Goal: Task Accomplishment & Management: Use online tool/utility

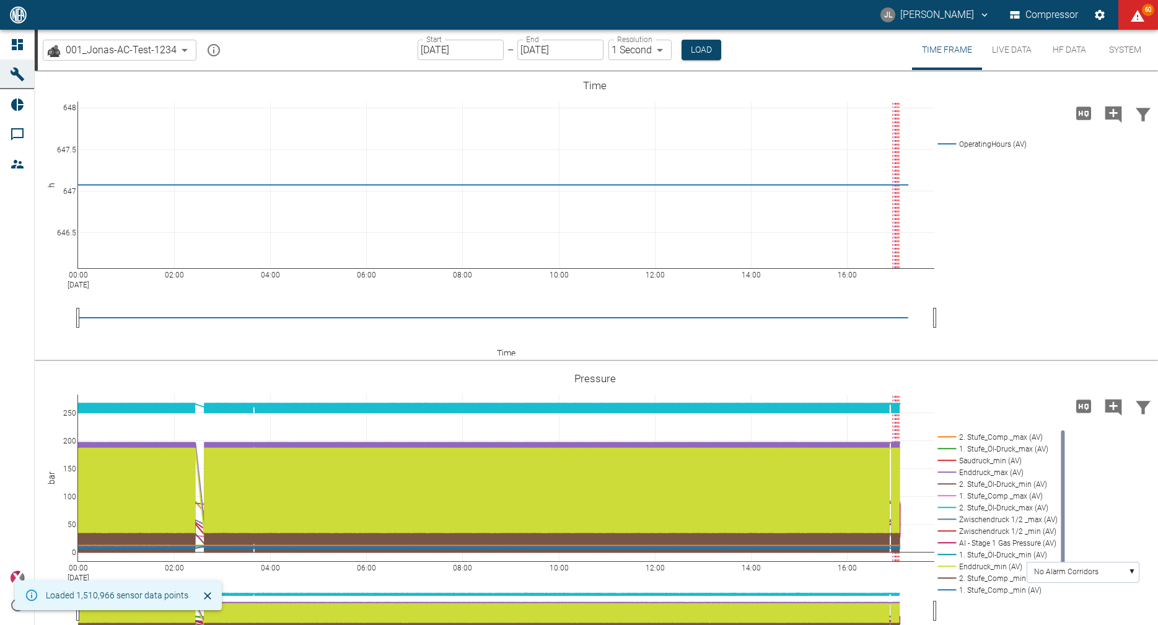
scroll to position [76, 0]
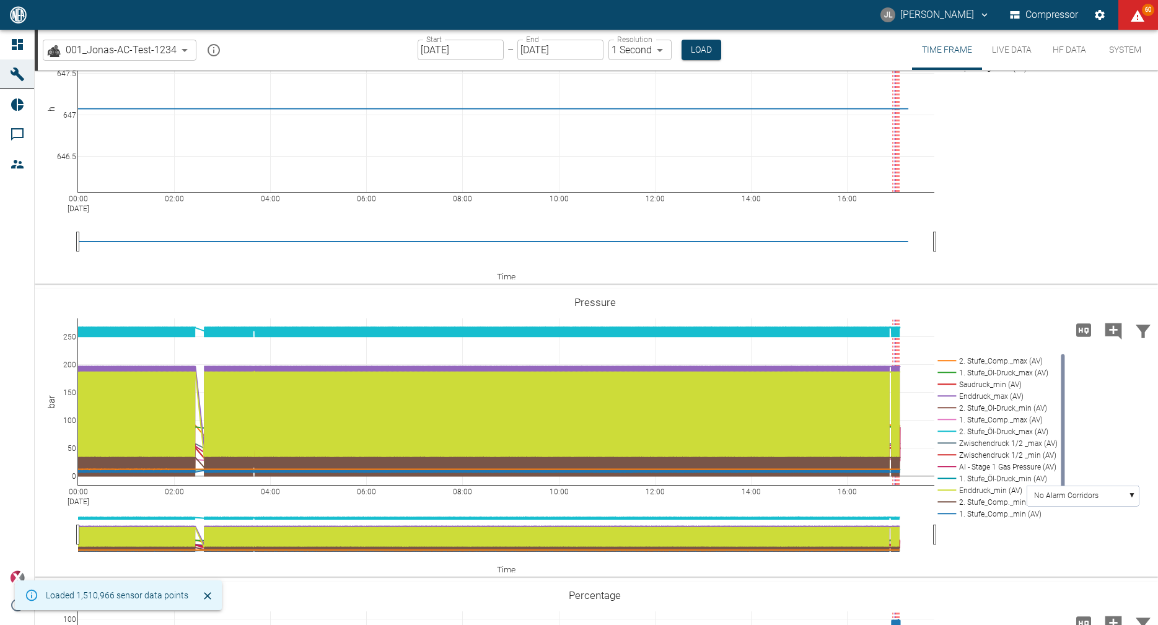
click at [1003, 59] on button "Live Data" at bounding box center [1011, 50] width 59 height 40
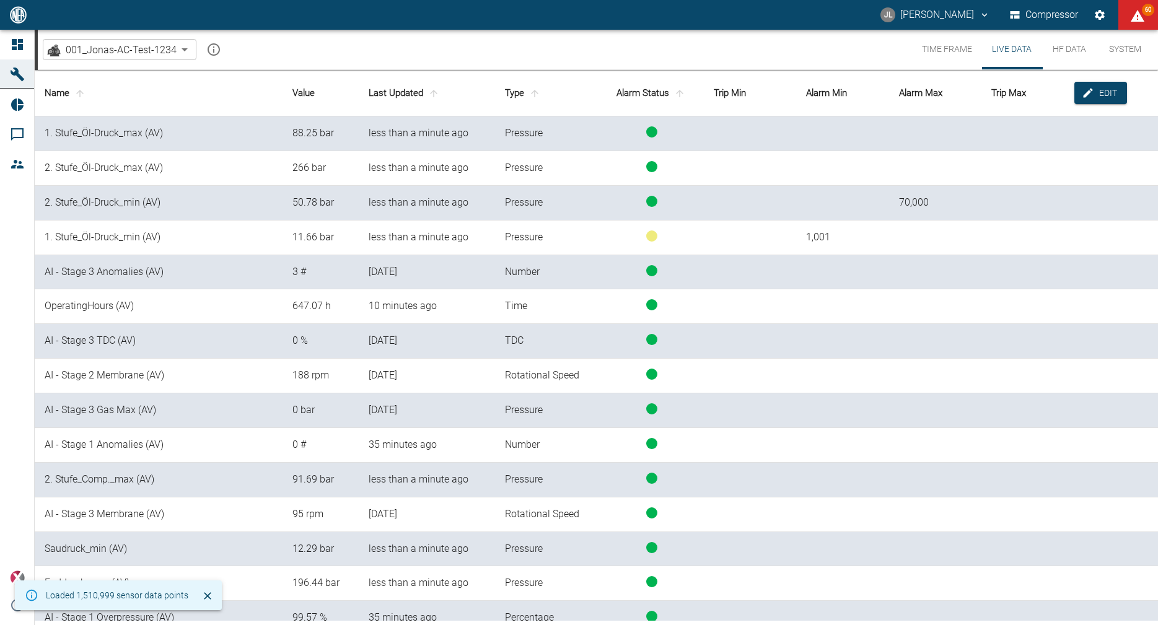
click at [417, 89] on th "Last Updated" at bounding box center [427, 93] width 136 height 46
click at [434, 89] on icon "sort-time" at bounding box center [433, 93] width 11 height 11
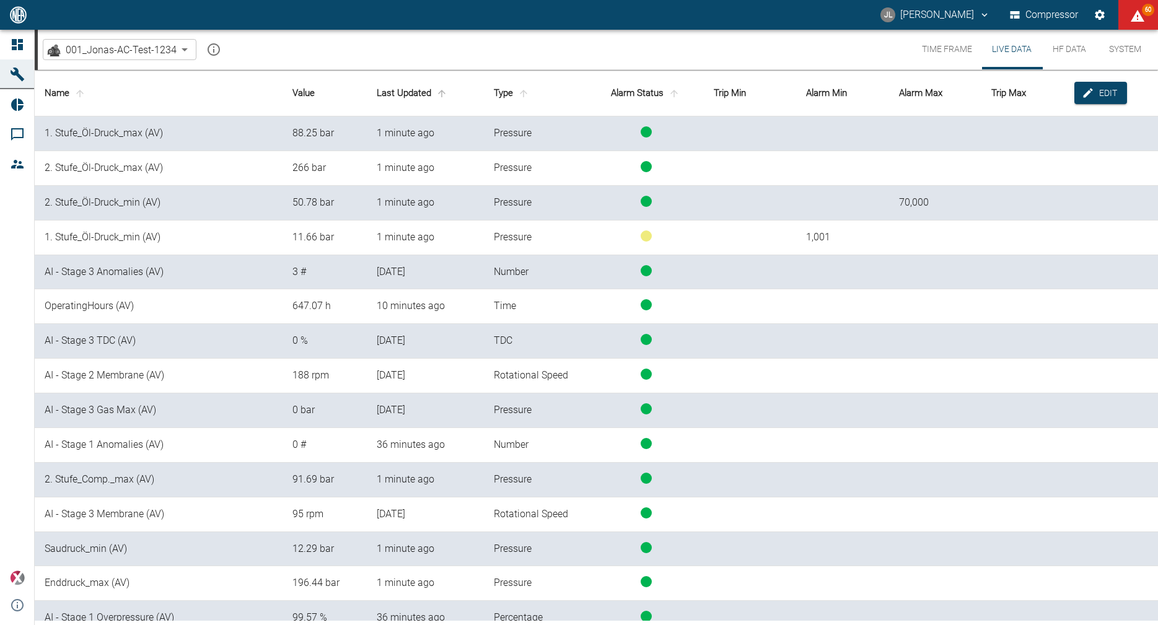
click at [448, 94] on span "sort-time" at bounding box center [442, 93] width 16 height 11
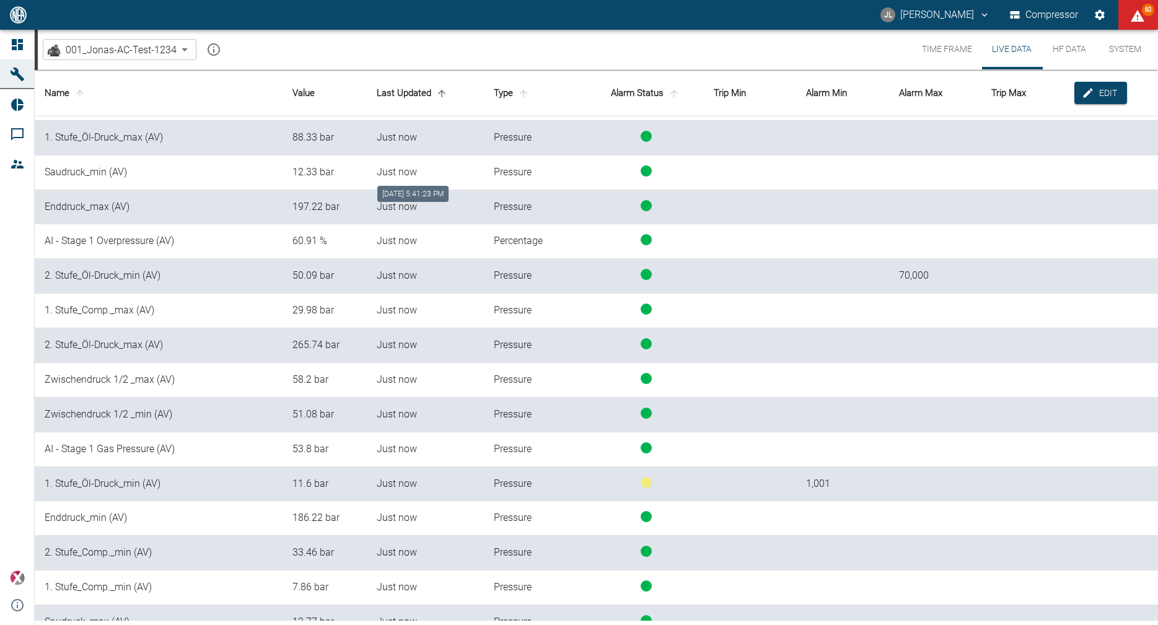
scroll to position [68, 0]
click at [1069, 54] on button "HF Data" at bounding box center [1069, 50] width 56 height 40
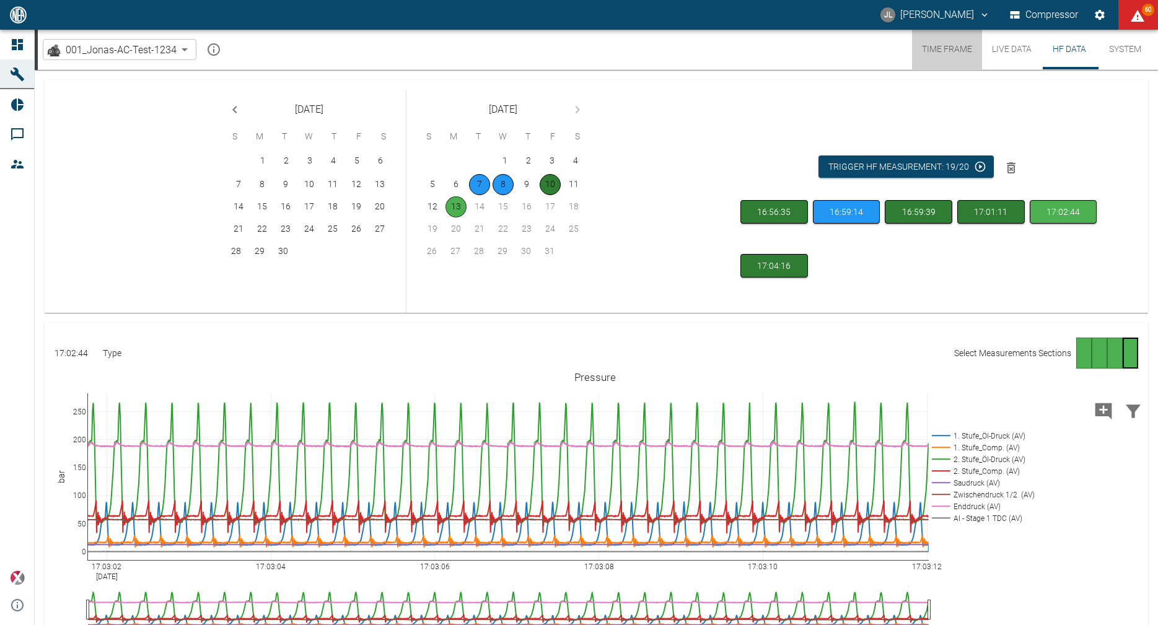
click at [952, 50] on button "Time Frame" at bounding box center [947, 50] width 70 height 40
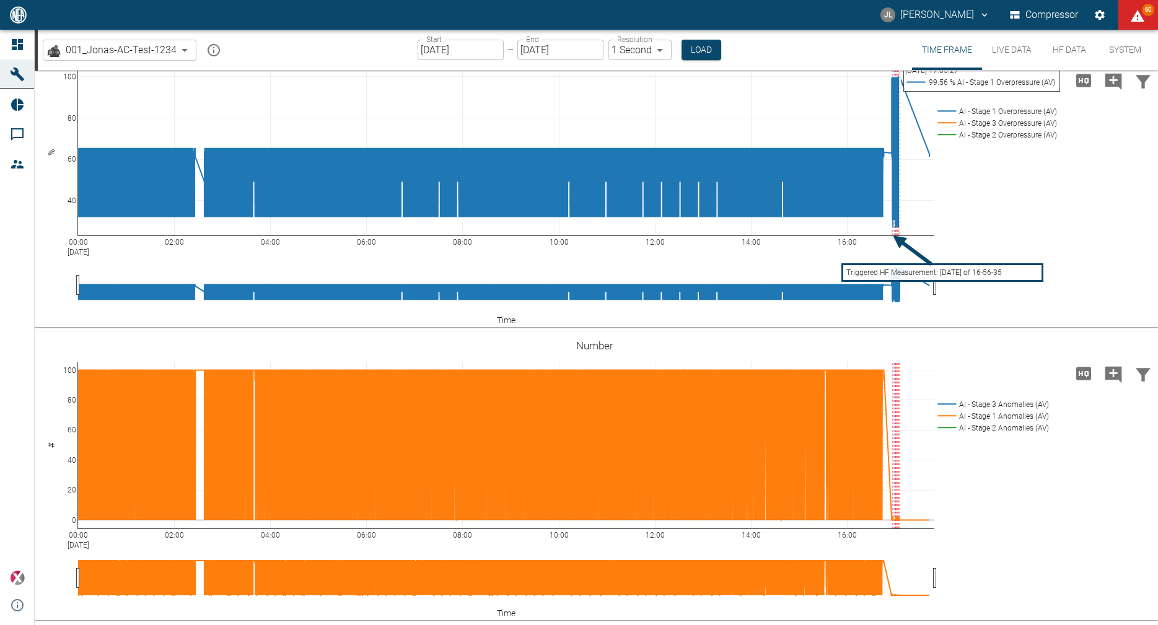
scroll to position [784, 0]
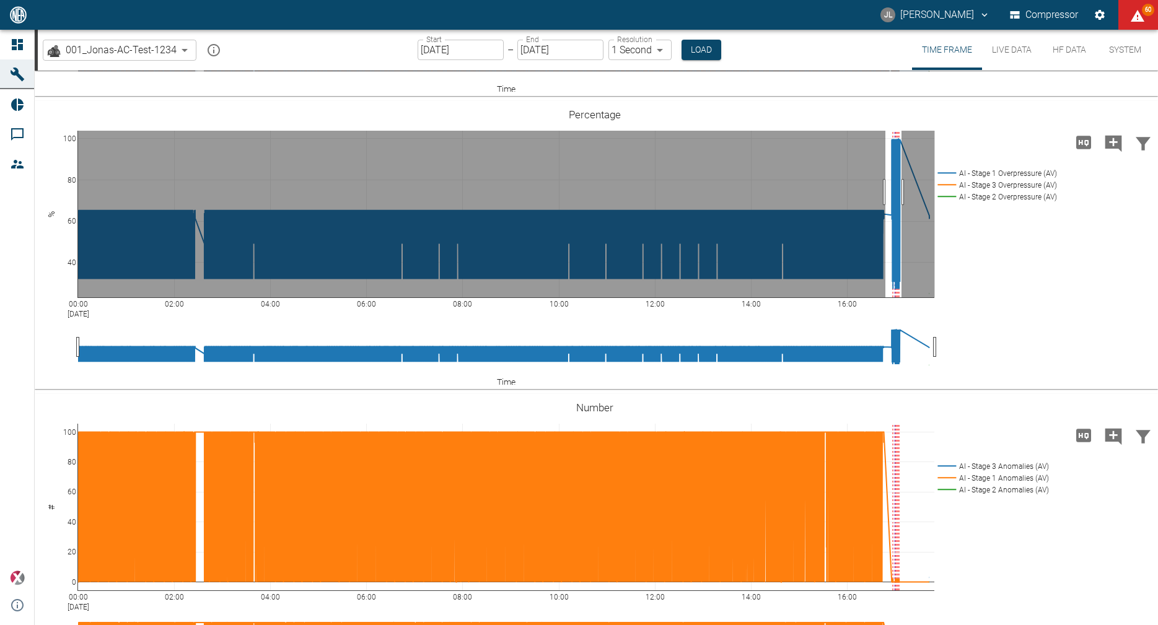
drag, startPoint x: 885, startPoint y: 258, endPoint x: 901, endPoint y: 261, distance: 16.3
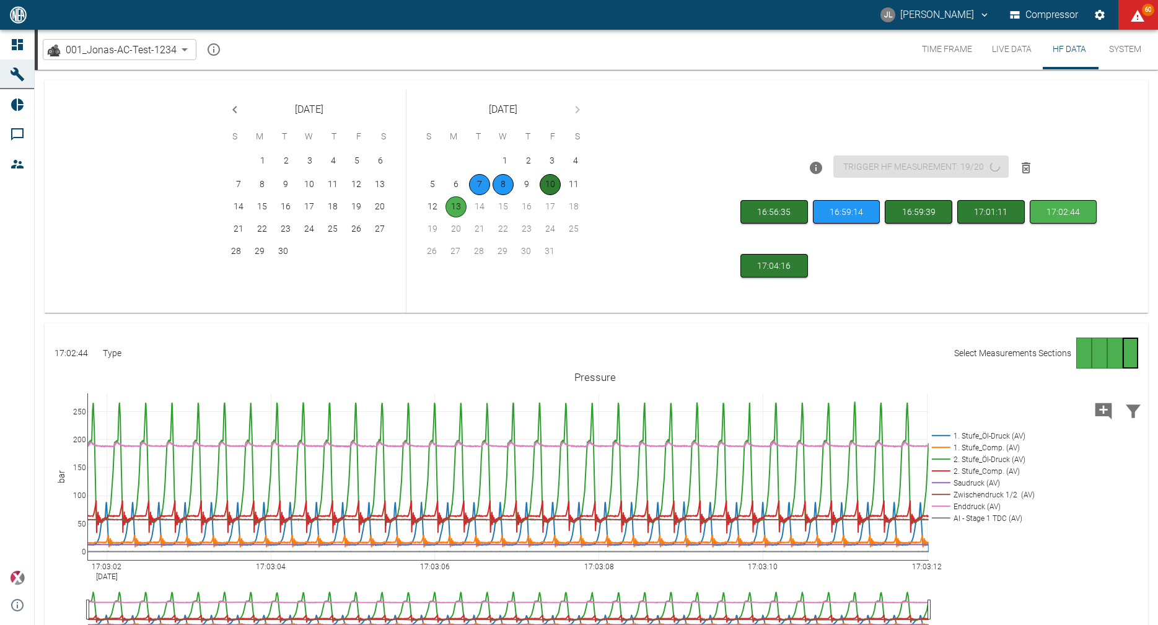
click at [955, 48] on button "Time Frame" at bounding box center [947, 50] width 70 height 40
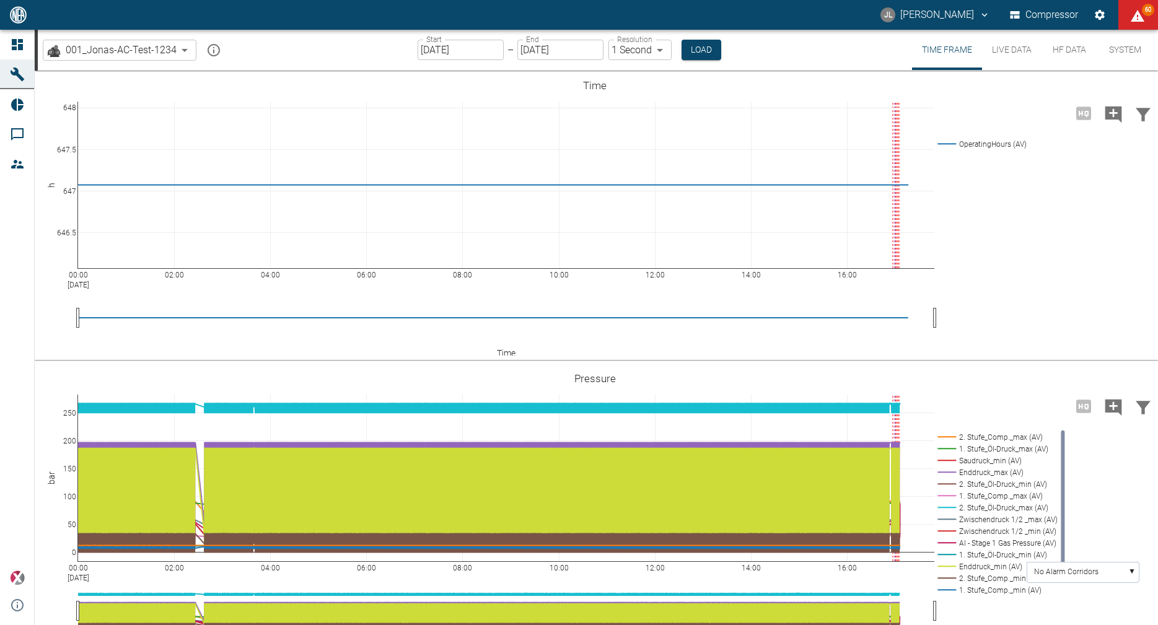
click at [999, 53] on button "Live Data" at bounding box center [1011, 50] width 59 height 40
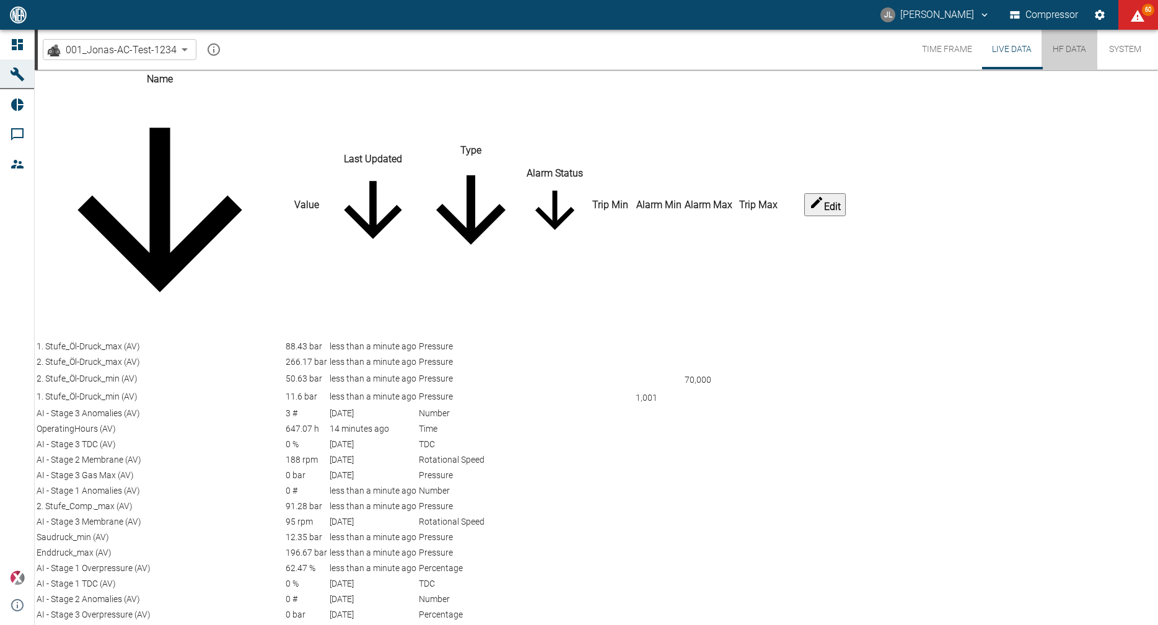
click at [1067, 50] on button "HF Data" at bounding box center [1069, 50] width 56 height 40
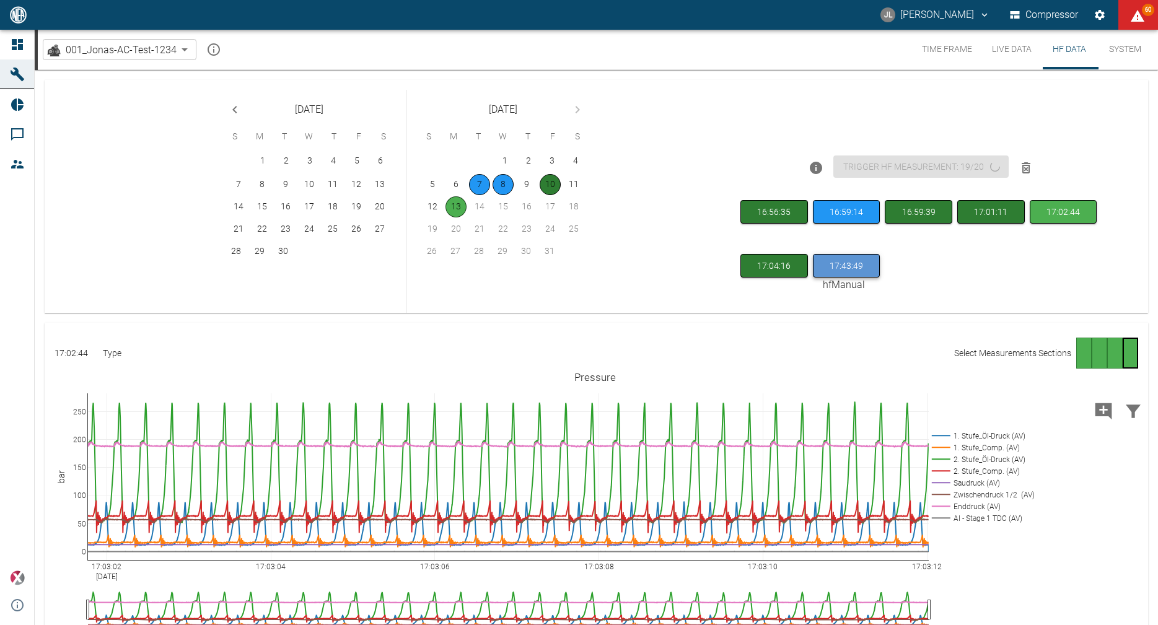
click at [866, 265] on button "17:43:49" at bounding box center [847, 266] width 68 height 24
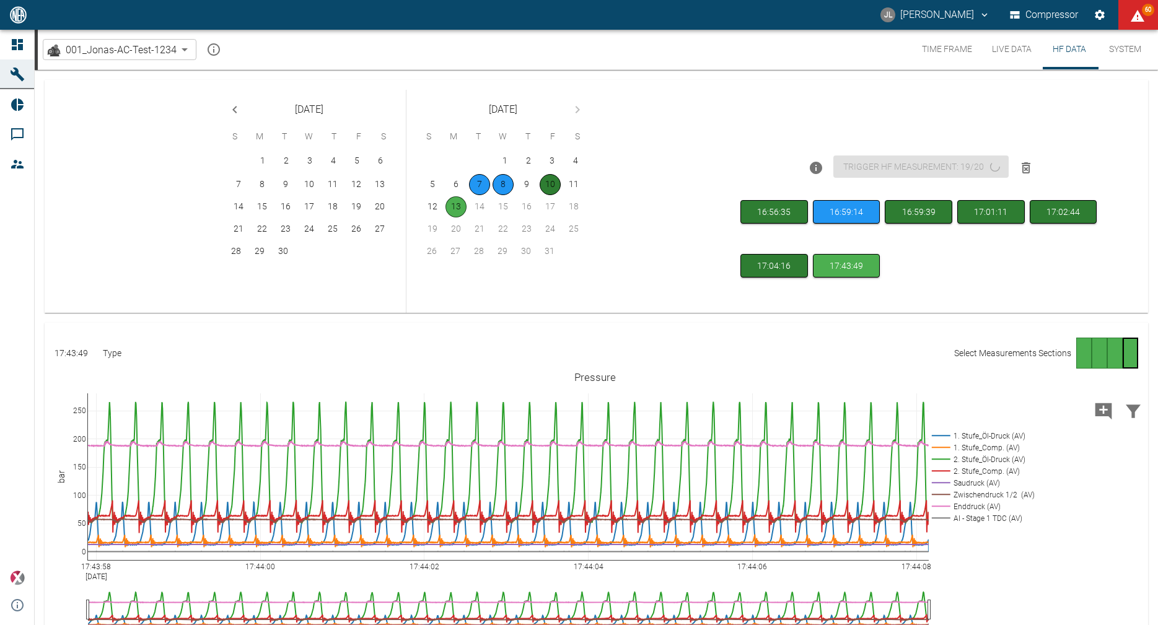
click at [1076, 359] on div "Go to page 1" at bounding box center [1083, 353] width 15 height 31
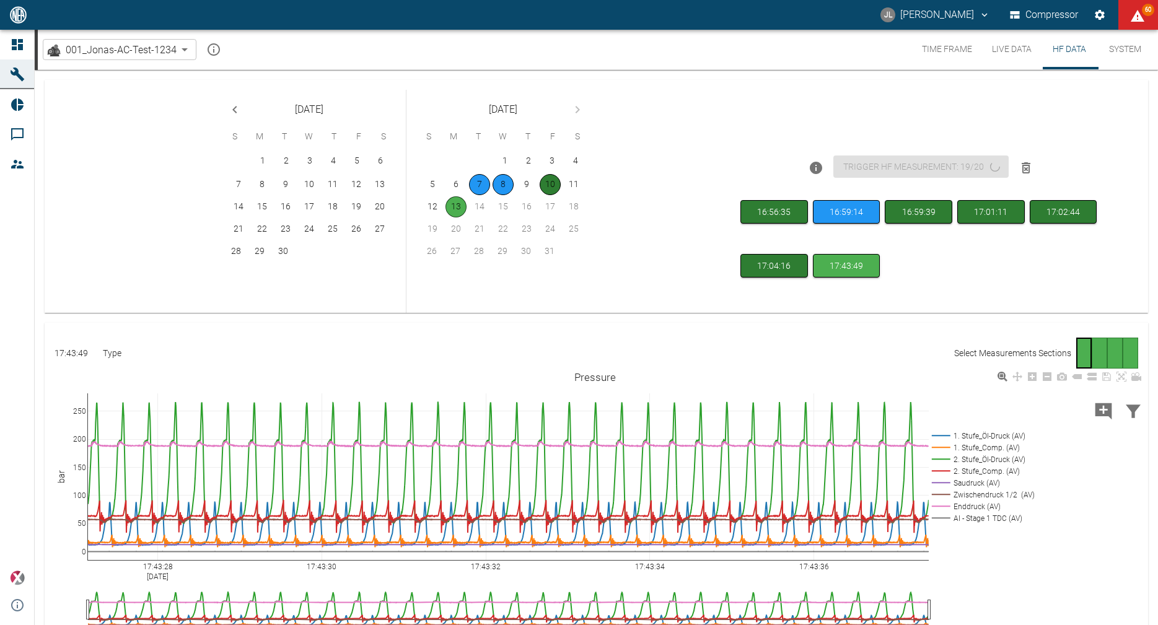
click at [986, 435] on rect at bounding box center [981, 436] width 105 height 12
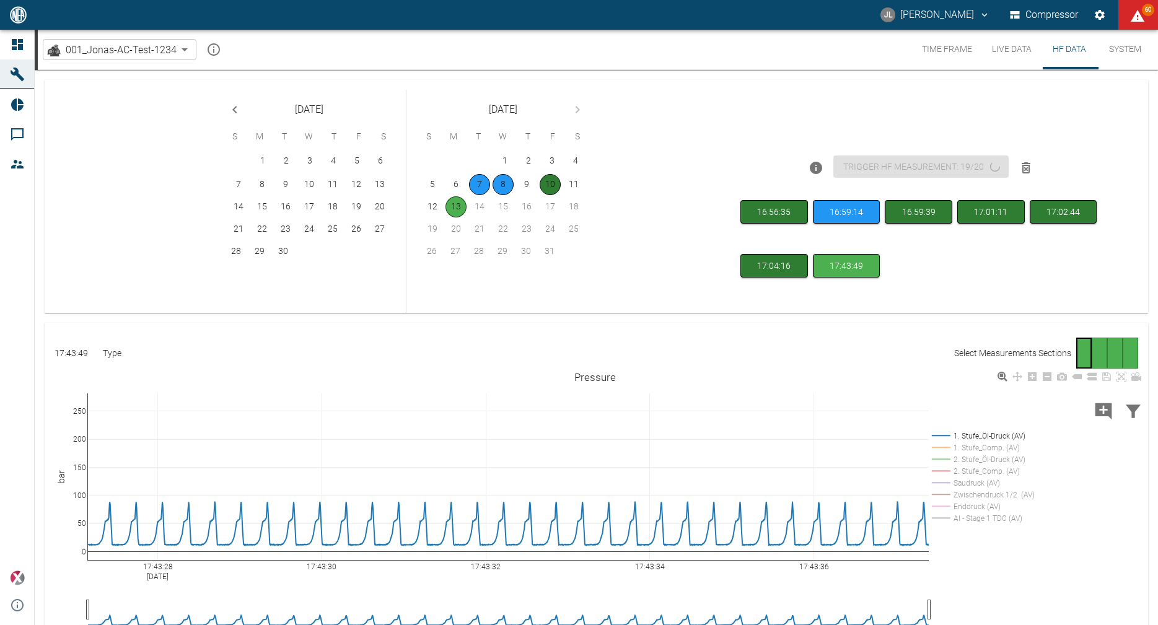
click at [986, 521] on rect at bounding box center [981, 518] width 105 height 12
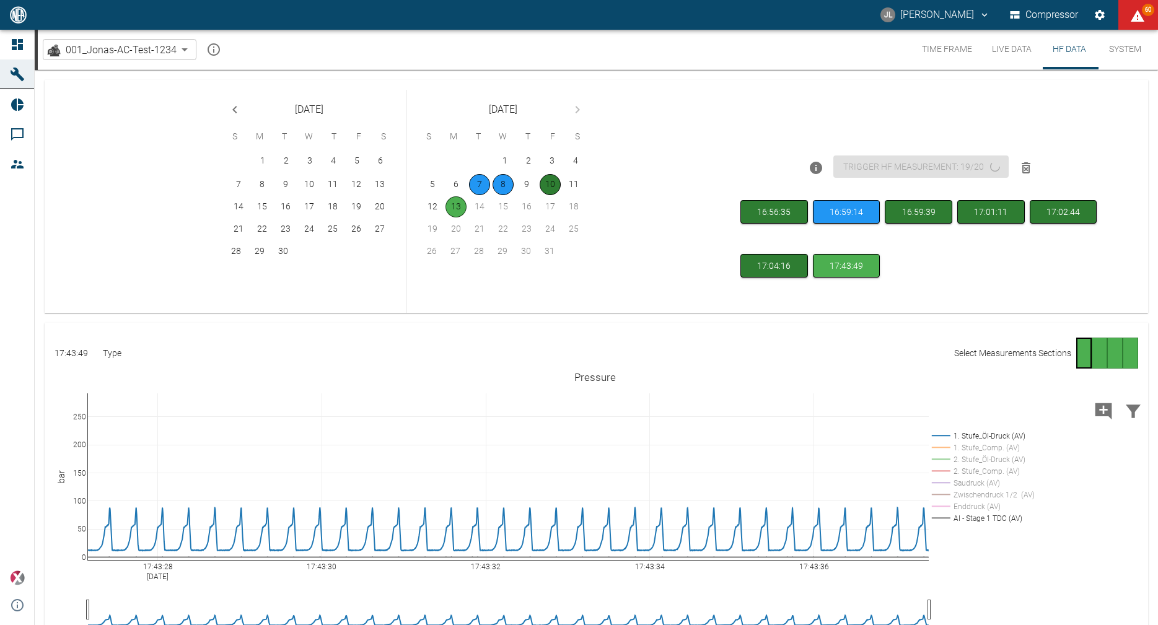
drag, startPoint x: 81, startPoint y: 496, endPoint x: 81, endPoint y: 502, distance: 6.2
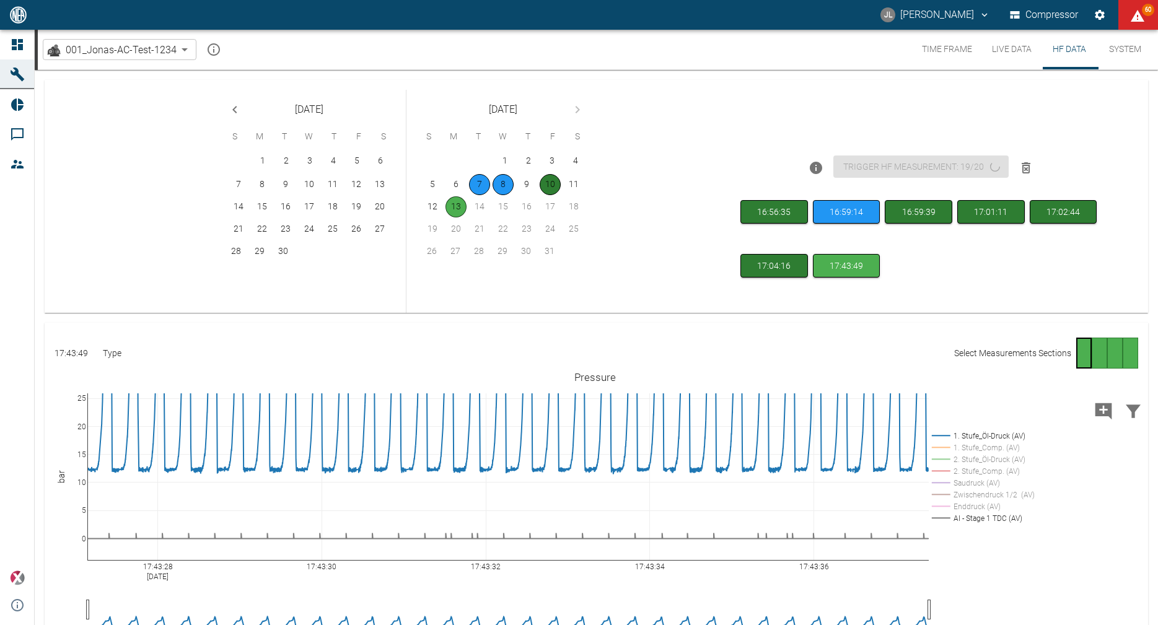
drag, startPoint x: 81, startPoint y: 395, endPoint x: 86, endPoint y: 343, distance: 52.3
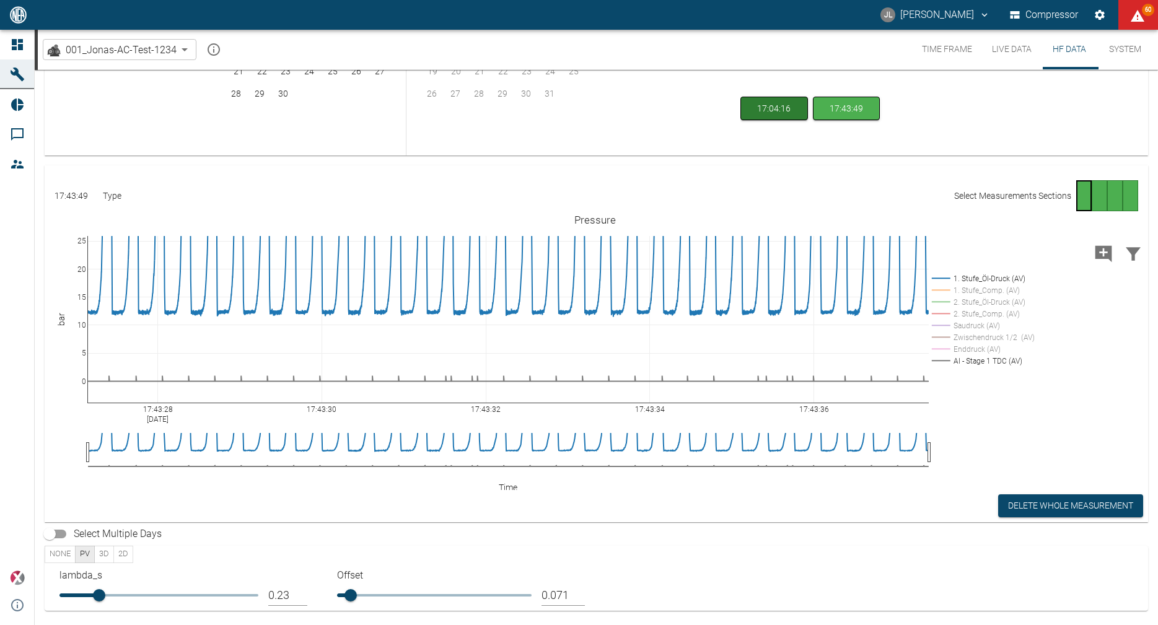
scroll to position [137, 0]
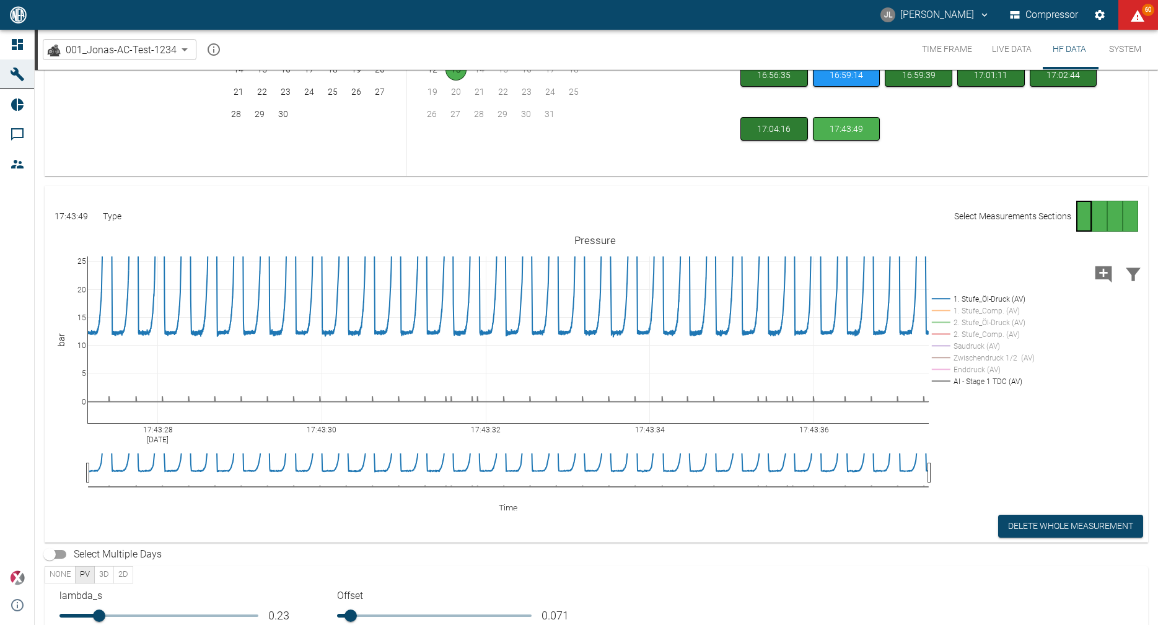
click at [1098, 209] on div "Go to page 2" at bounding box center [1099, 216] width 15 height 31
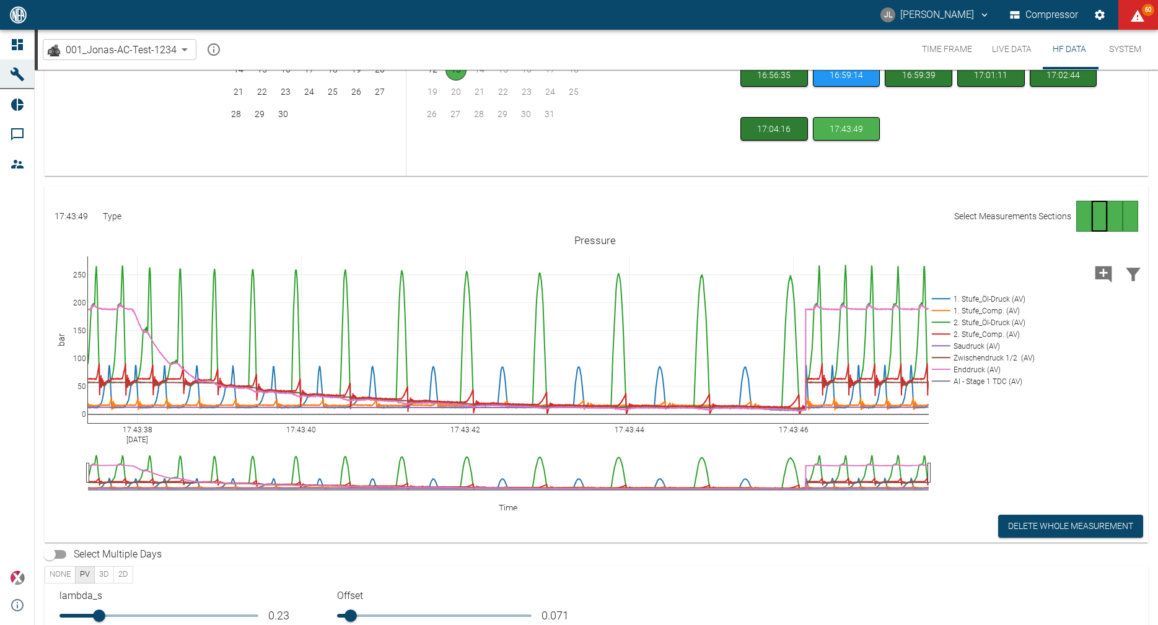
scroll to position [91, 0]
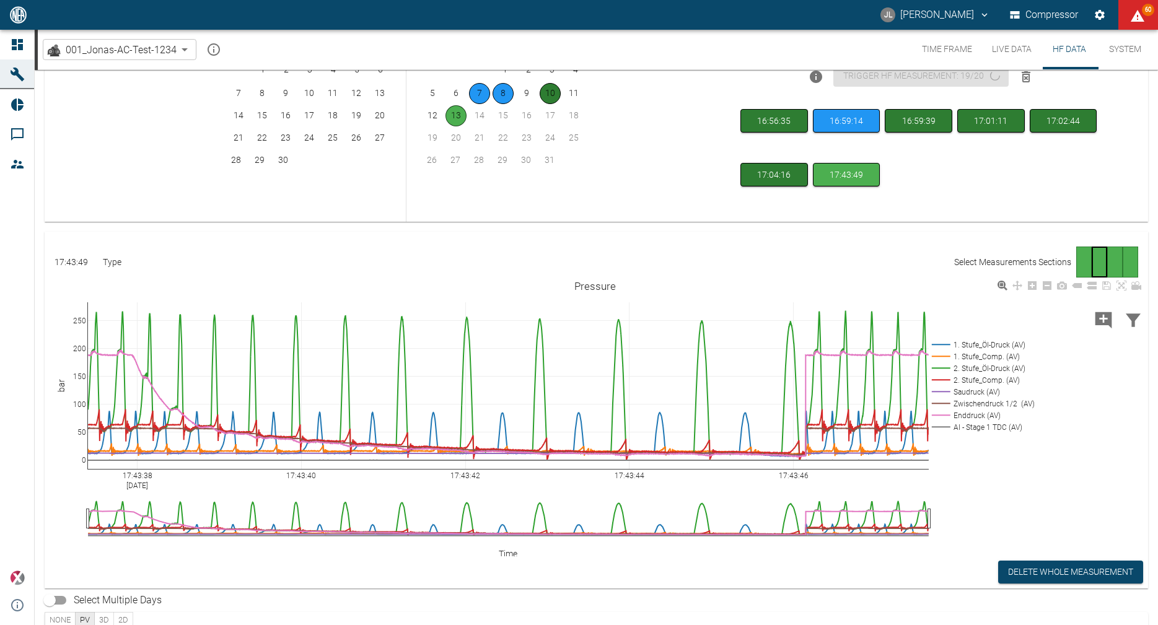
click at [980, 343] on rect at bounding box center [981, 345] width 105 height 12
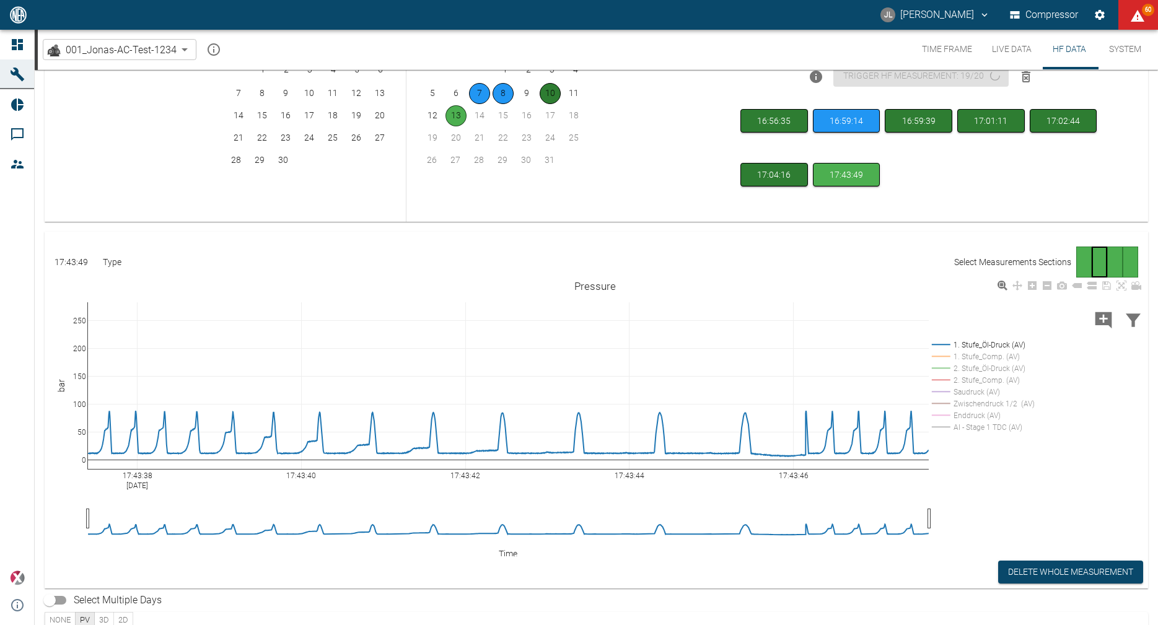
click at [988, 425] on rect at bounding box center [981, 427] width 105 height 12
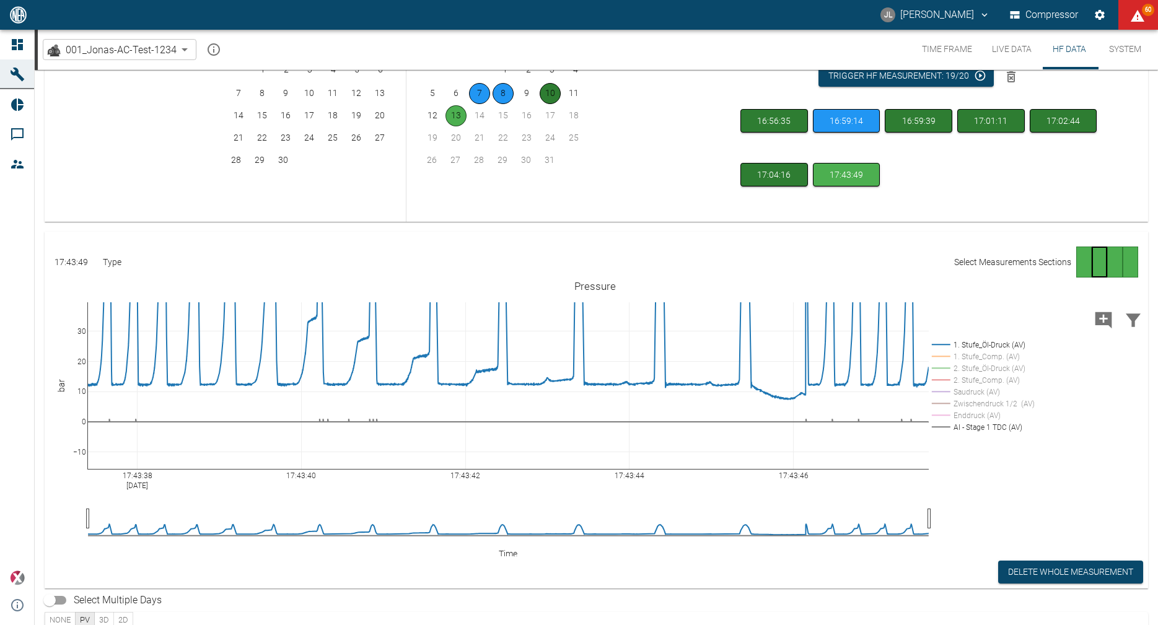
drag, startPoint x: 81, startPoint y: 308, endPoint x: 81, endPoint y: 260, distance: 48.3
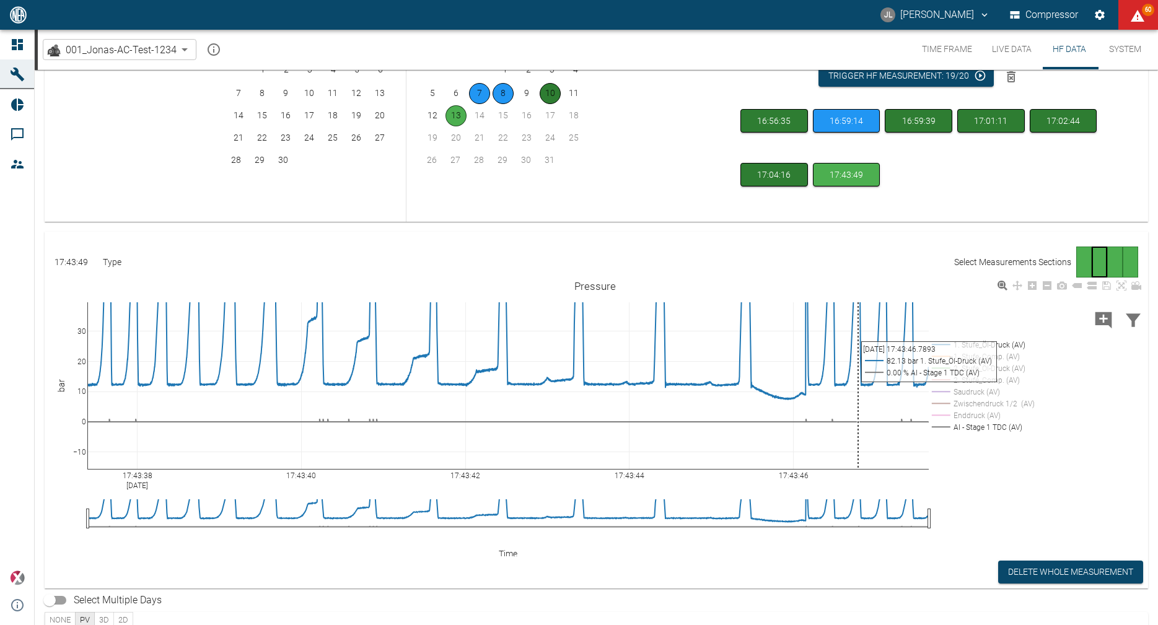
scroll to position [89, 0]
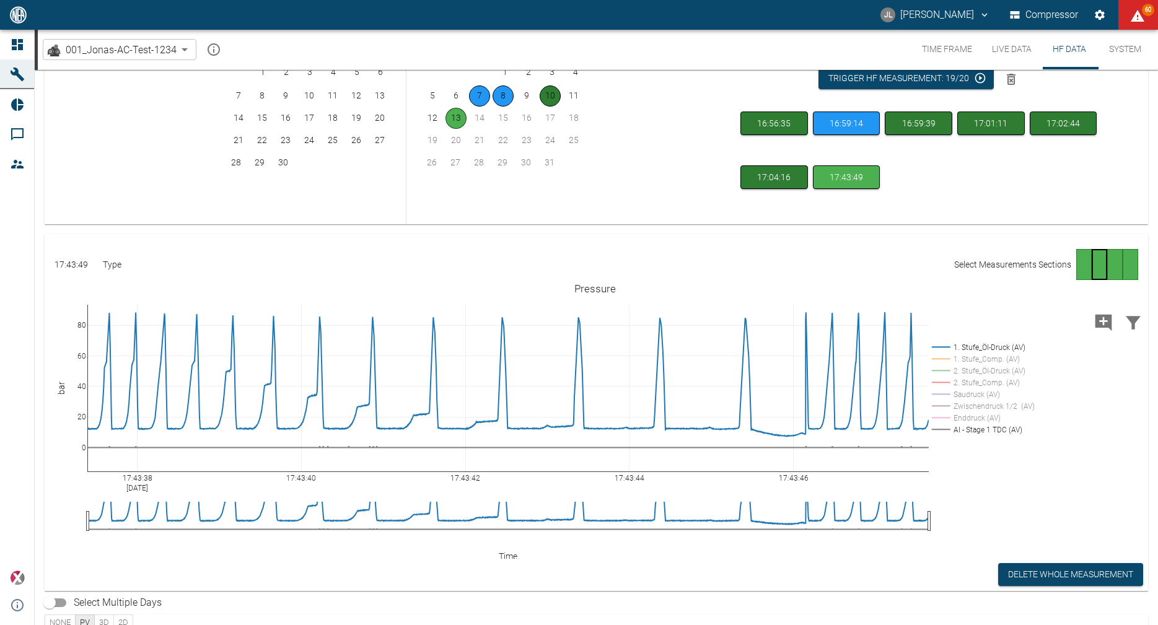
drag, startPoint x: 79, startPoint y: 307, endPoint x: 66, endPoint y: 390, distance: 83.4
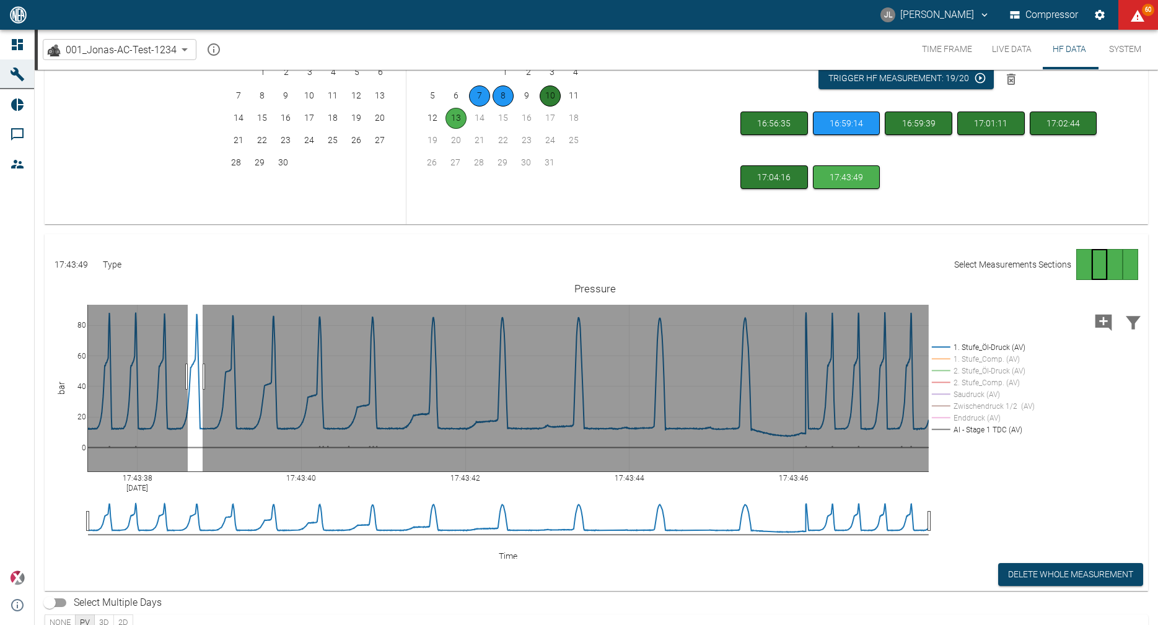
drag, startPoint x: 188, startPoint y: 377, endPoint x: 203, endPoint y: 377, distance: 14.9
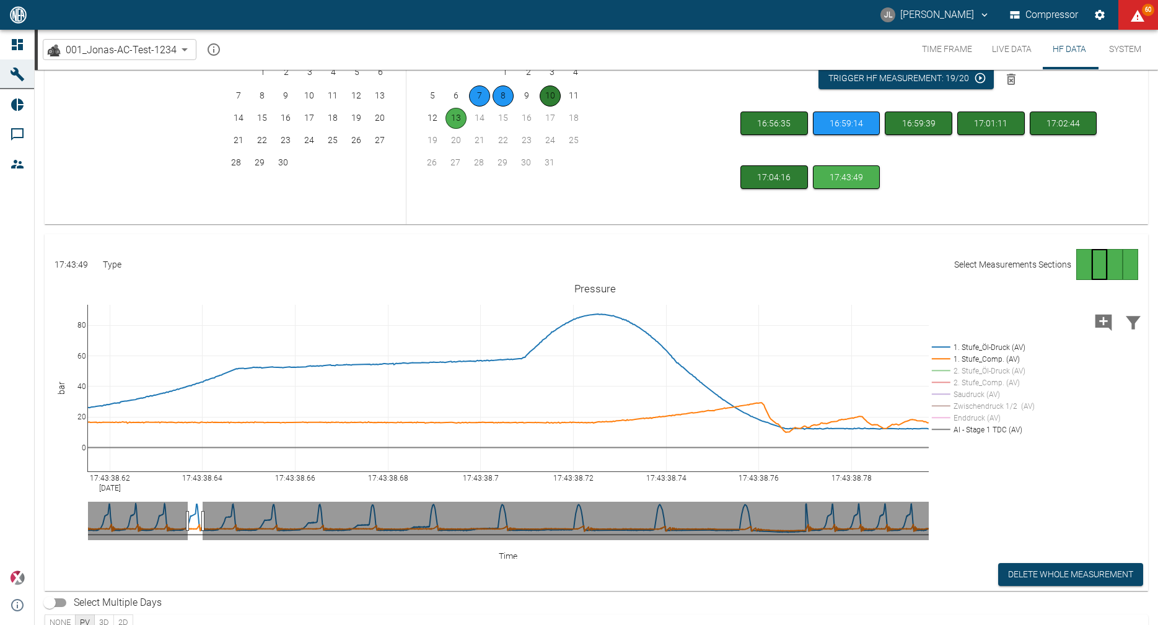
click at [955, 55] on button "Time Frame" at bounding box center [947, 50] width 70 height 40
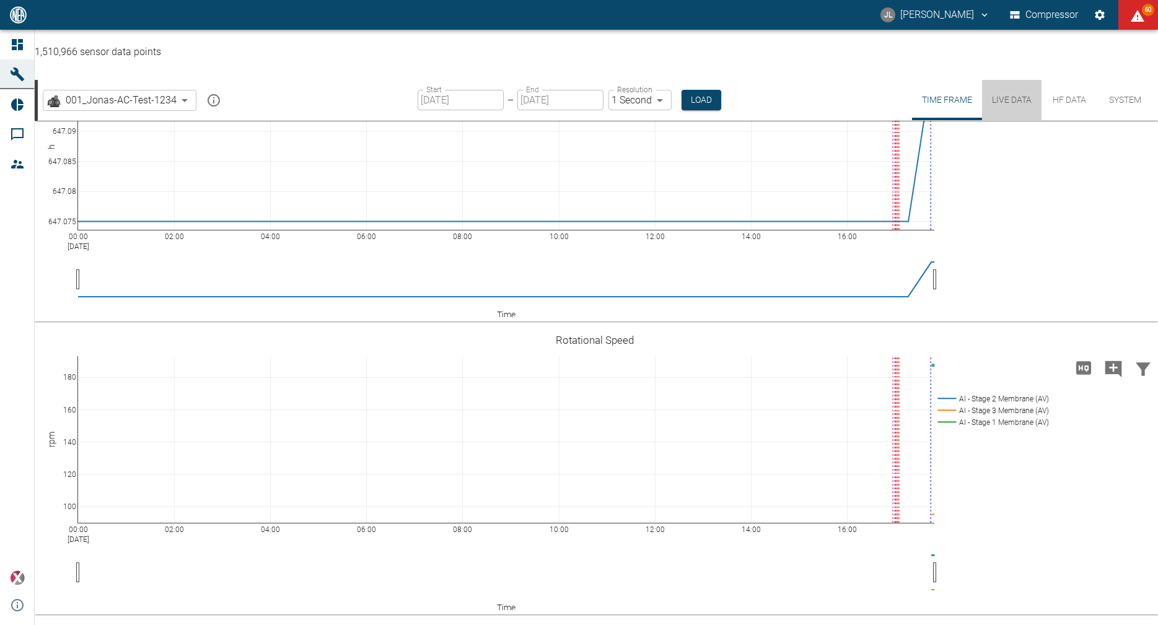
click at [1009, 80] on button "Live Data" at bounding box center [1011, 100] width 59 height 40
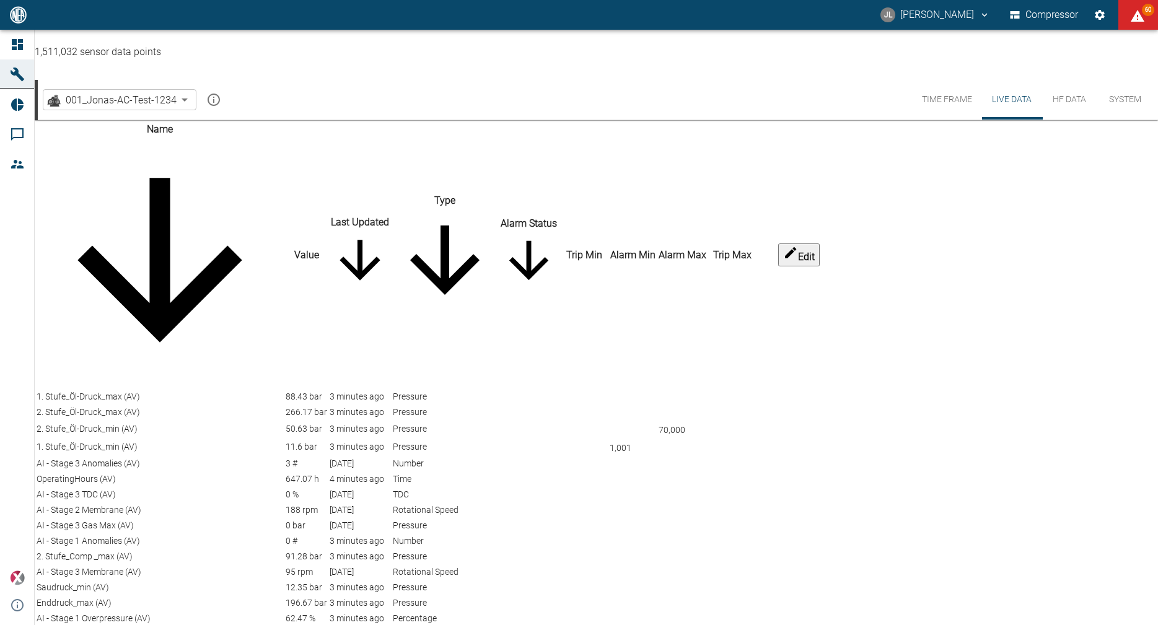
click at [391, 121] on th "Last Updated" at bounding box center [360, 254] width 62 height 267
click at [390, 281] on span "sort-time" at bounding box center [360, 287] width 61 height 12
click at [391, 121] on th "Last Updated" at bounding box center [360, 254] width 62 height 267
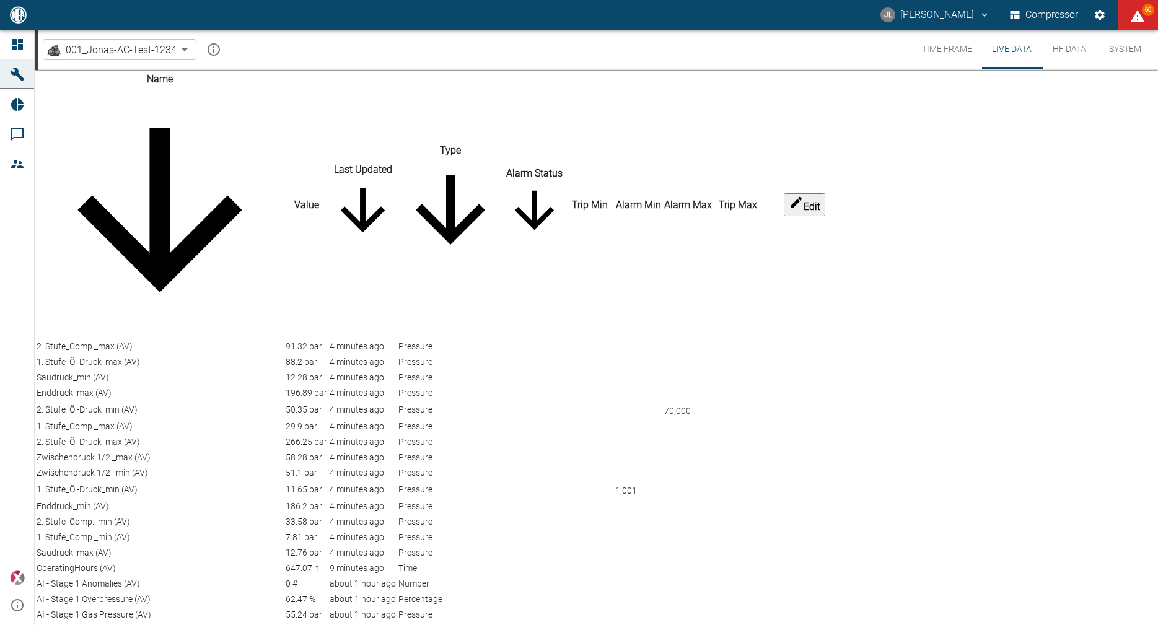
click at [397, 92] on th "Last Updated" at bounding box center [363, 204] width 68 height 267
click at [396, 177] on icon "sort-time" at bounding box center [363, 210] width 66 height 66
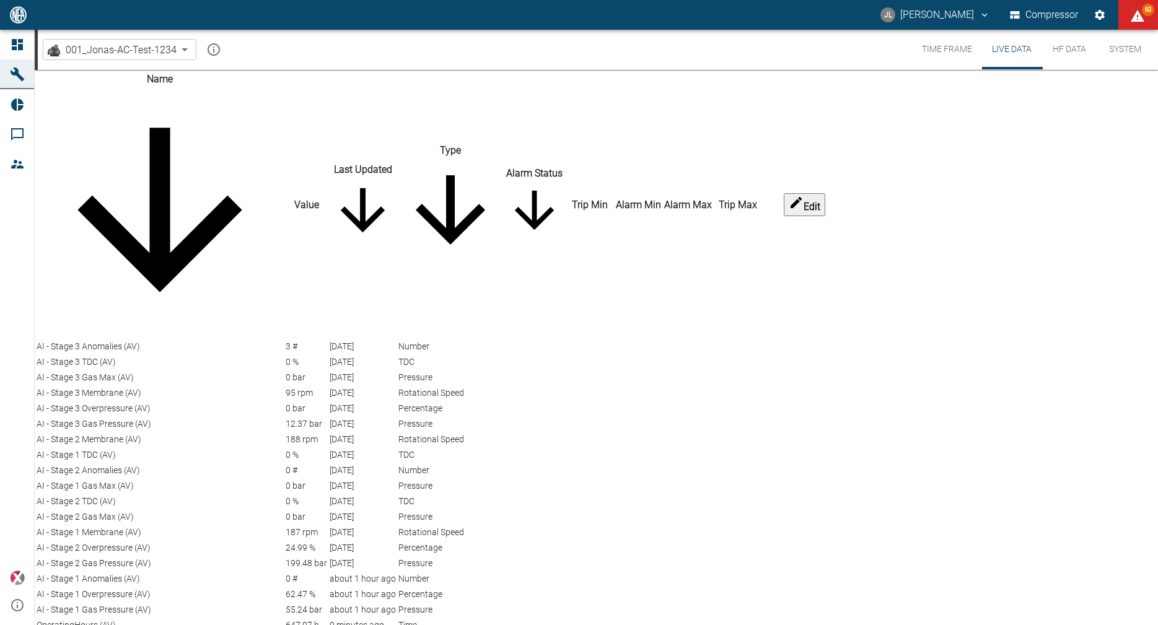
click at [396, 234] on span "sort-time" at bounding box center [363, 240] width 66 height 12
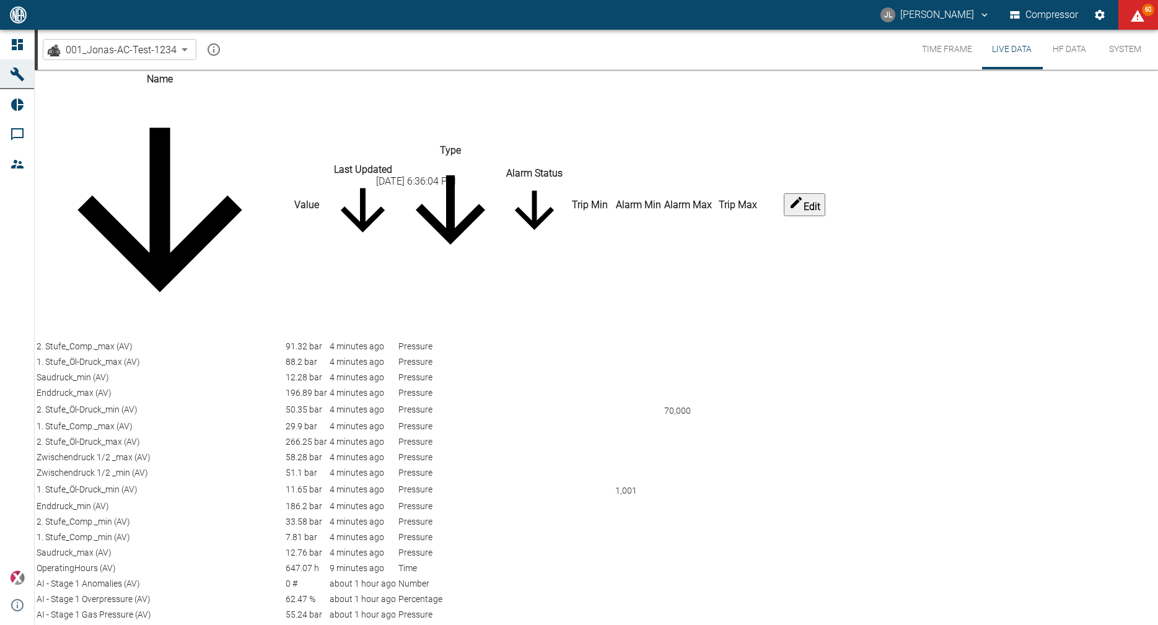
scroll to position [26, 0]
click at [946, 45] on button "Time Frame" at bounding box center [947, 50] width 70 height 40
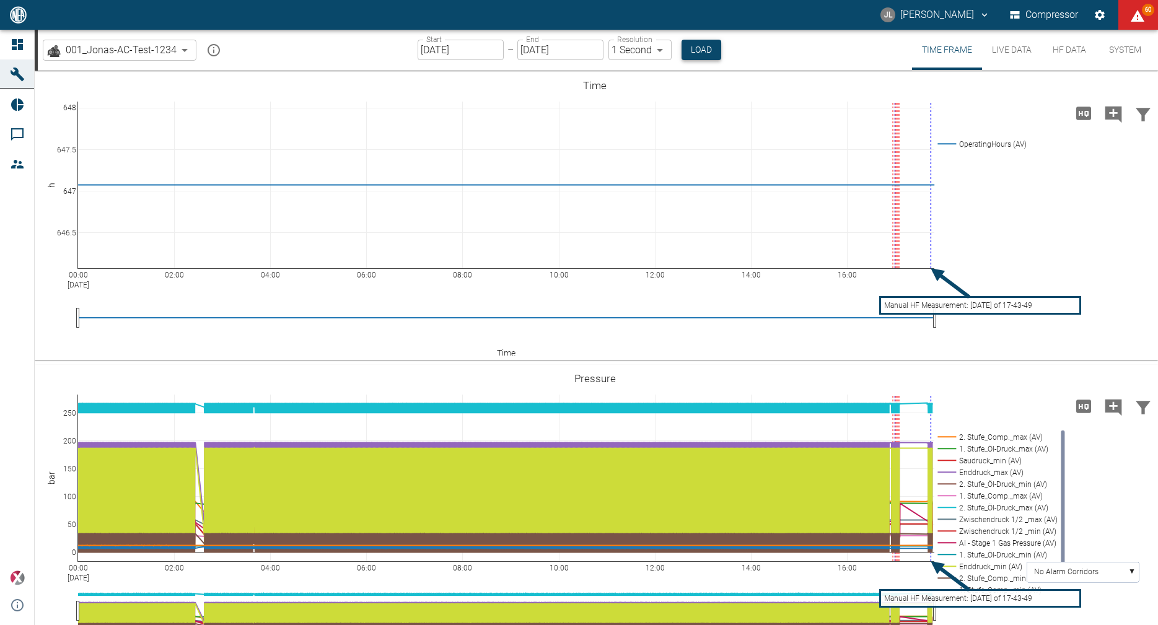
click at [698, 45] on button "Load" at bounding box center [702, 50] width 40 height 20
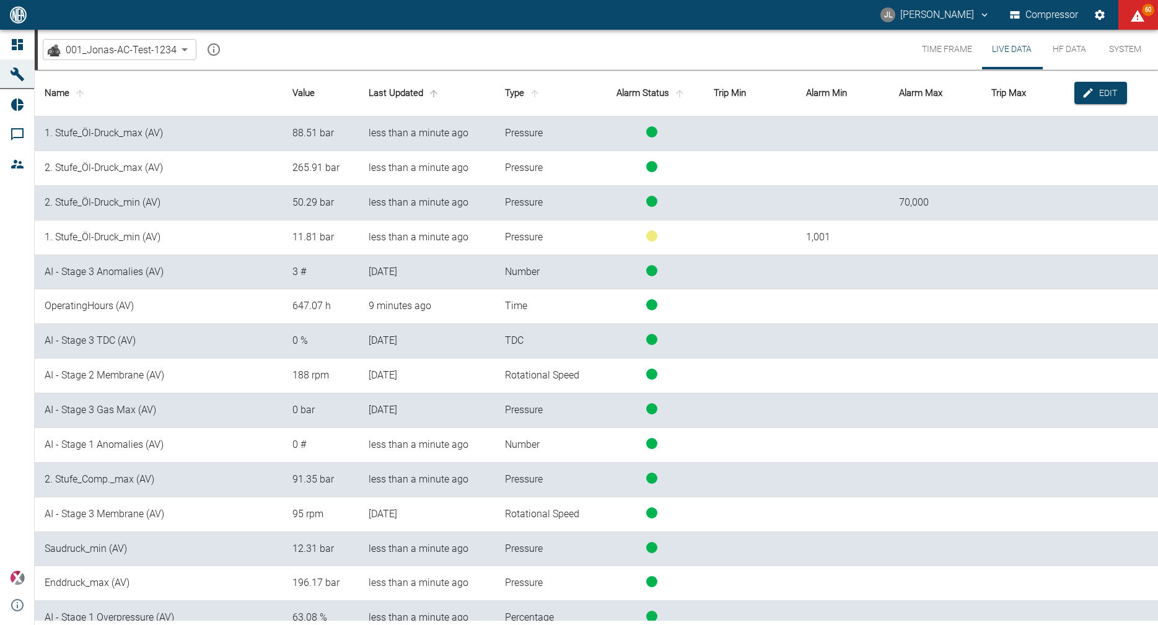
click at [426, 95] on span "sort-time" at bounding box center [434, 93] width 16 height 11
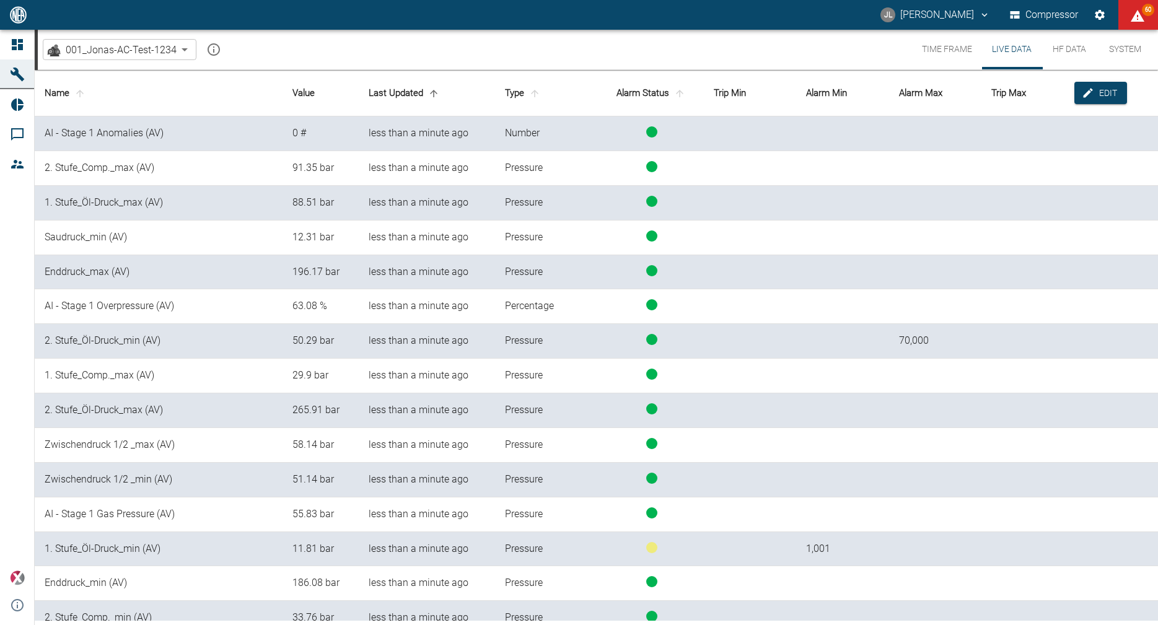
click at [955, 56] on button "Time Frame" at bounding box center [947, 50] width 70 height 40
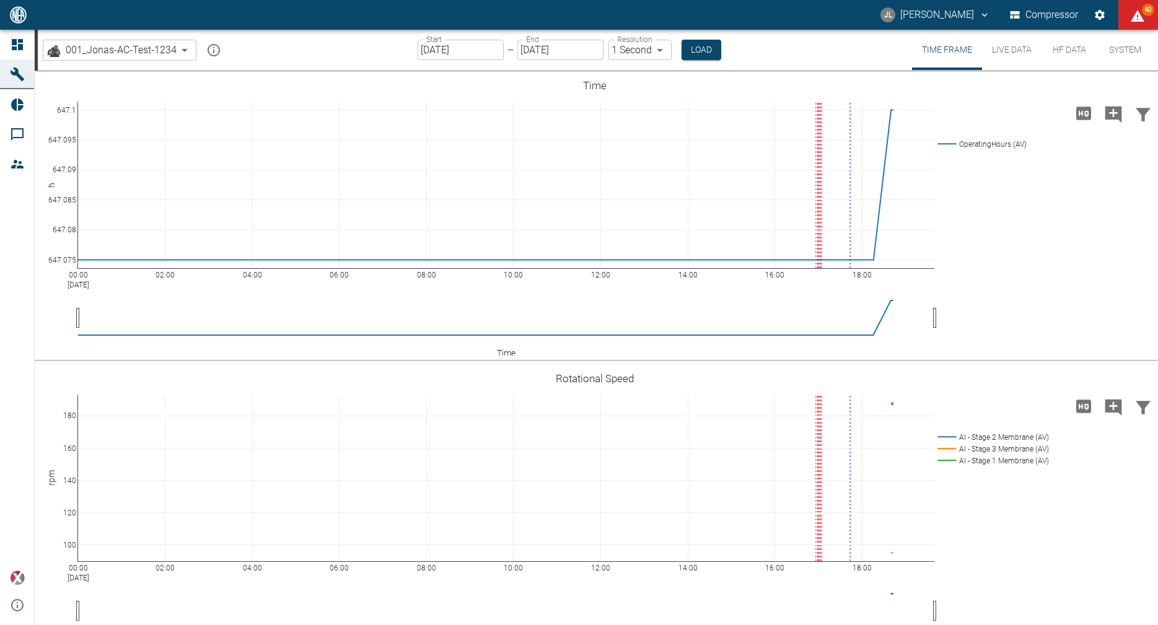
click at [1021, 55] on button "Live Data" at bounding box center [1011, 50] width 59 height 40
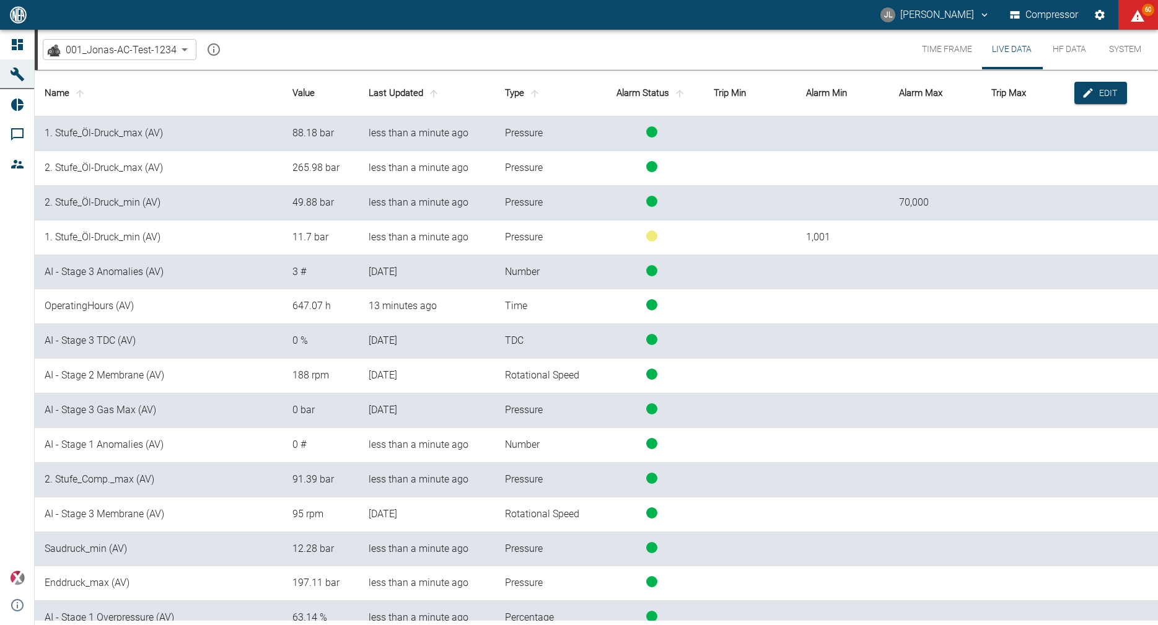
click at [1077, 51] on button "HF Data" at bounding box center [1069, 50] width 56 height 40
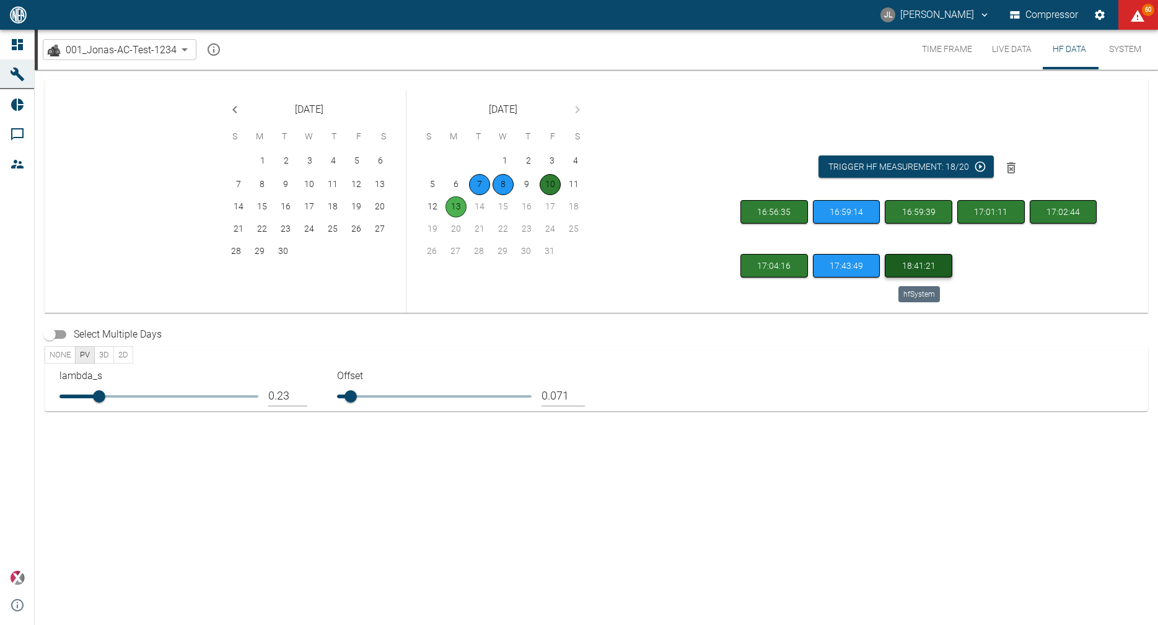
click at [939, 271] on button "18:41:21" at bounding box center [919, 266] width 68 height 24
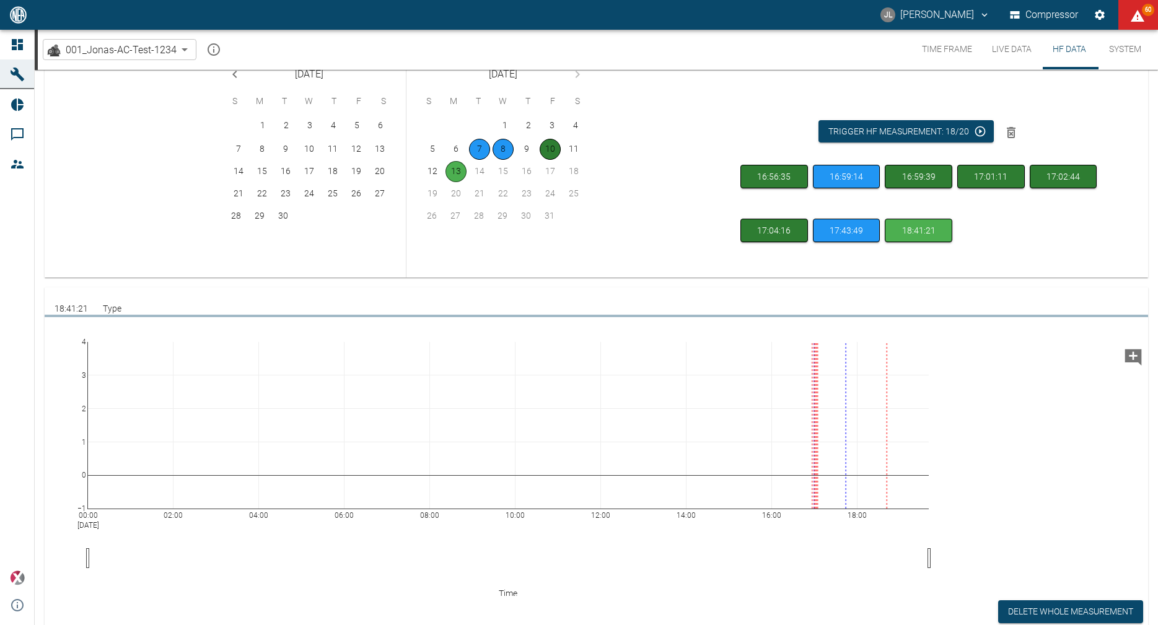
scroll to position [59, 0]
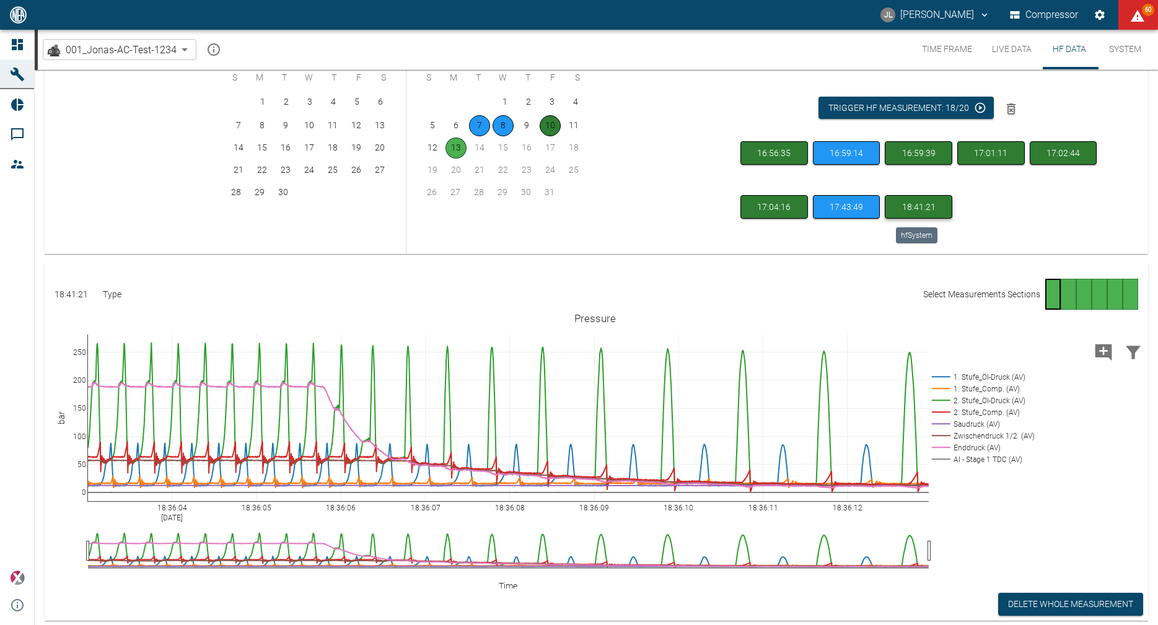
click at [925, 214] on button "18:41:21" at bounding box center [919, 207] width 68 height 24
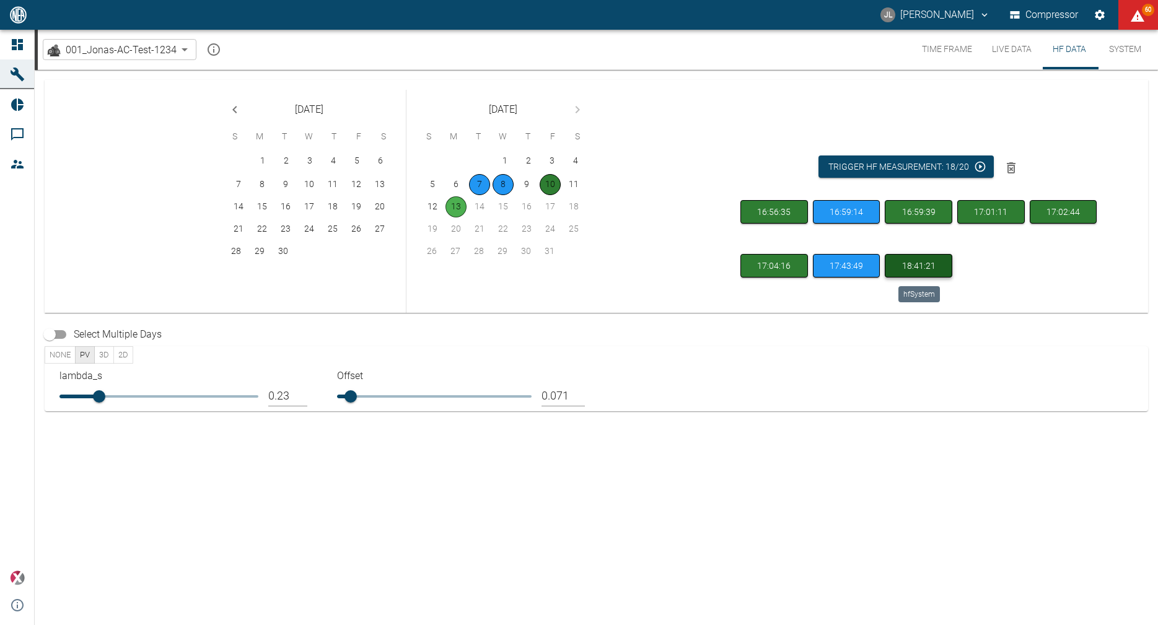
click at [936, 265] on button "18:41:21" at bounding box center [919, 266] width 68 height 24
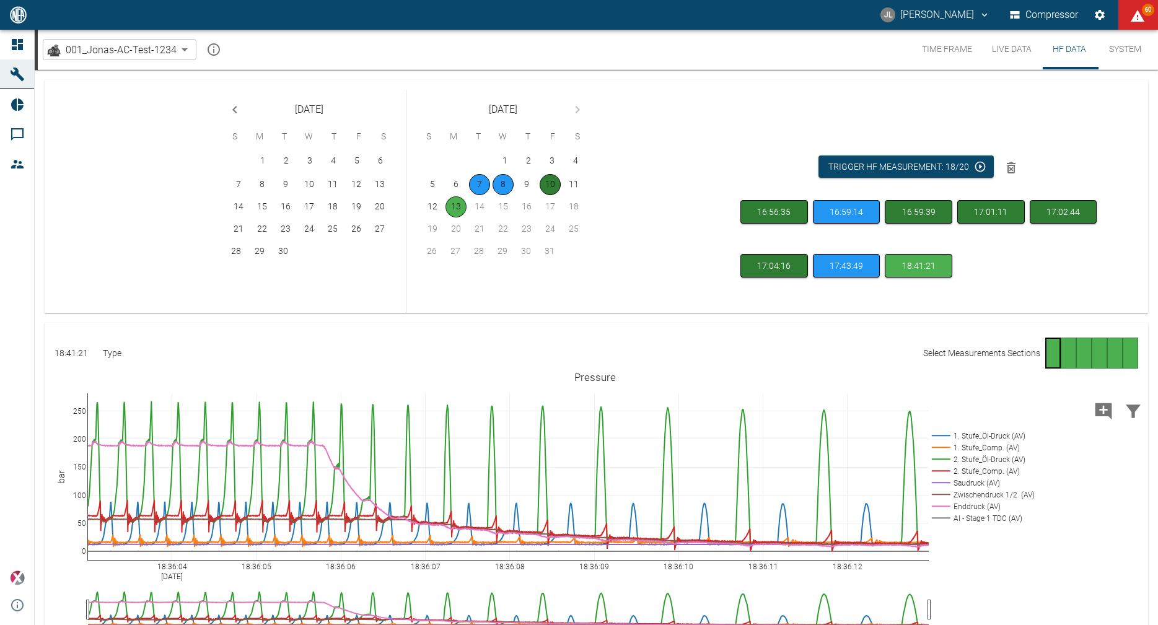
scroll to position [113, 0]
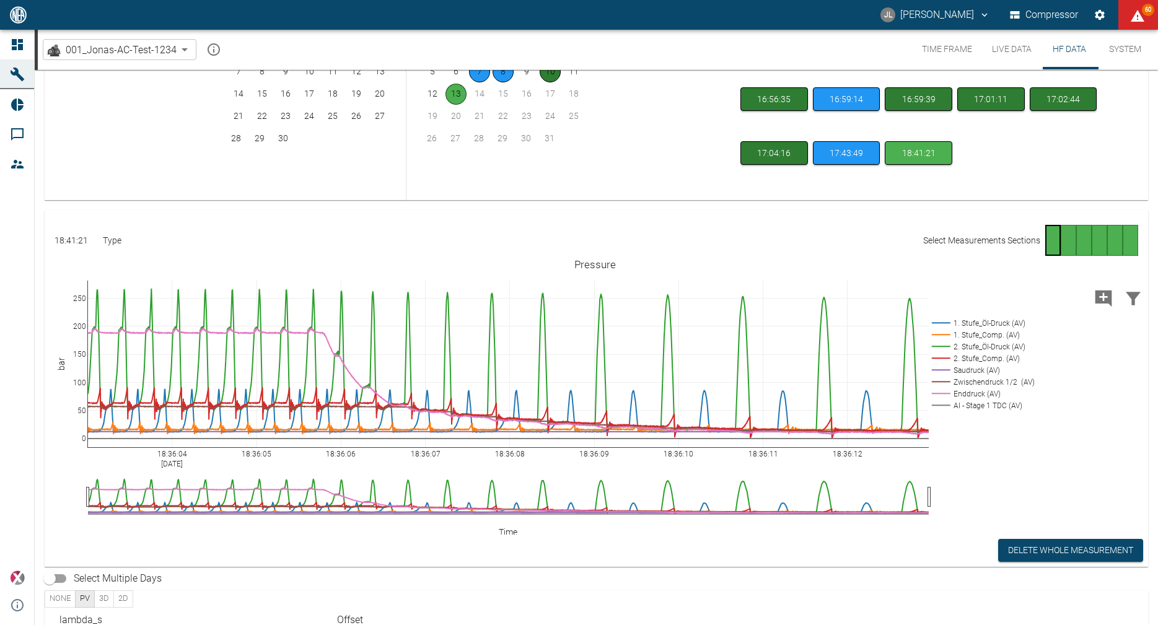
click at [1061, 246] on div "Go to page 2" at bounding box center [1068, 240] width 15 height 31
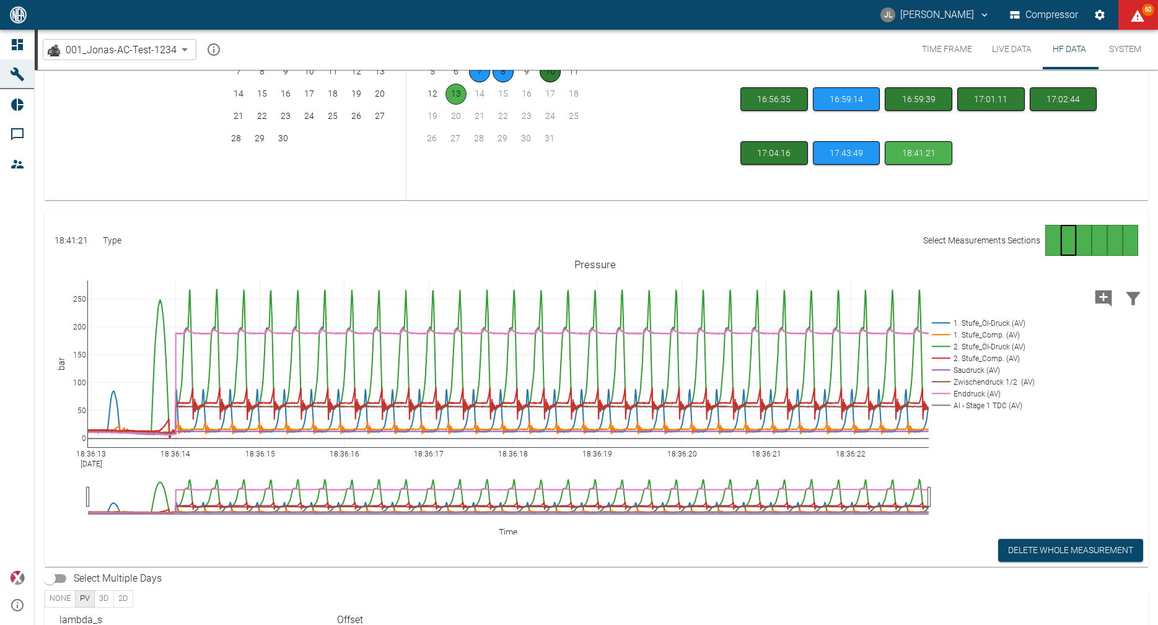
scroll to position [91, 0]
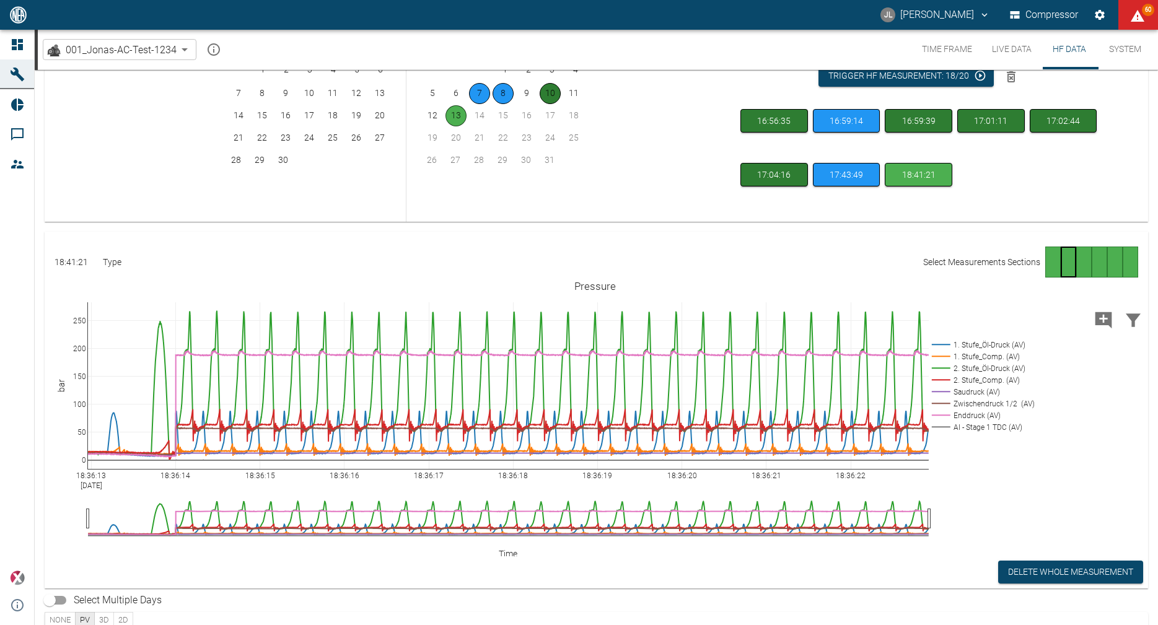
click at [1076, 260] on div "Go to page 3" at bounding box center [1083, 262] width 15 height 31
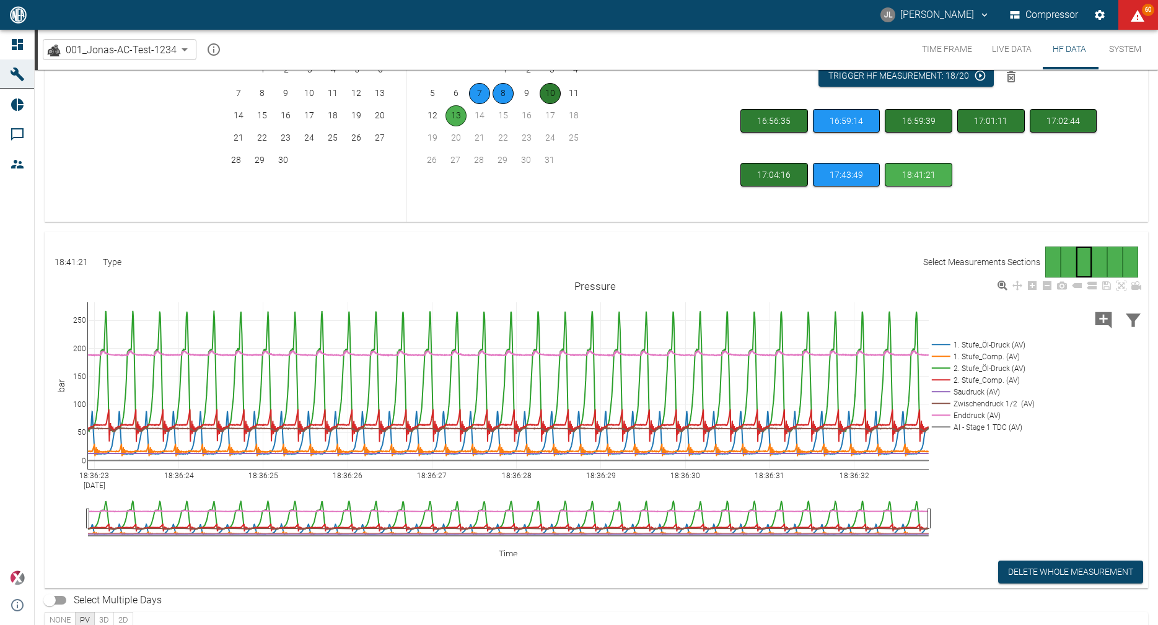
click at [980, 428] on rect at bounding box center [981, 427] width 105 height 12
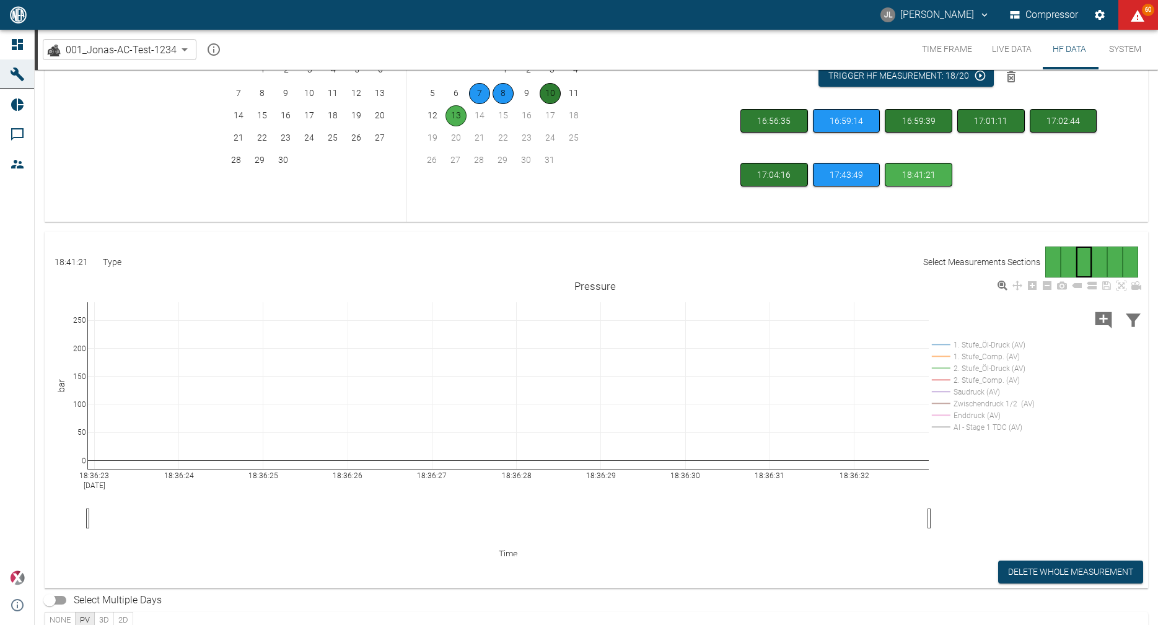
click at [980, 424] on rect at bounding box center [981, 427] width 105 height 12
click at [969, 345] on rect at bounding box center [981, 345] width 105 height 12
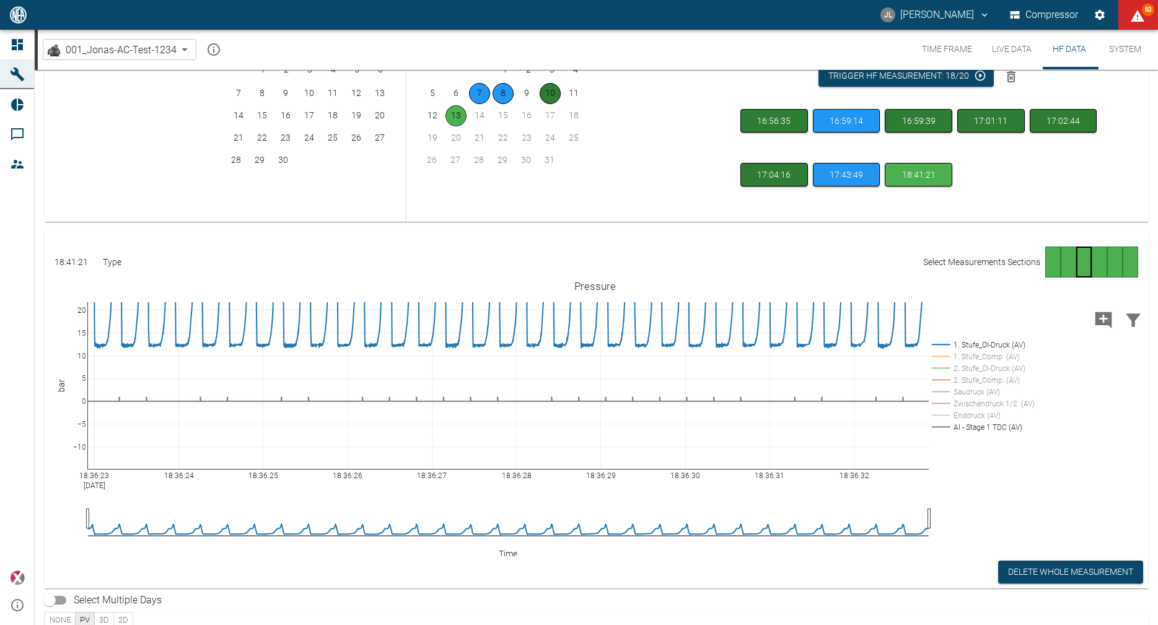
drag, startPoint x: 82, startPoint y: 309, endPoint x: 83, endPoint y: 259, distance: 49.6
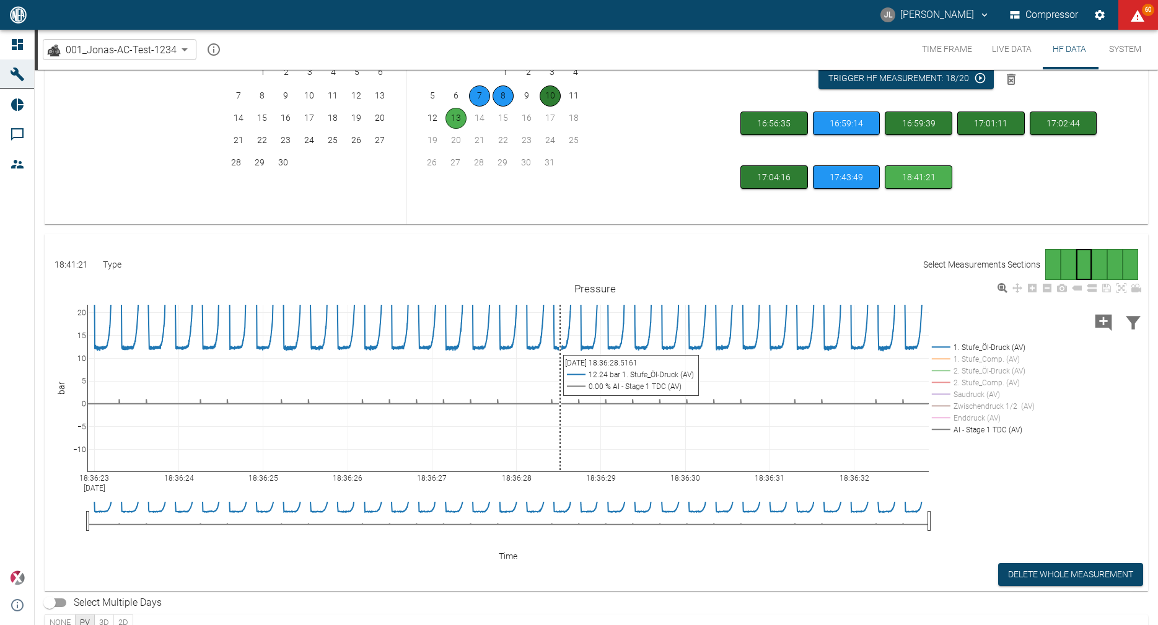
scroll to position [86, 0]
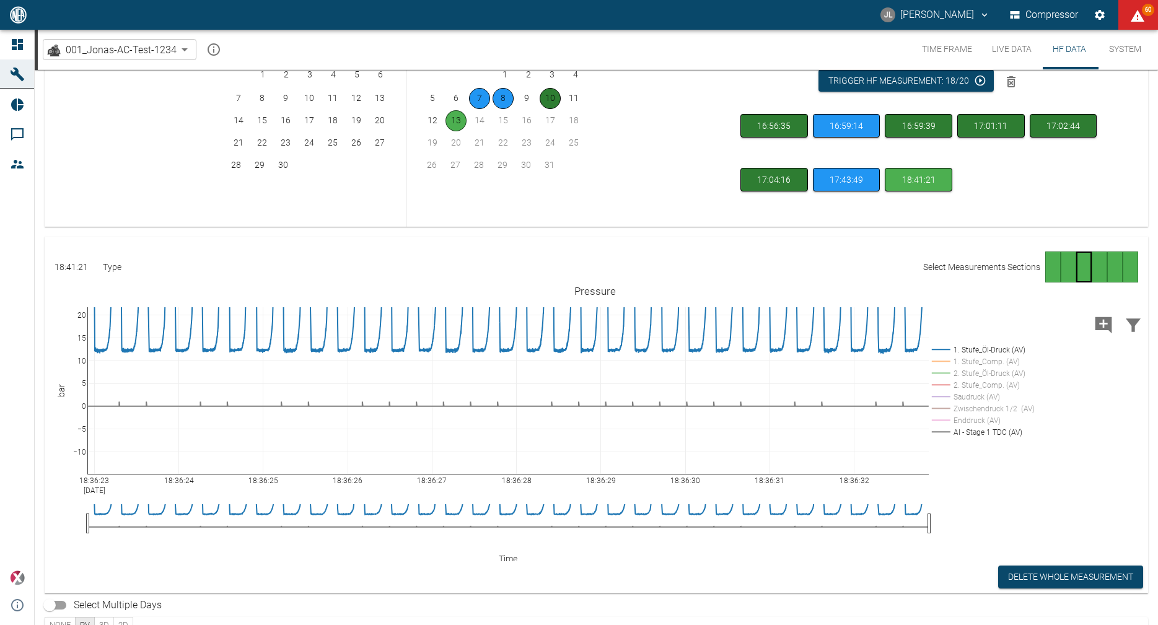
click at [1020, 177] on div "16:56:35 16:59:14 16:59:39 17:01:11 17:02:44 17:04:16 17:43:49 18:41:21" at bounding box center [920, 165] width 361 height 103
click at [1011, 87] on icon "Delete HF captures" at bounding box center [1011, 81] width 9 height 11
checkbox input "true"
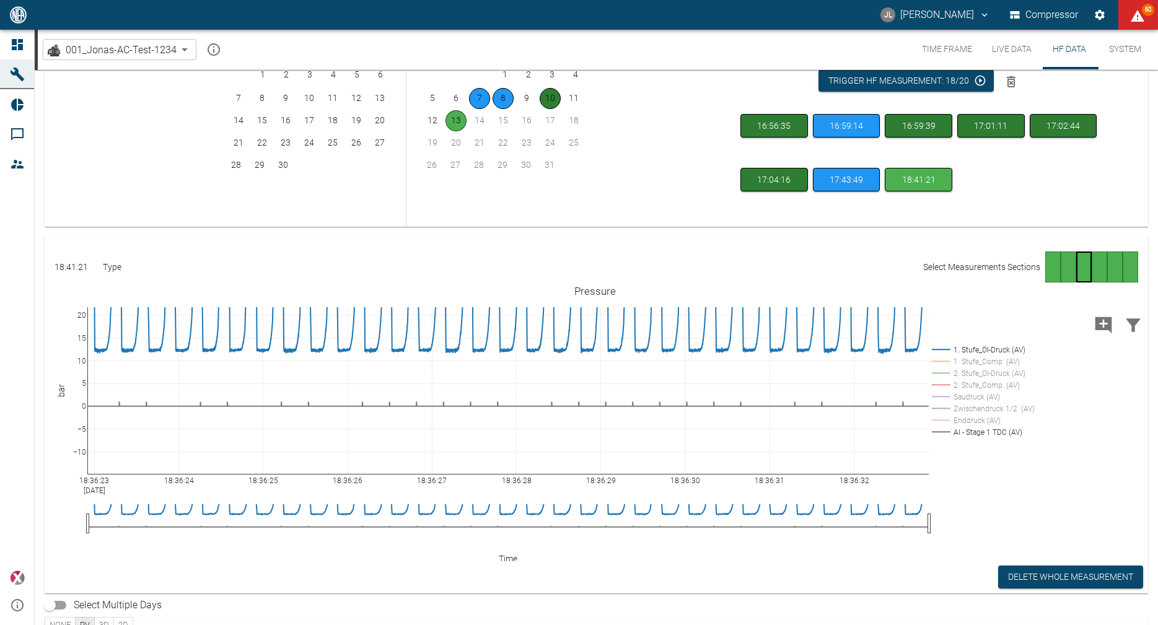
checkbox input "true"
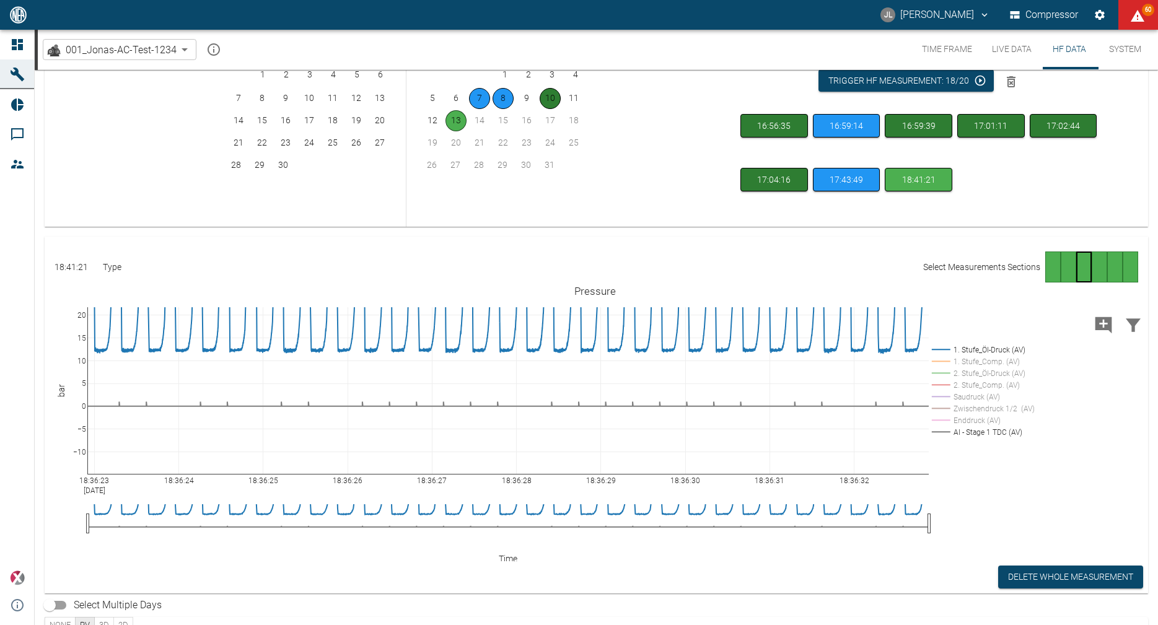
checkbox input "true"
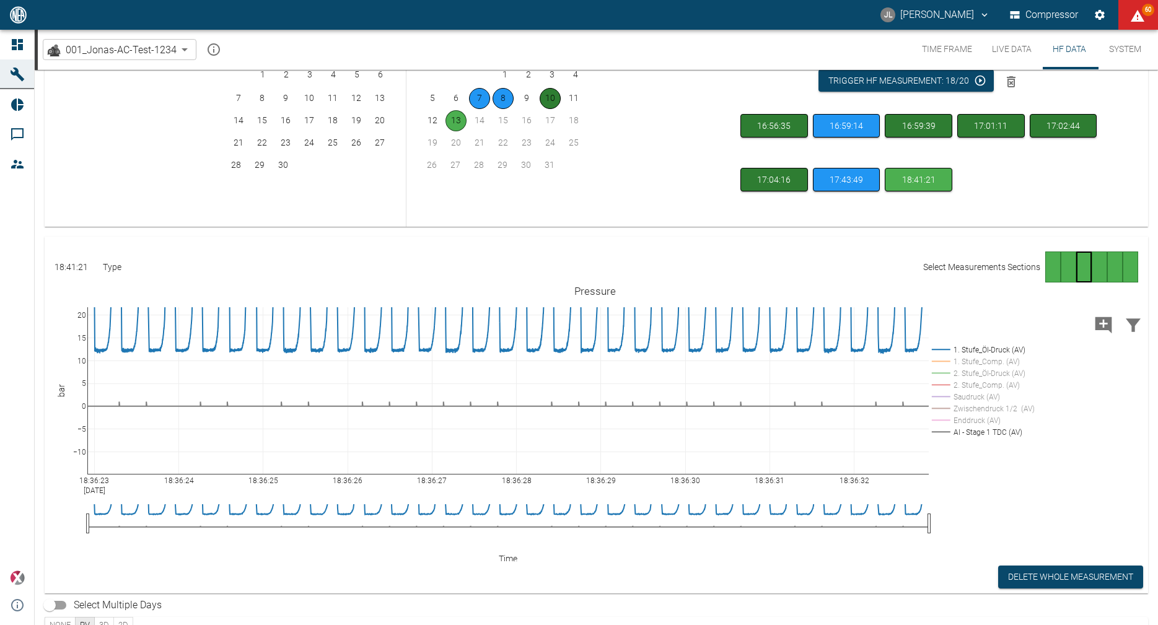
checkbox input "true"
checkbox input "false"
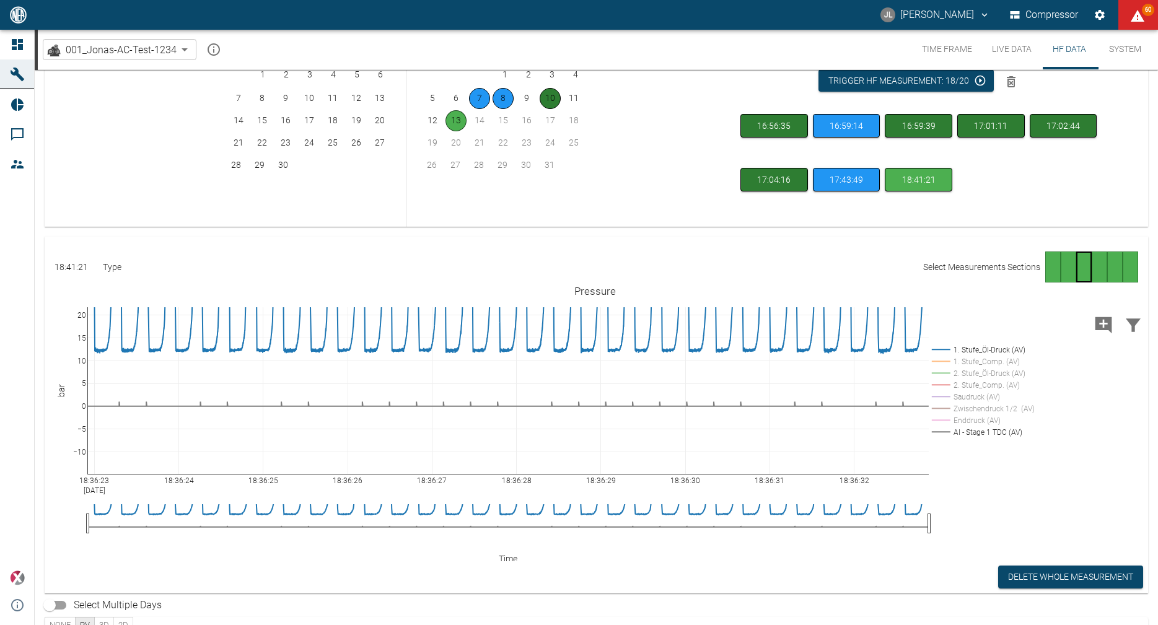
checkbox input "false"
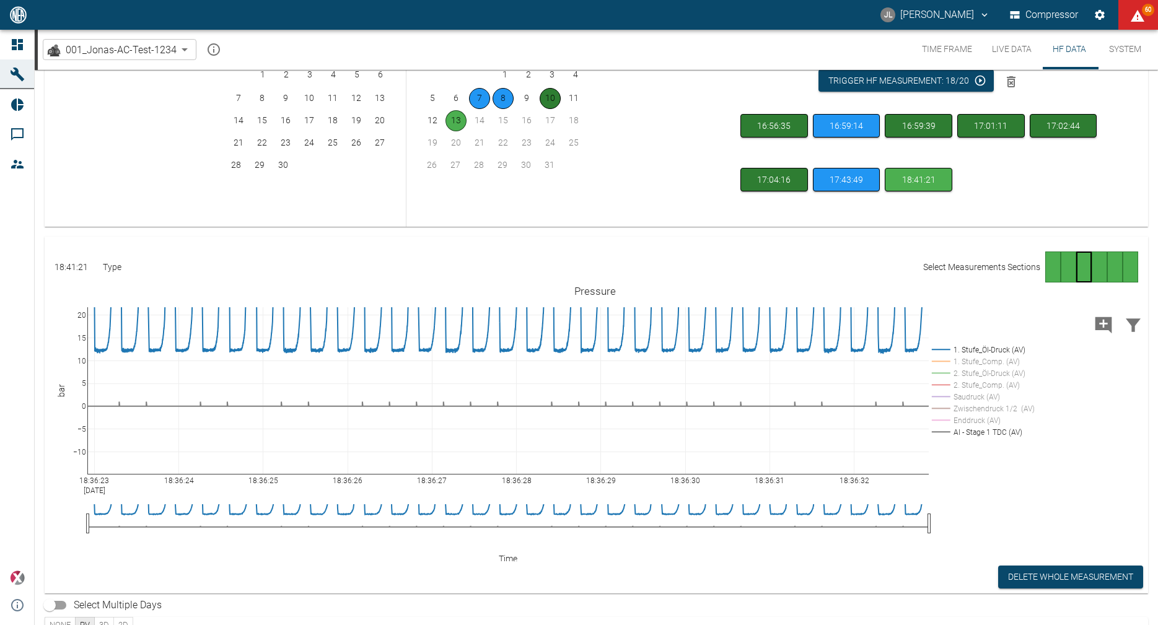
checkbox input "false"
click at [1040, 198] on div "16:56:35 16:59:14 16:59:39 17:01:11 17:02:44 17:04:16 17:43:49 18:41:21" at bounding box center [920, 165] width 361 height 103
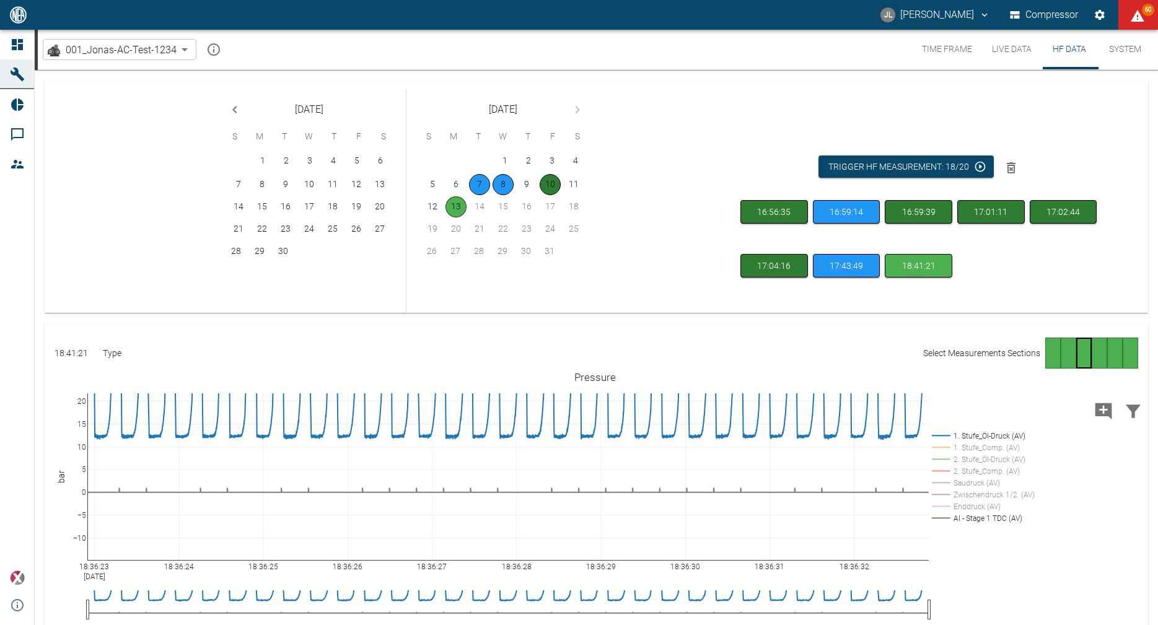
click at [1009, 46] on button "Live Data" at bounding box center [1011, 50] width 59 height 40
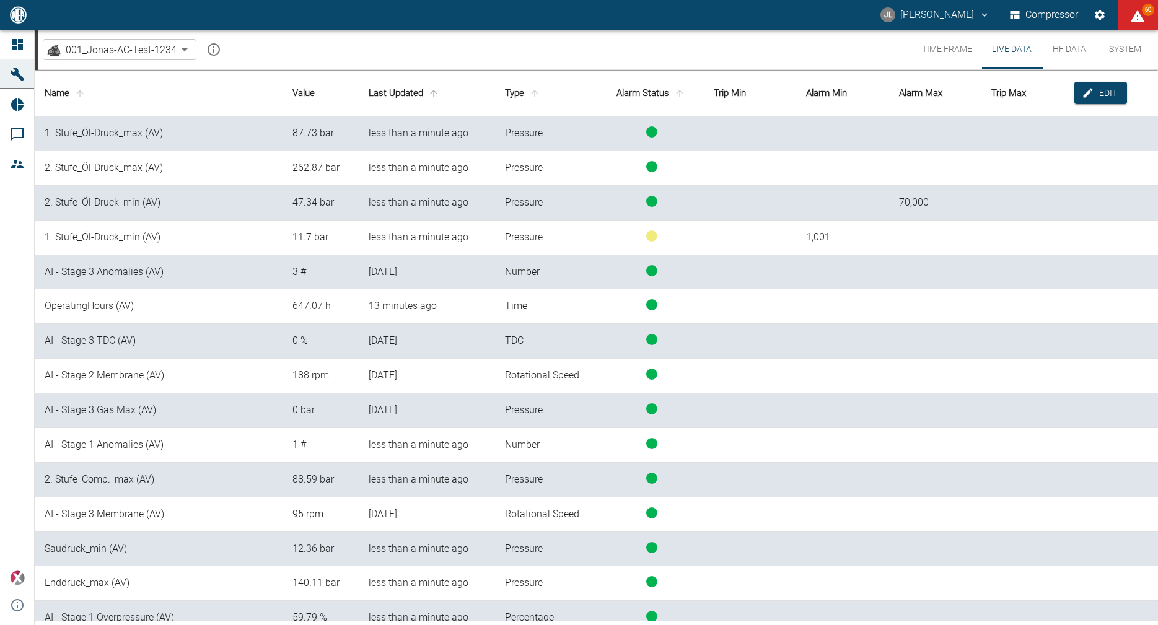
click at [439, 94] on icon "sort-time" at bounding box center [433, 93] width 11 height 11
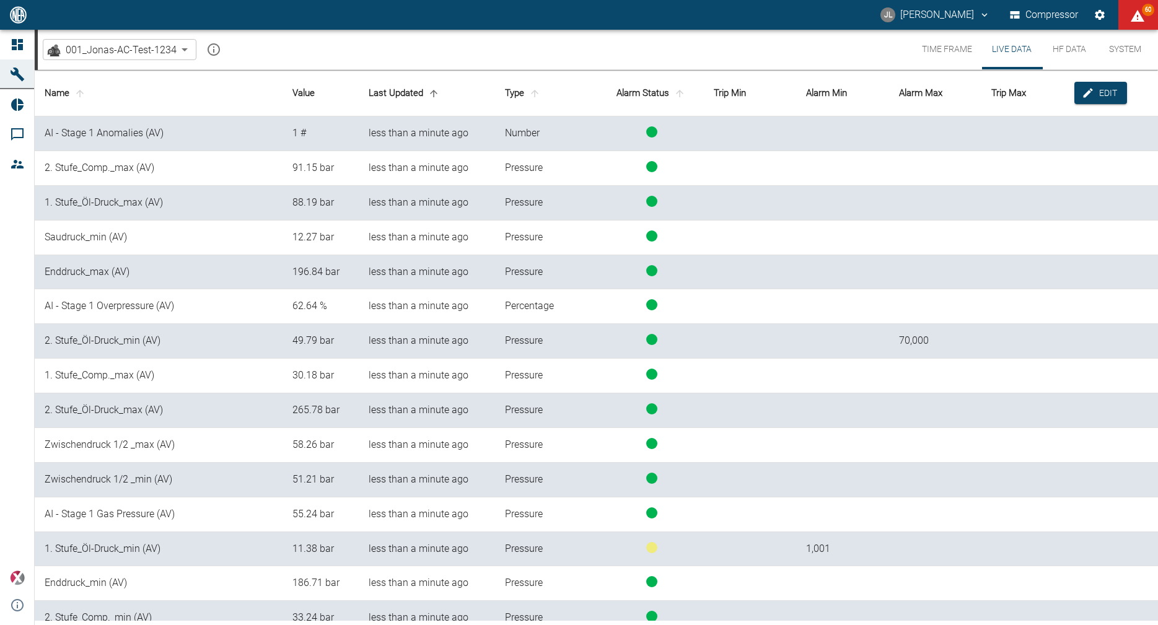
click at [1065, 60] on button "HF Data" at bounding box center [1069, 50] width 56 height 40
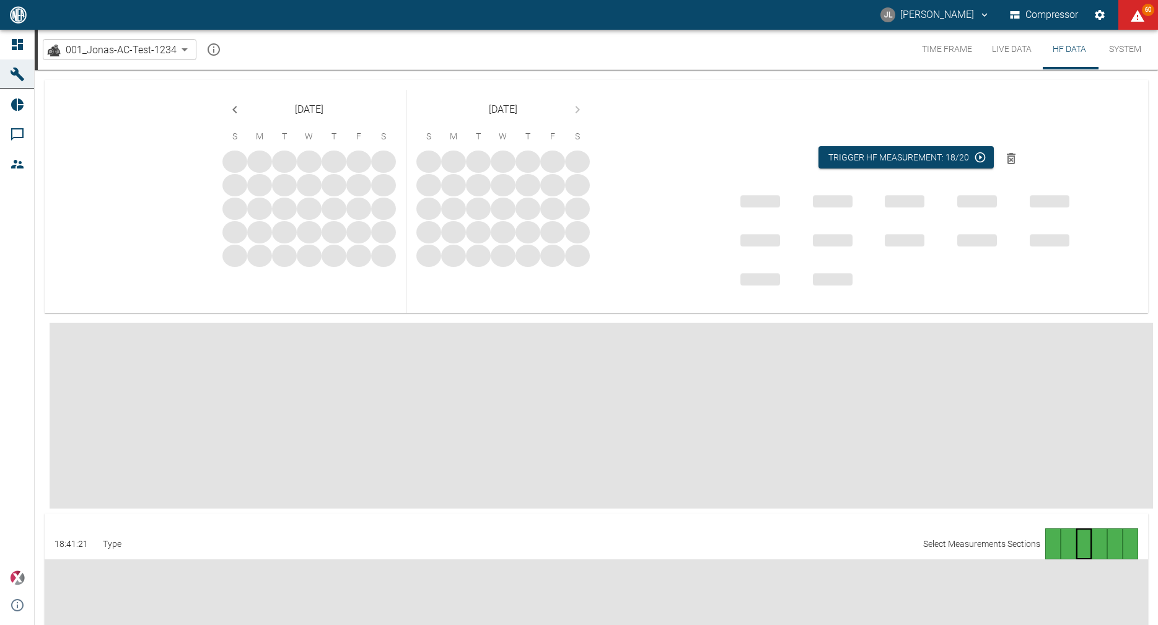
type input "0.23"
type input "0.071"
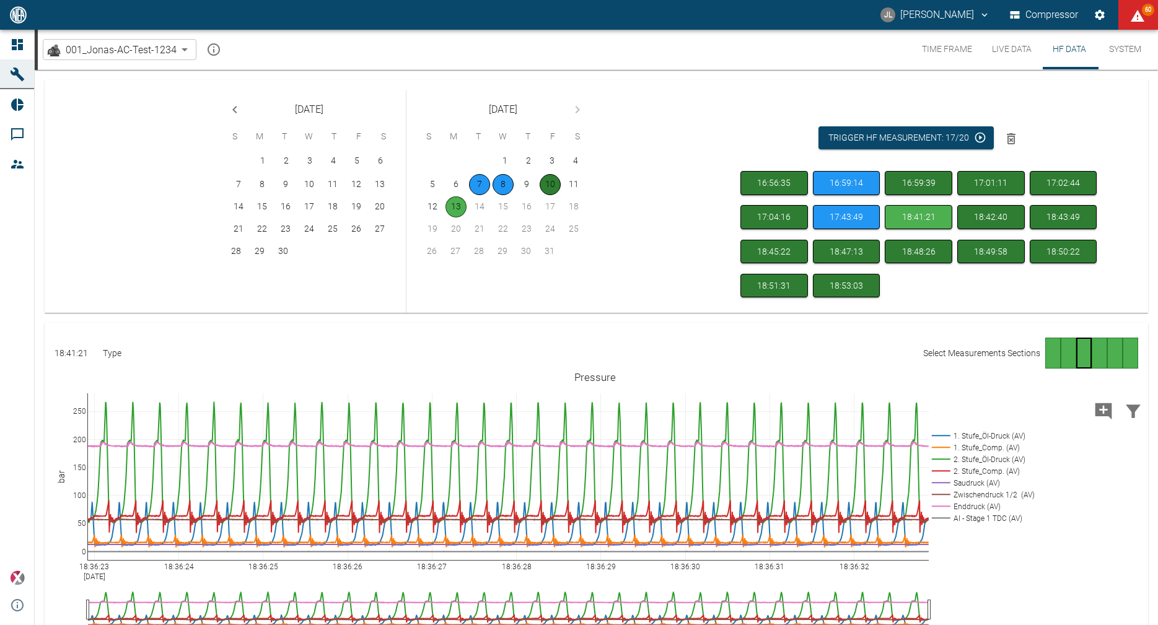
click at [941, 284] on div "16:56:35 16:59:14 16:59:39 17:01:11 17:02:44 17:04:16 17:43:49 18:41:21 18:42:4…" at bounding box center [920, 237] width 361 height 132
click at [968, 136] on button "Trigger HF measurement: 17/20" at bounding box center [905, 137] width 175 height 23
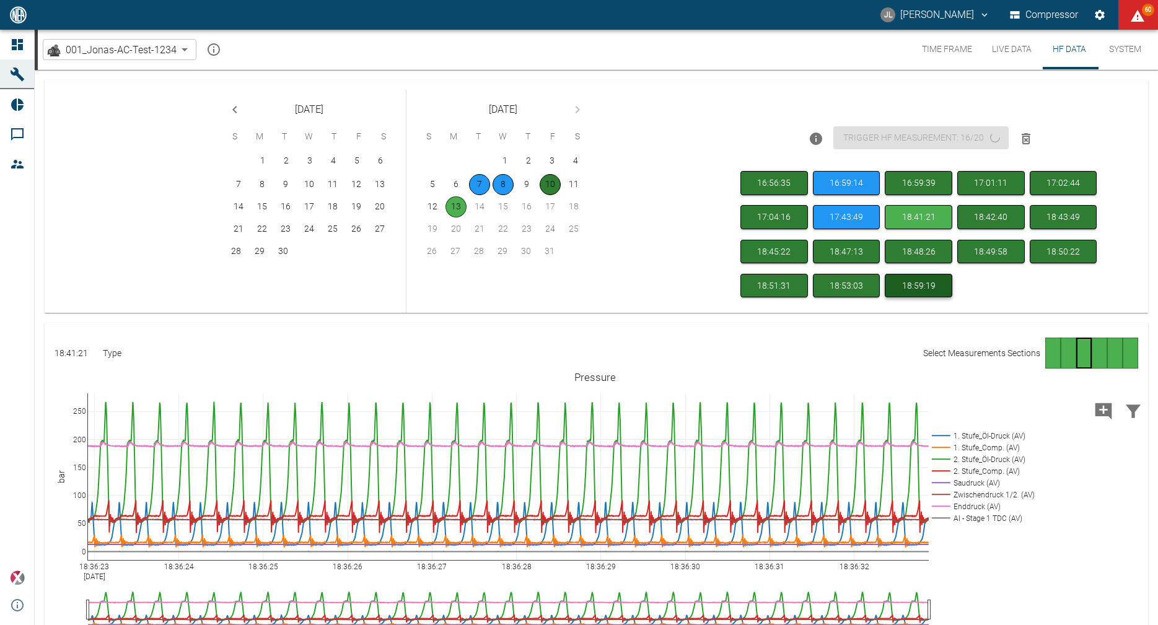
click at [922, 287] on button "18:59:19" at bounding box center [919, 286] width 68 height 24
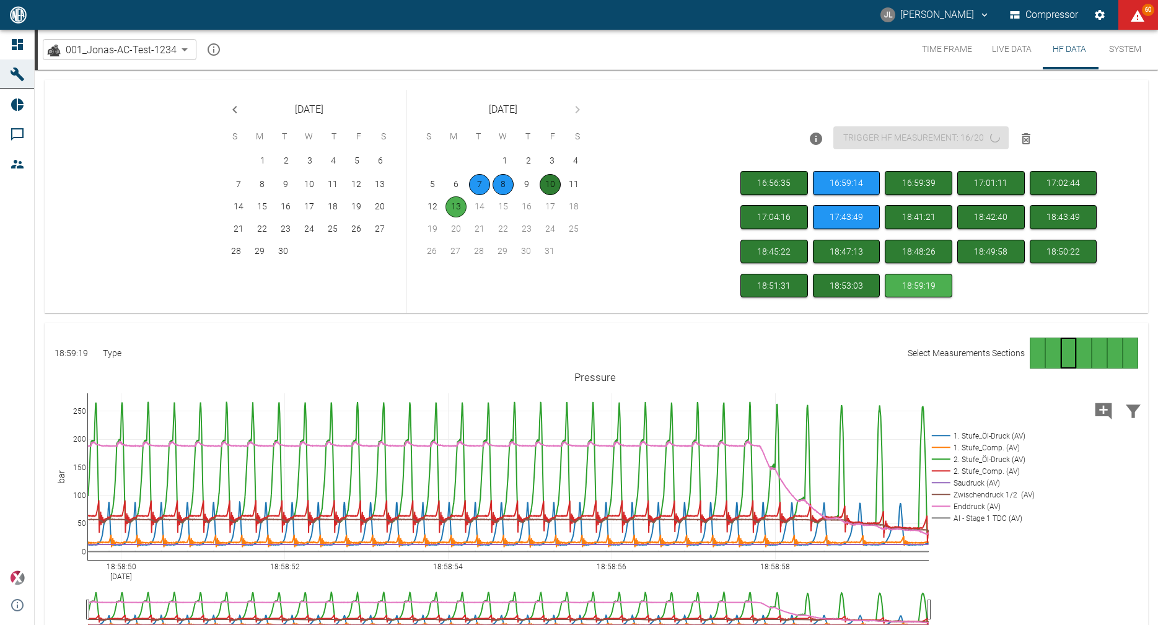
click at [1079, 357] on div "Go to page 4" at bounding box center [1083, 353] width 15 height 31
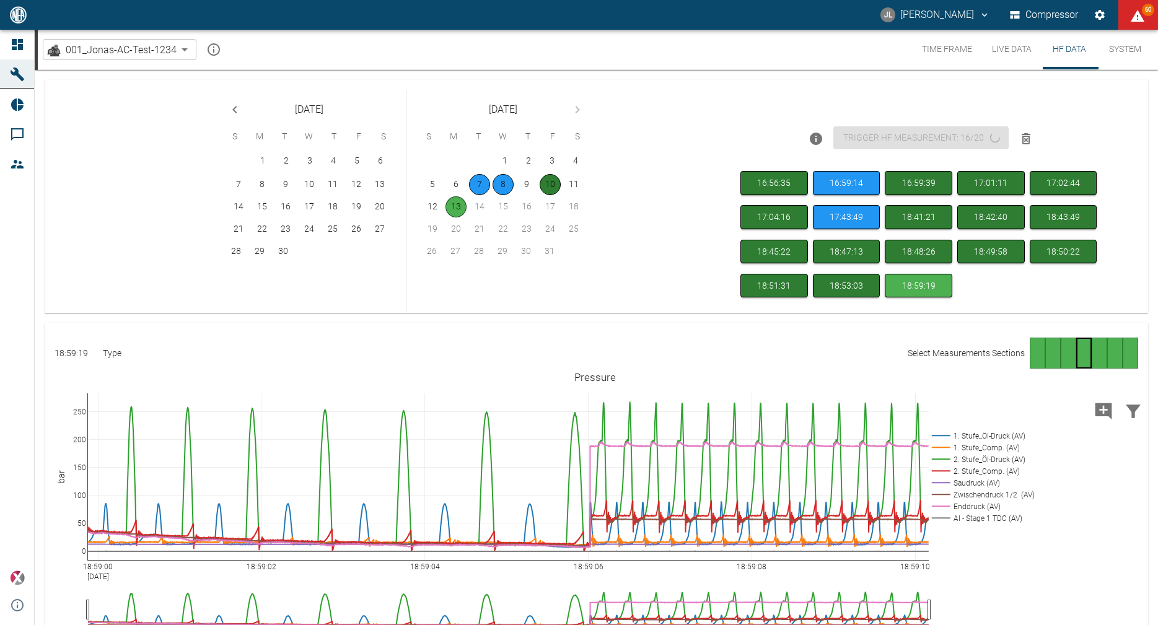
click at [1095, 357] on div "Go to page 5" at bounding box center [1099, 353] width 15 height 31
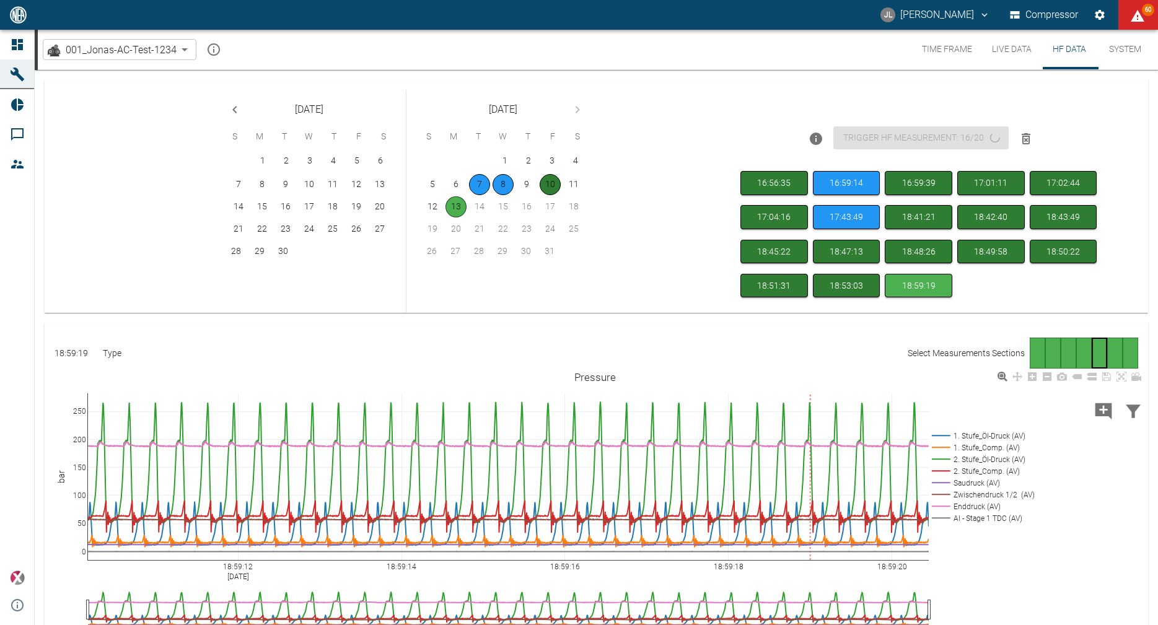
click at [981, 436] on rect at bounding box center [981, 436] width 105 height 12
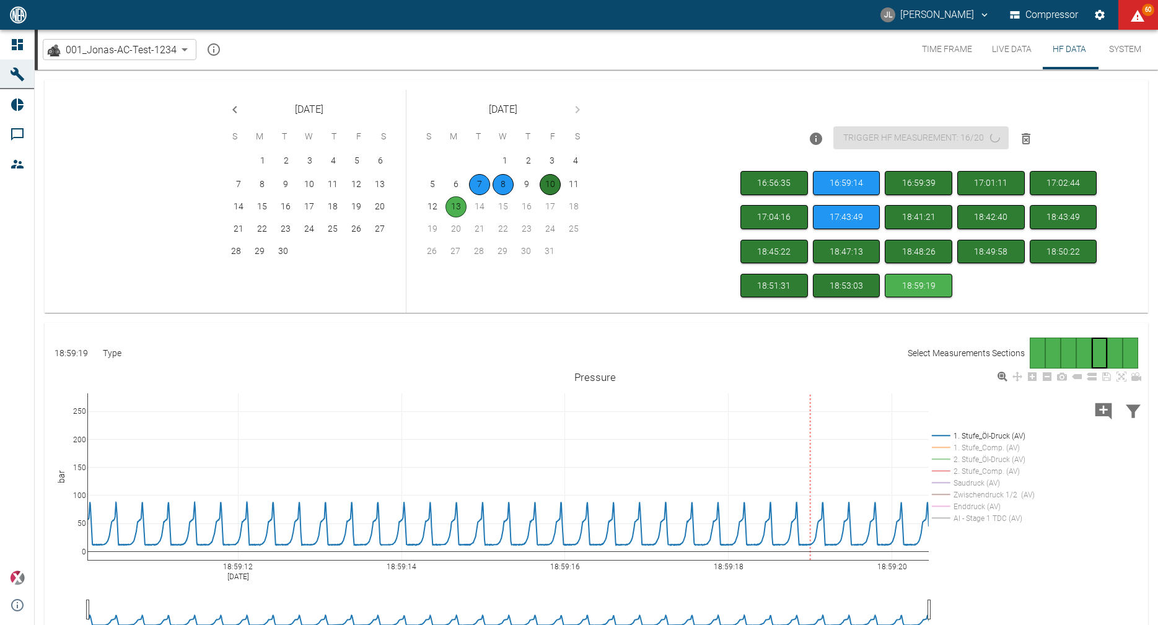
click at [986, 518] on rect at bounding box center [981, 518] width 105 height 12
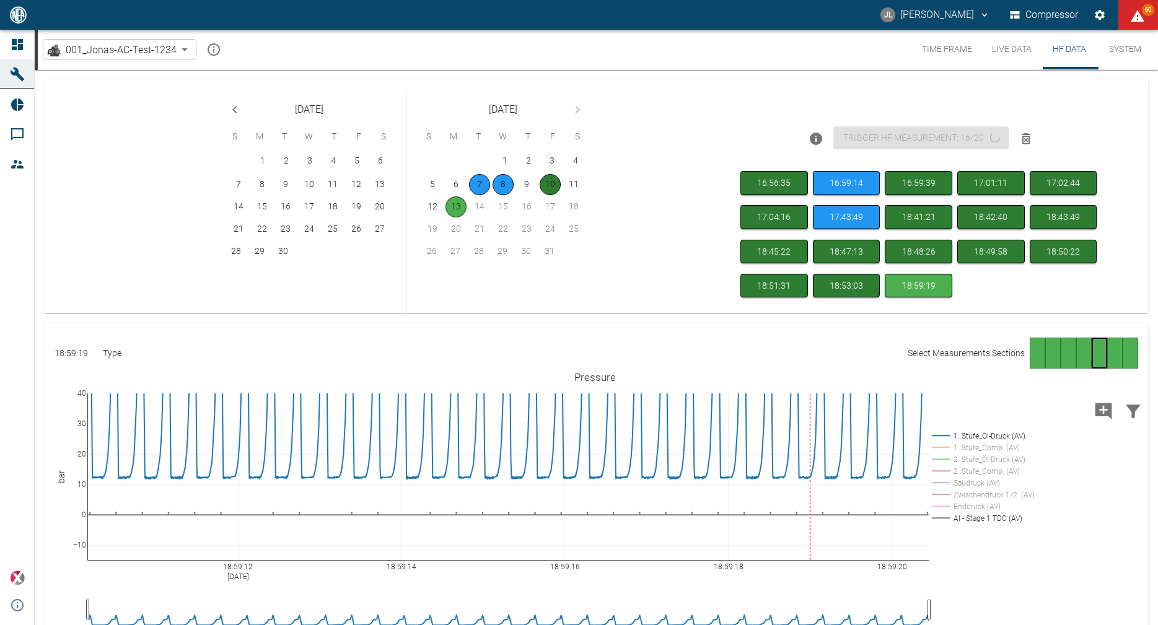
drag, startPoint x: 81, startPoint y: 403, endPoint x: 100, endPoint y: 354, distance: 51.8
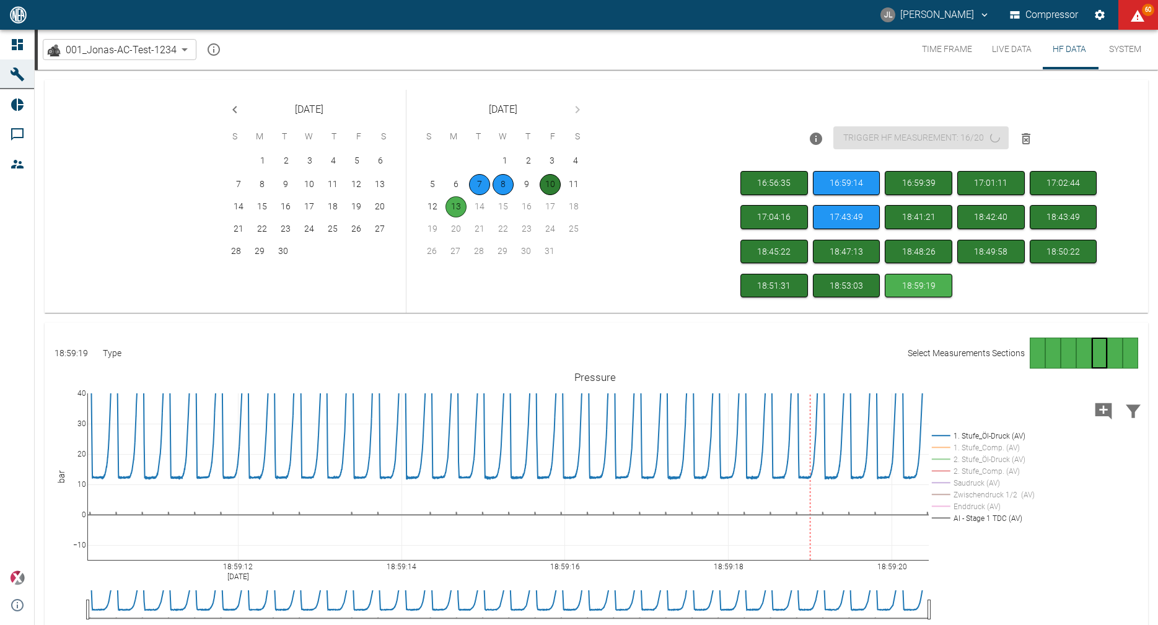
click at [1052, 121] on div "Trigger HF measurement: 16/20" at bounding box center [918, 133] width 366 height 66
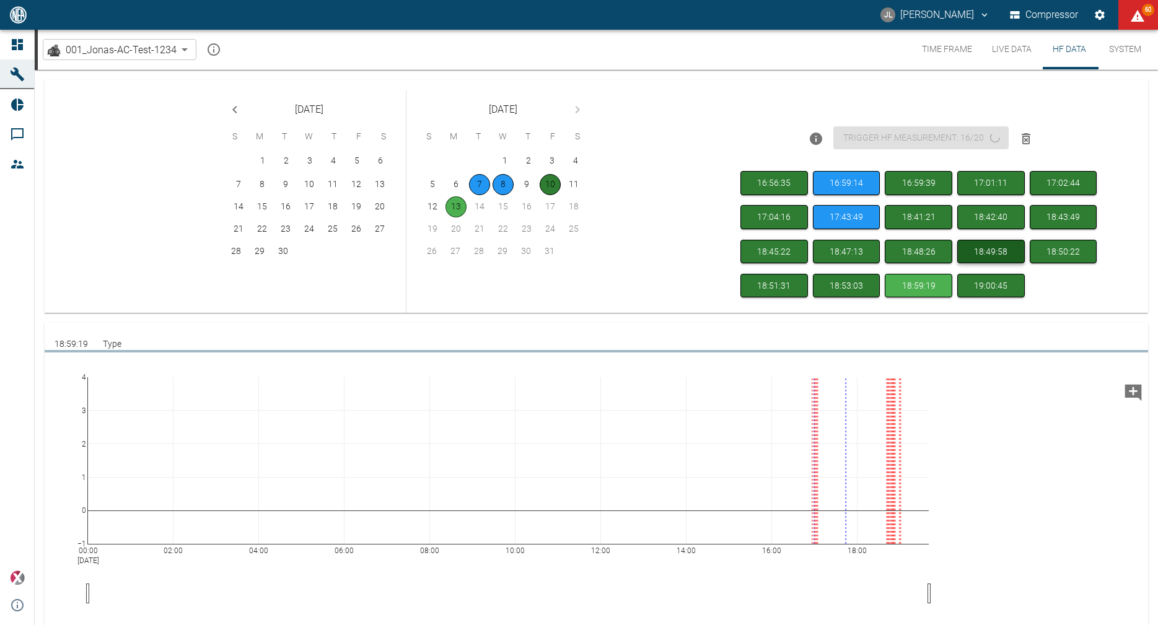
scroll to position [12, 0]
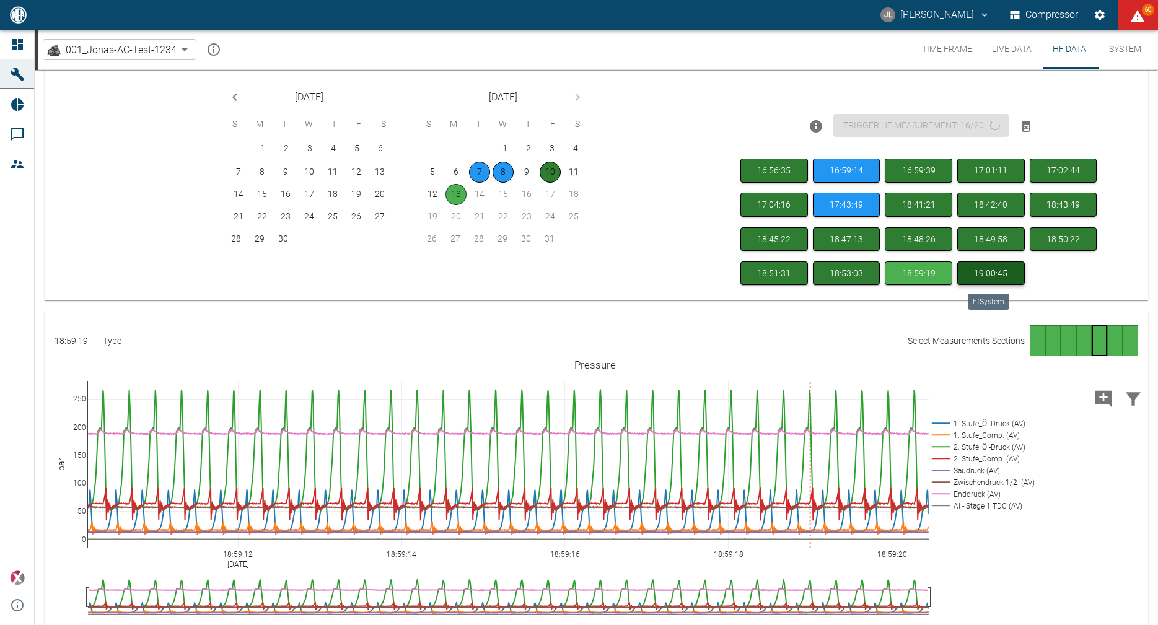
click at [1011, 276] on button "19:00:45" at bounding box center [991, 273] width 68 height 24
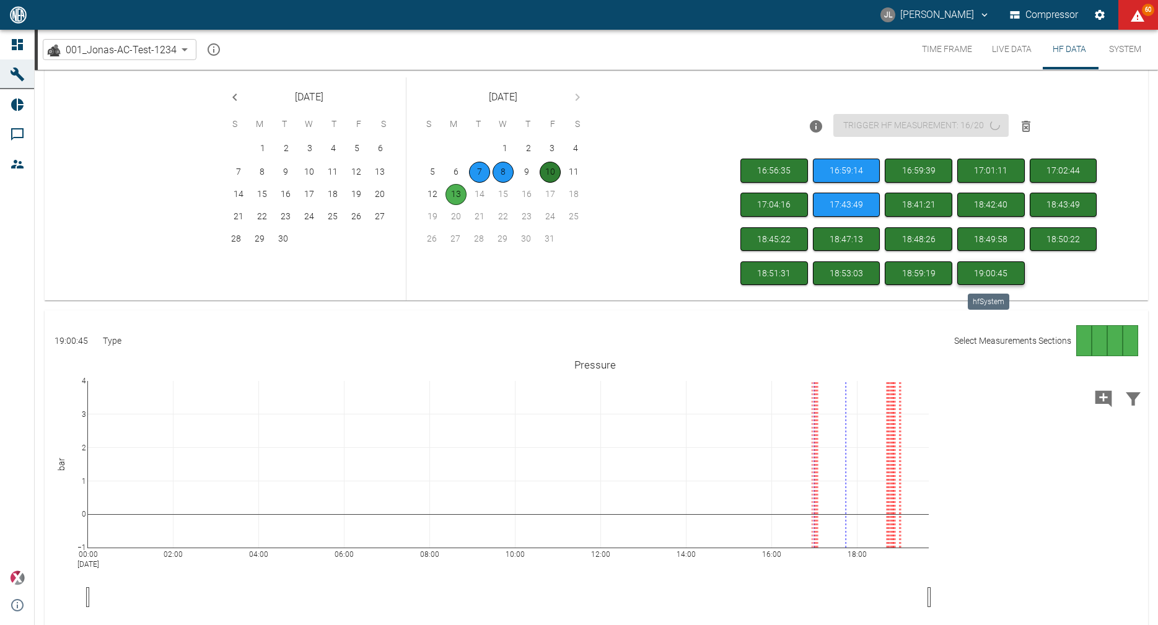
click at [994, 281] on button "19:00:45" at bounding box center [991, 273] width 68 height 24
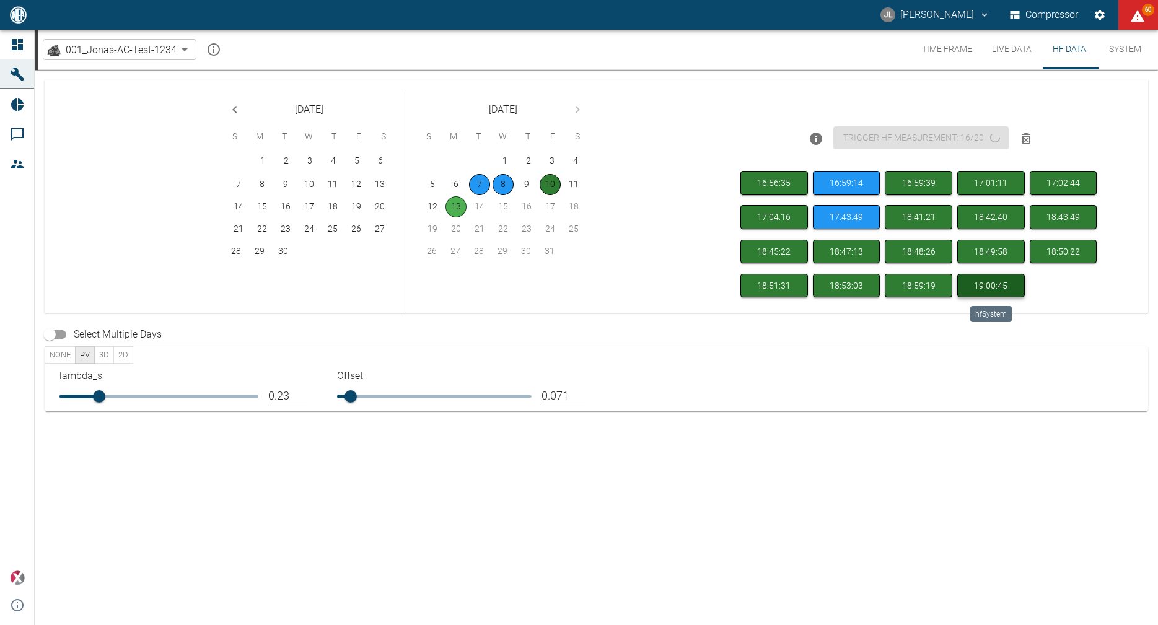
click at [997, 287] on button "19:00:45" at bounding box center [991, 286] width 68 height 24
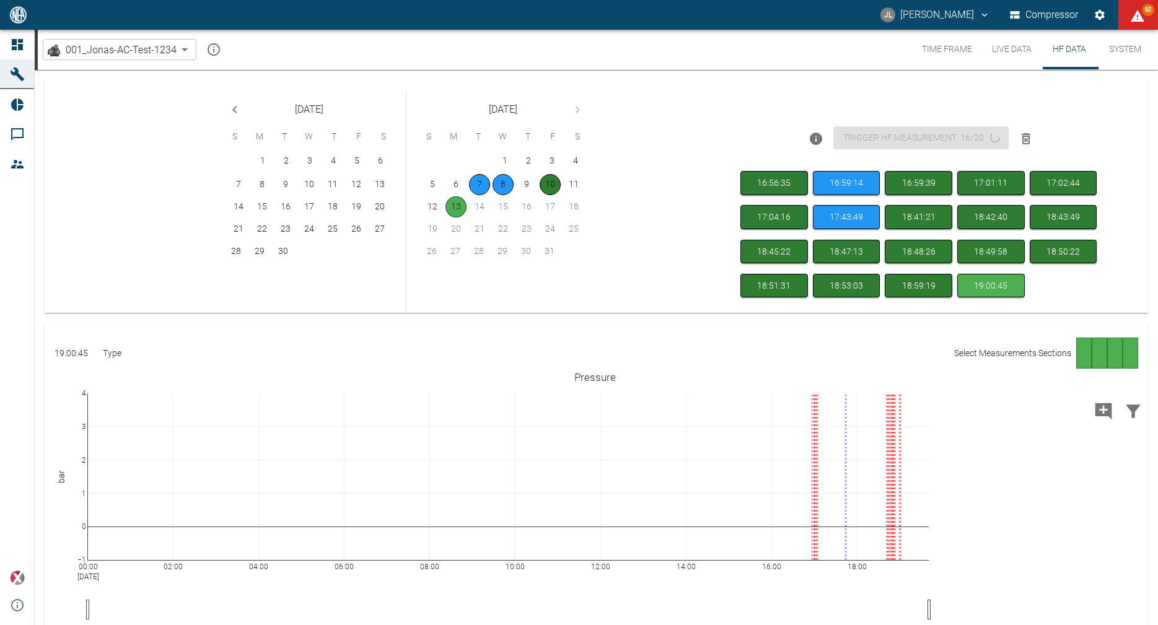
click at [1072, 349] on div "19:00:45 Type Select Measurements Sections" at bounding box center [597, 353] width 1084 height 31
click at [1076, 351] on div "Go to page 1" at bounding box center [1083, 353] width 15 height 31
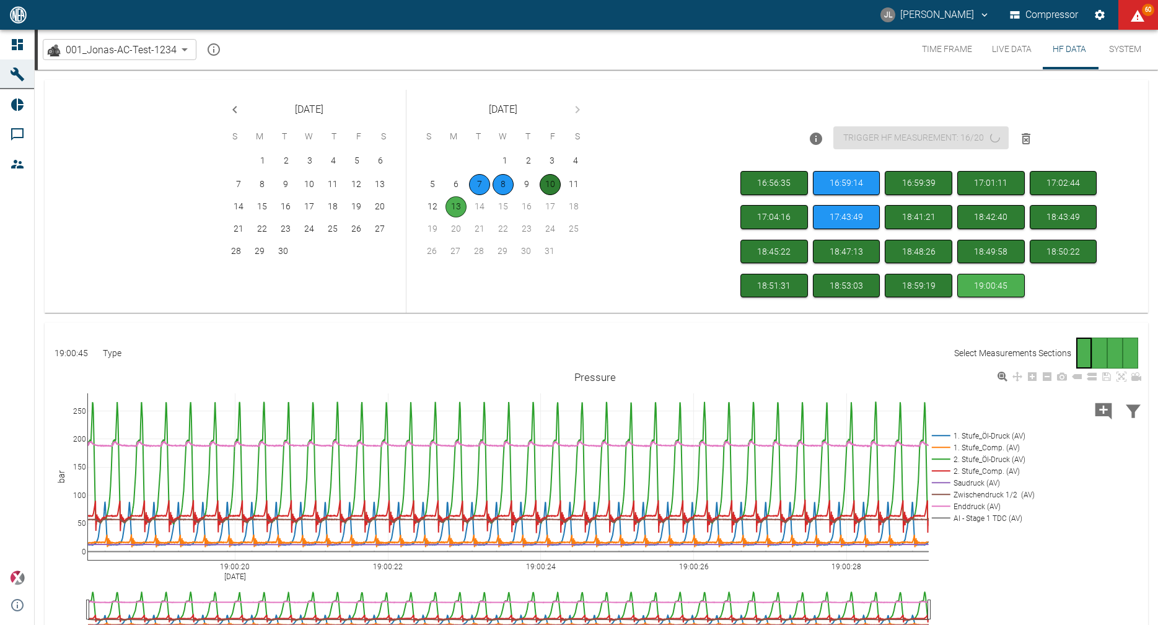
click at [978, 518] on rect at bounding box center [981, 518] width 105 height 12
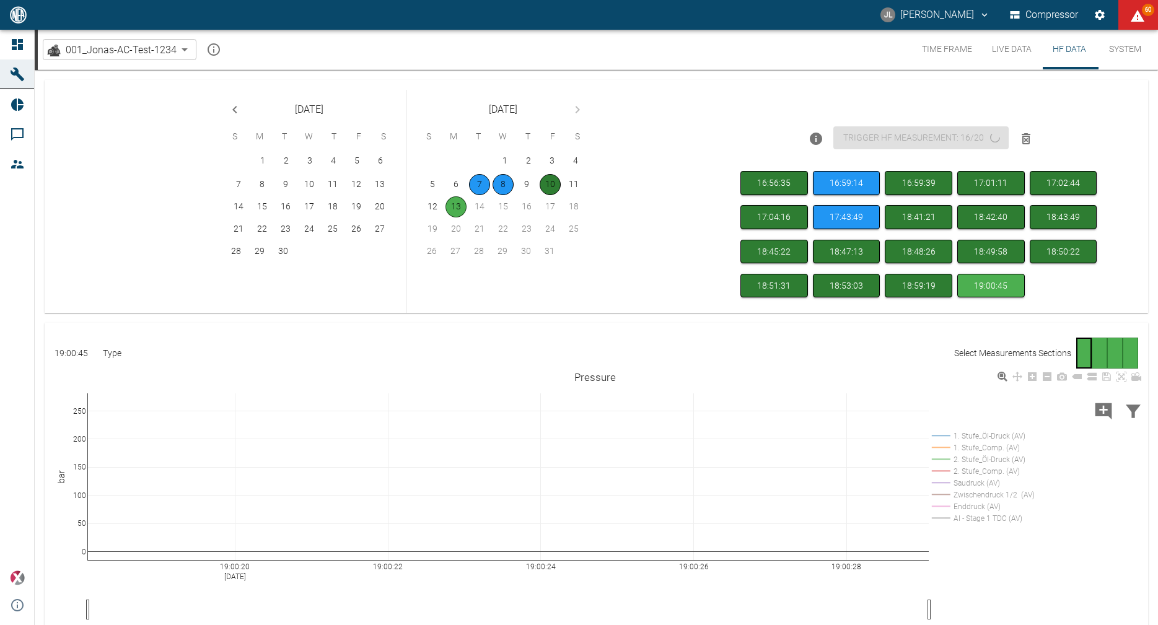
click at [983, 462] on rect at bounding box center [981, 460] width 105 height 12
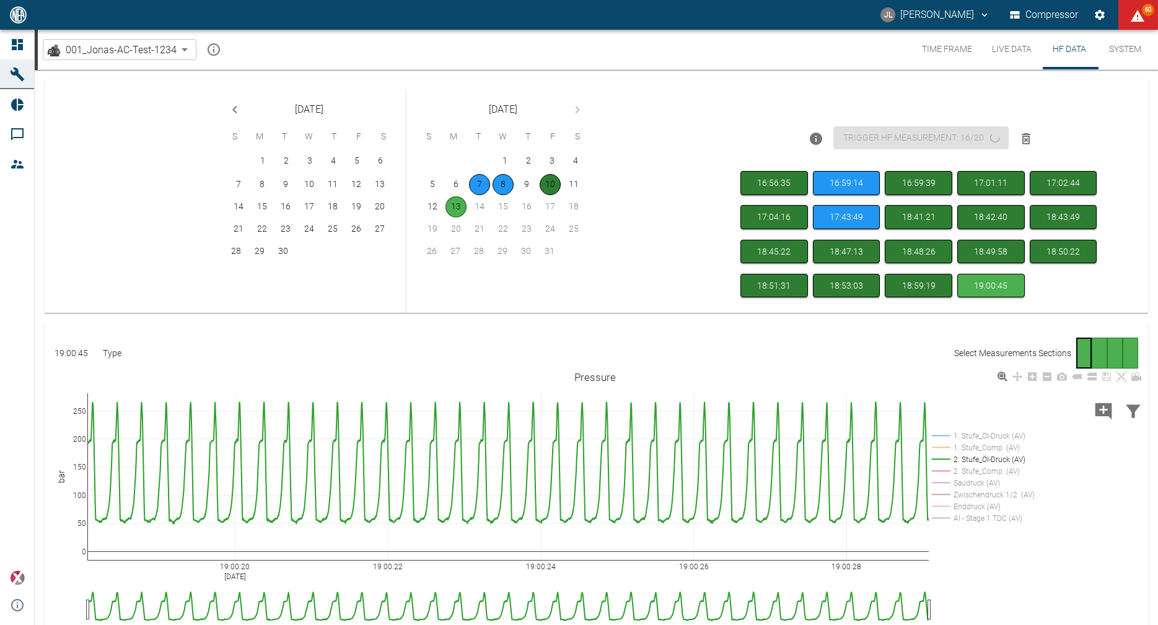
click at [982, 517] on rect at bounding box center [981, 518] width 105 height 12
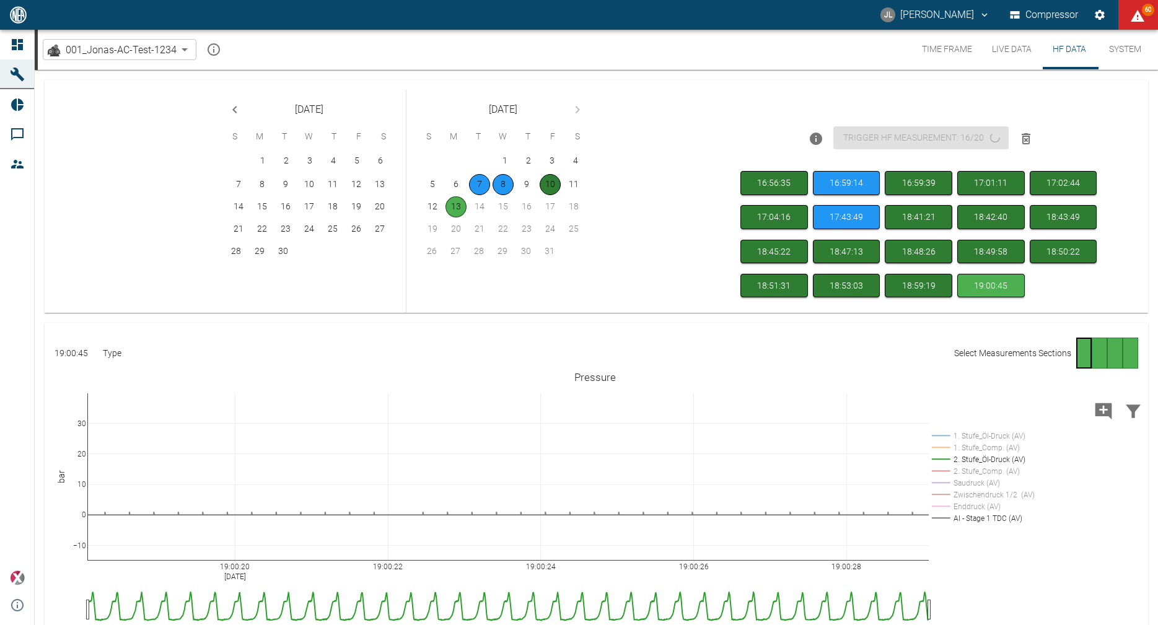
drag, startPoint x: 82, startPoint y: 398, endPoint x: 112, endPoint y: 349, distance: 57.1
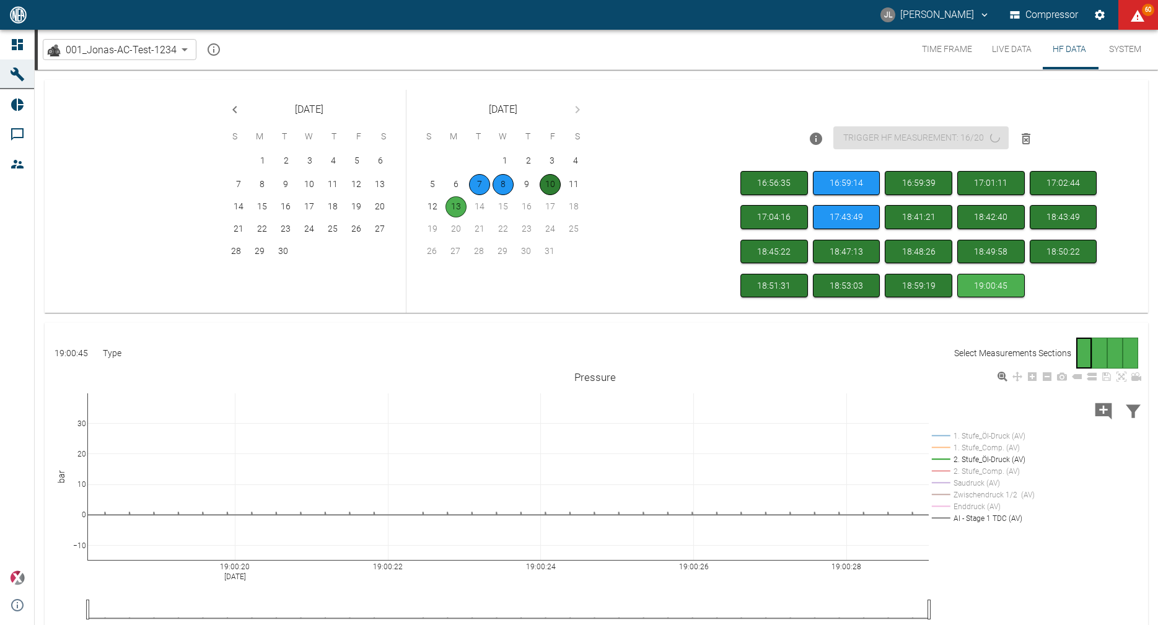
click at [984, 438] on rect at bounding box center [981, 436] width 105 height 12
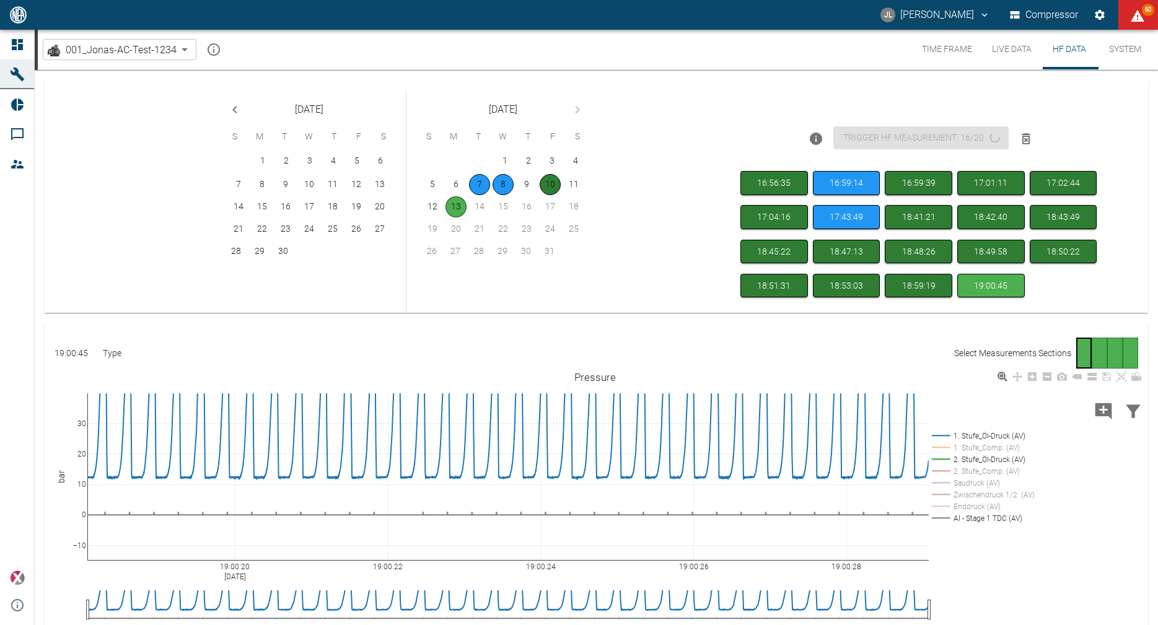
click at [982, 458] on rect at bounding box center [981, 460] width 105 height 12
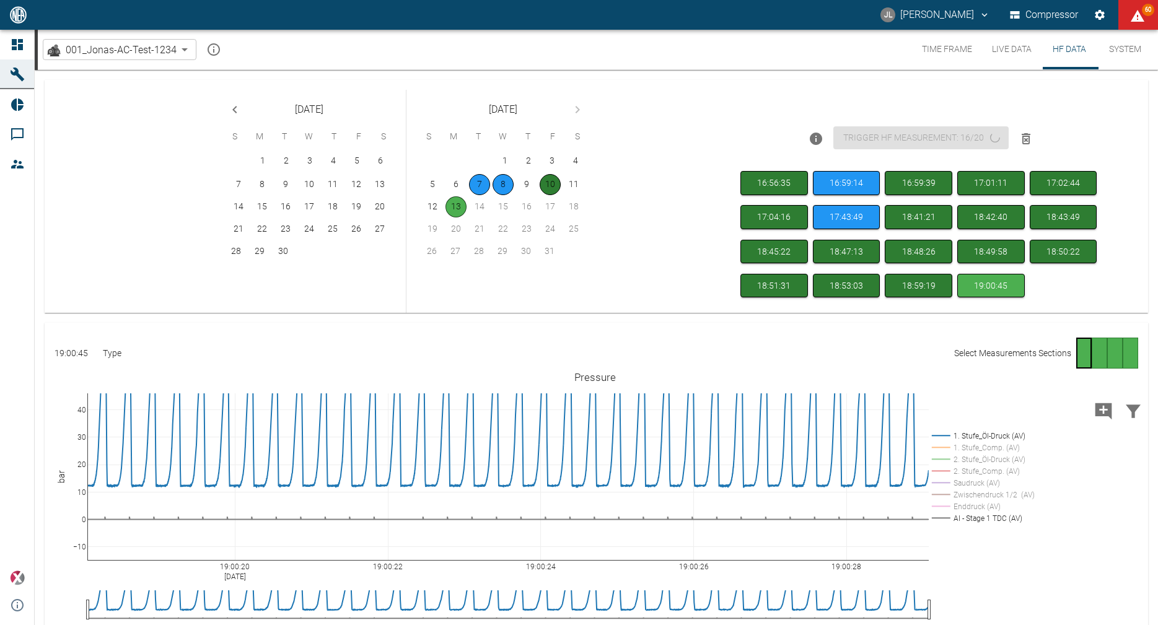
drag, startPoint x: 78, startPoint y: 398, endPoint x: 77, endPoint y: 414, distance: 16.8
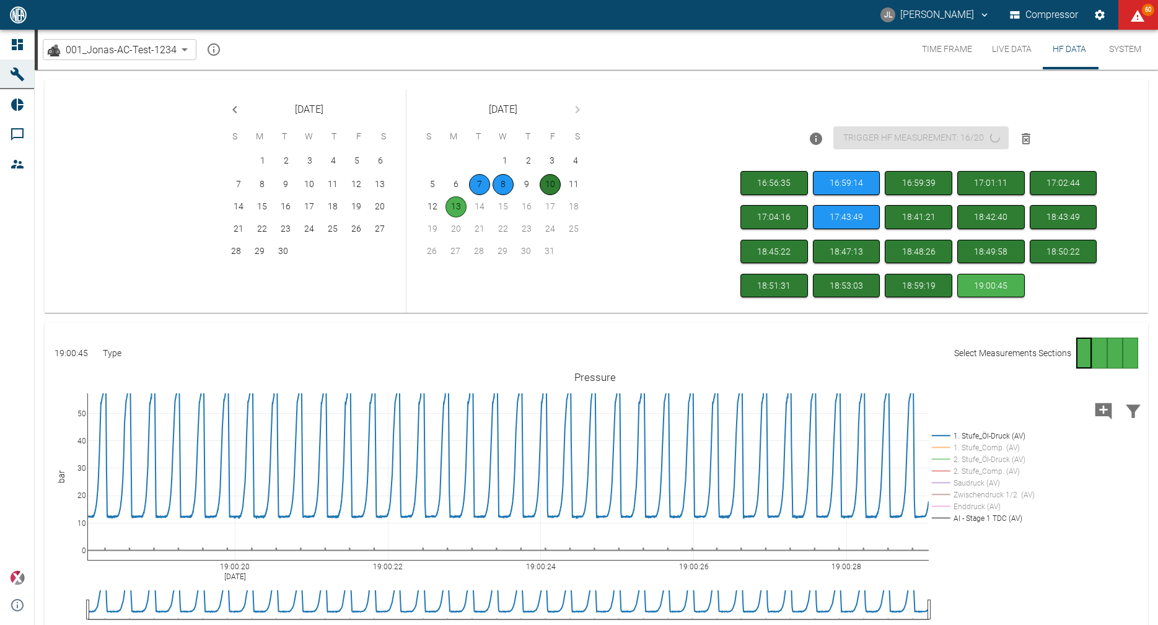
drag, startPoint x: 79, startPoint y: 504, endPoint x: 78, endPoint y: 535, distance: 31.0
drag, startPoint x: 1045, startPoint y: 125, endPoint x: 1035, endPoint y: 89, distance: 37.4
click at [1045, 125] on div "Trigger HF measurement: 16/20" at bounding box center [918, 133] width 366 height 66
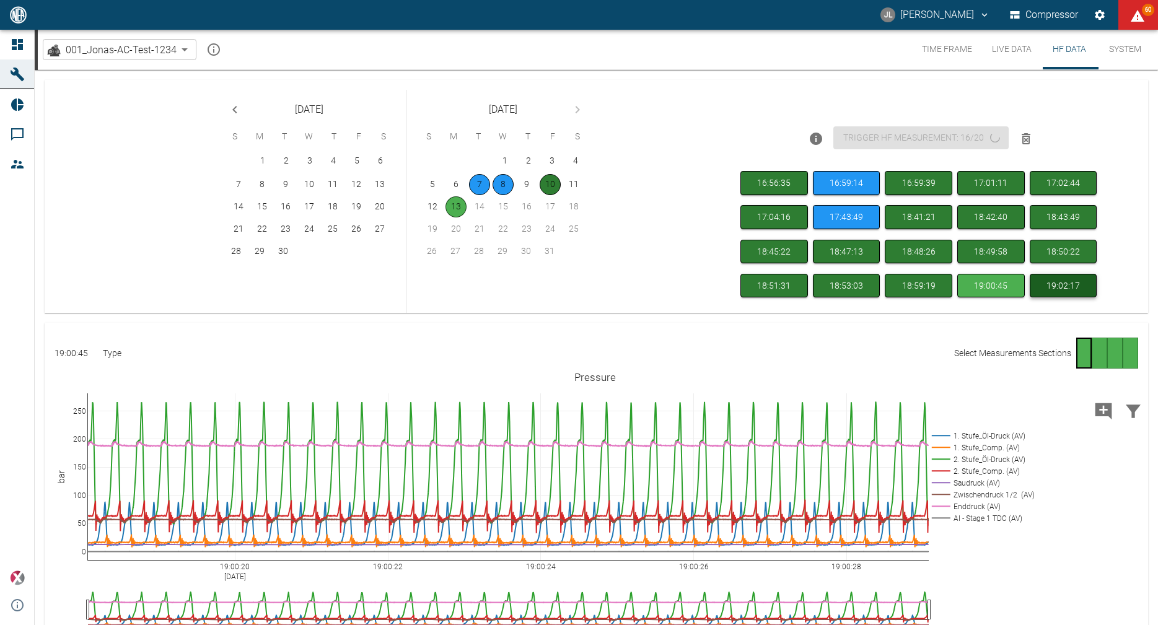
scroll to position [76, 0]
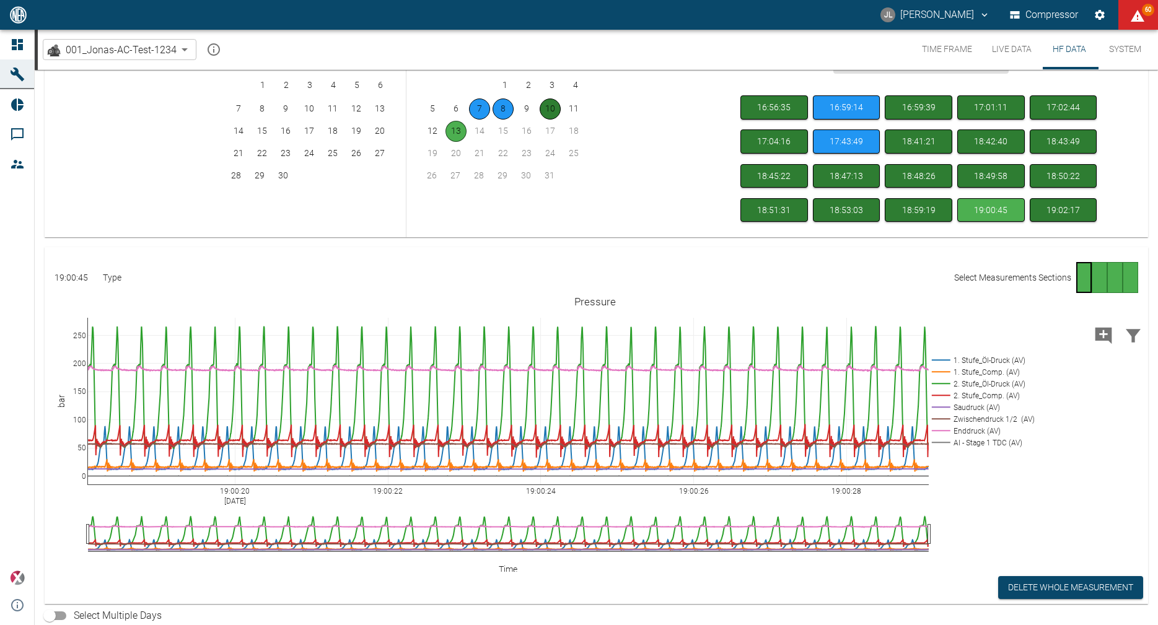
click at [949, 51] on button "Time Frame" at bounding box center [947, 50] width 70 height 40
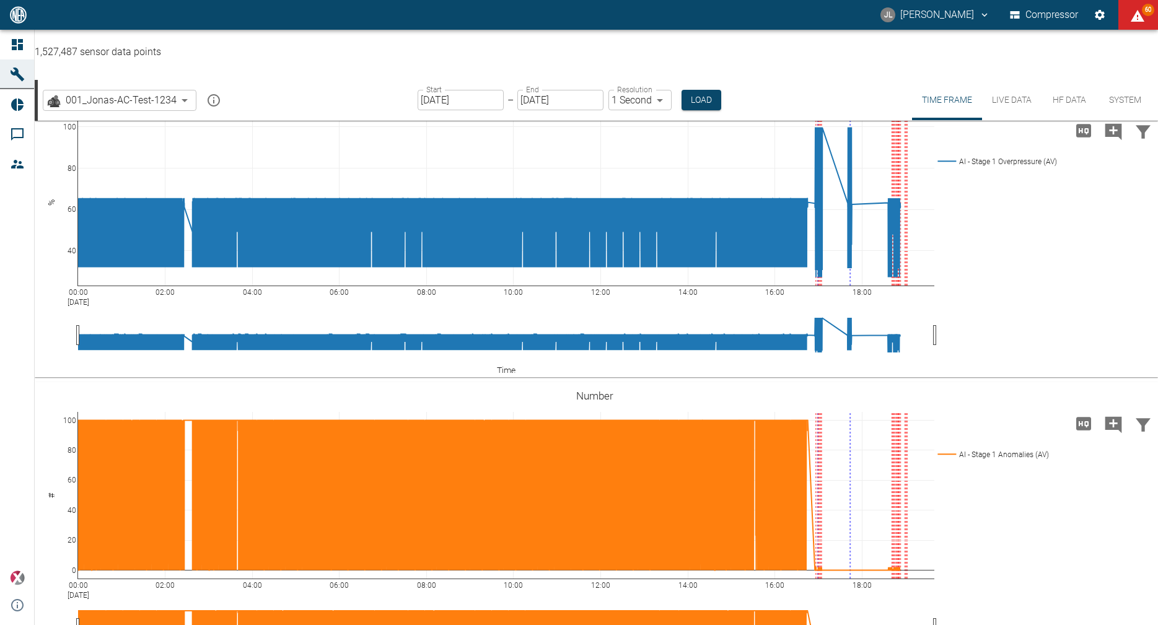
scroll to position [619, 0]
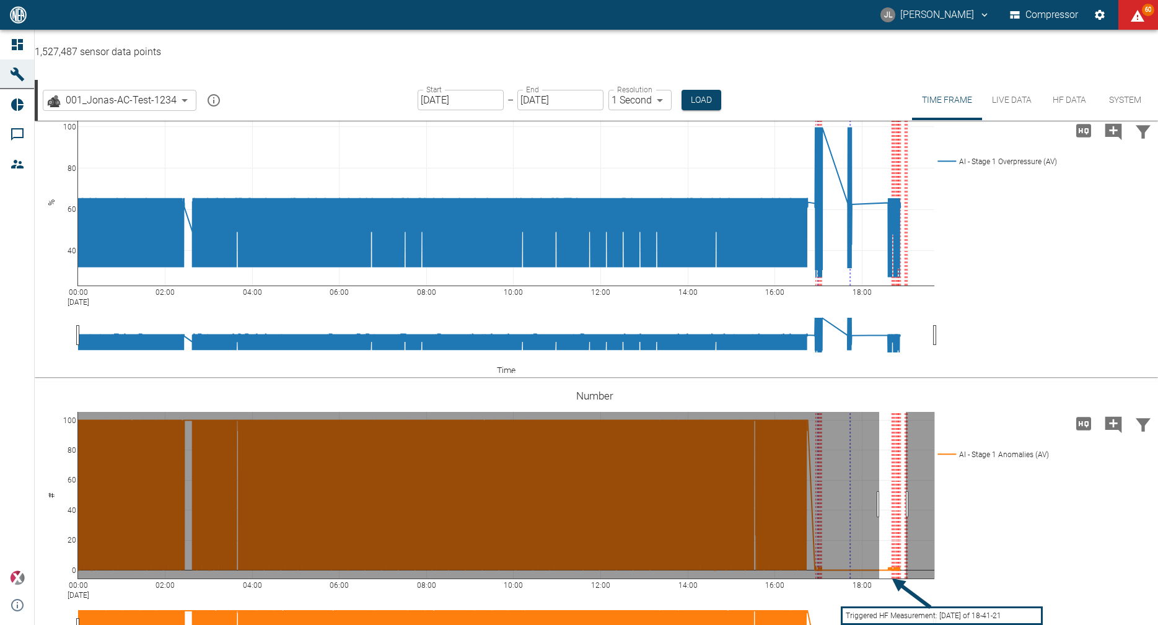
drag, startPoint x: 879, startPoint y: 454, endPoint x: 906, endPoint y: 457, distance: 26.8
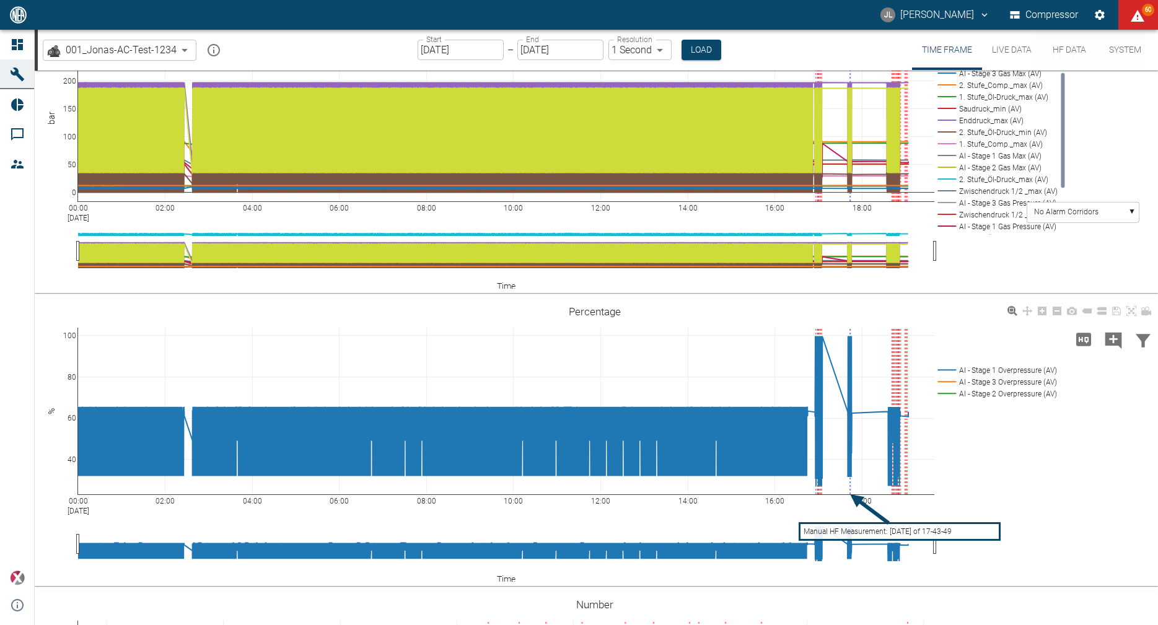
scroll to position [527, 0]
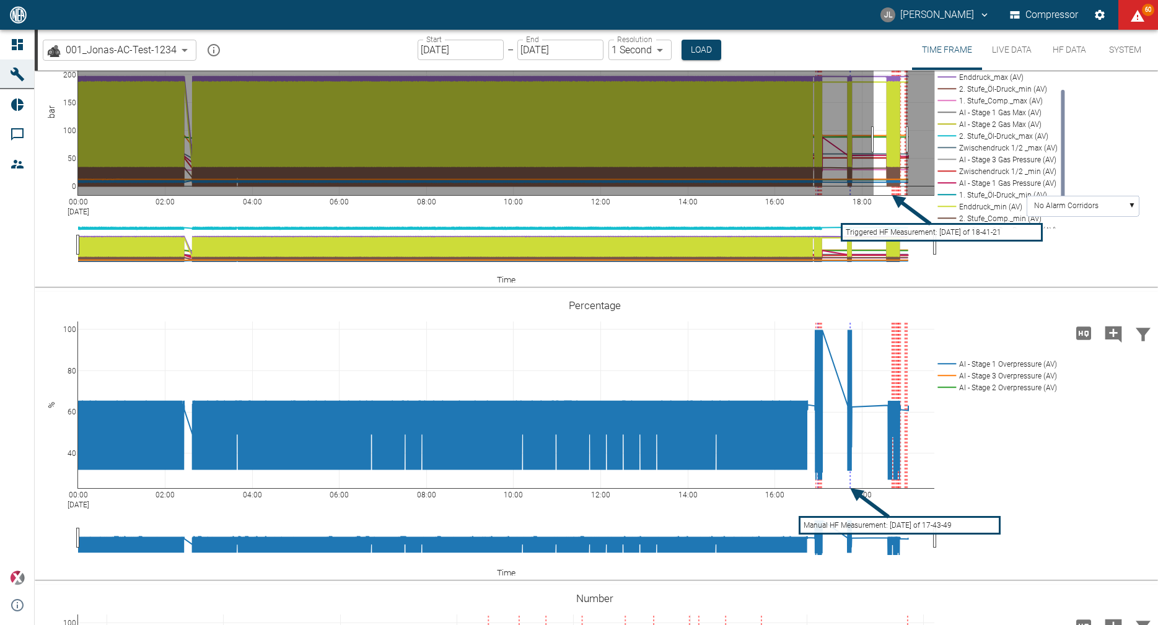
drag, startPoint x: 874, startPoint y: 272, endPoint x: 906, endPoint y: 270, distance: 32.3
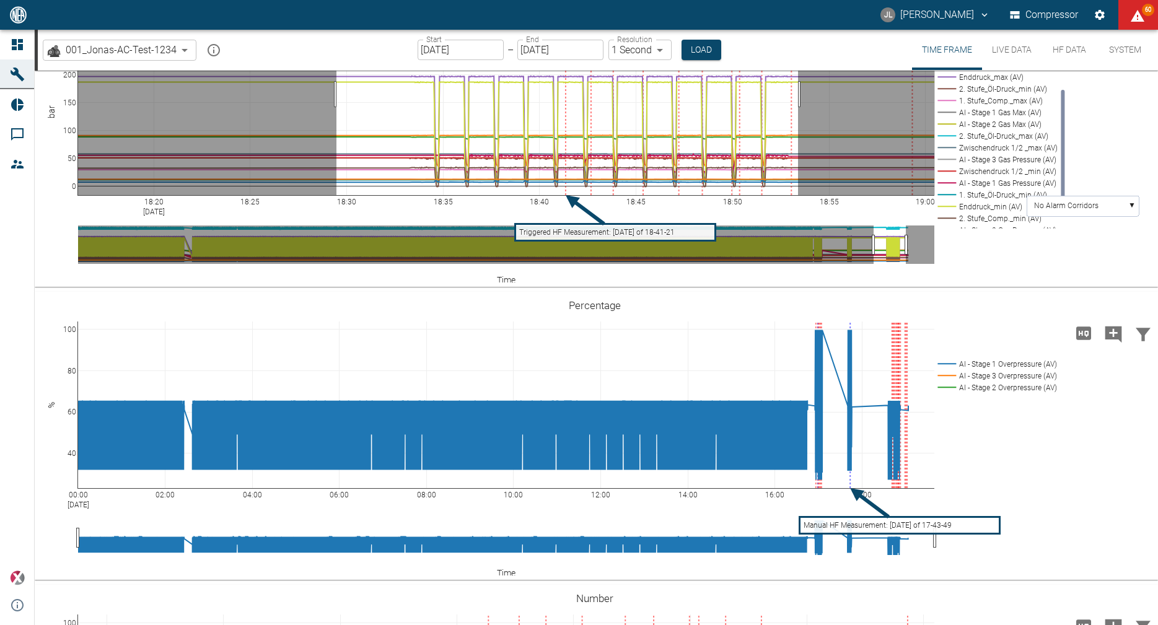
drag, startPoint x: 336, startPoint y: 227, endPoint x: 798, endPoint y: 230, distance: 461.6
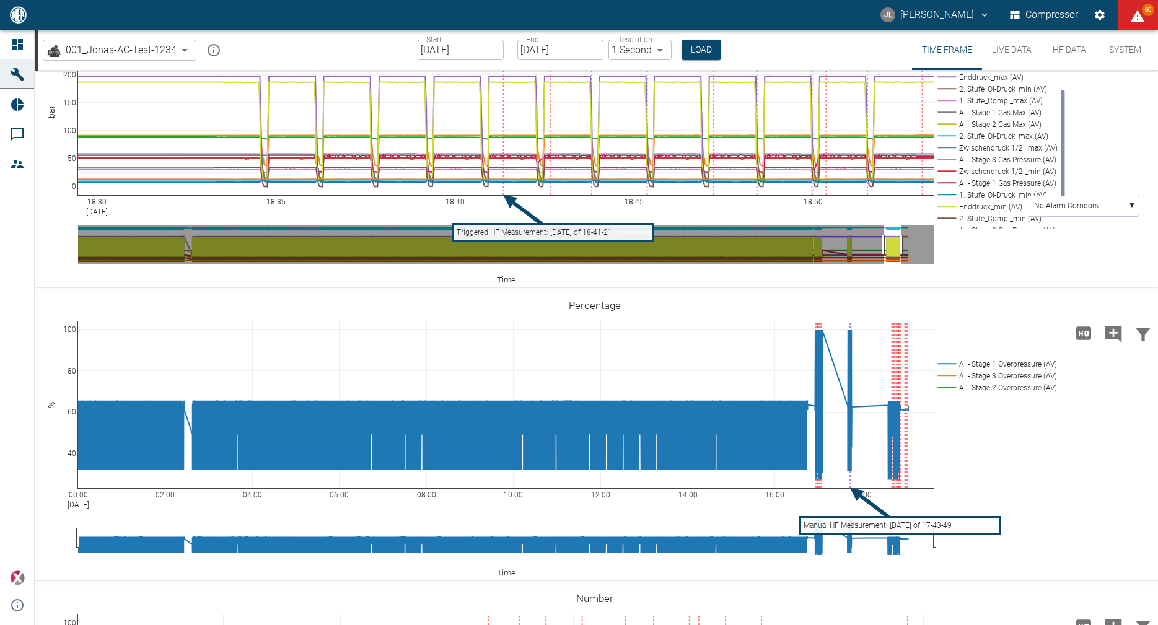
click at [998, 189] on rect at bounding box center [995, 183] width 123 height 12
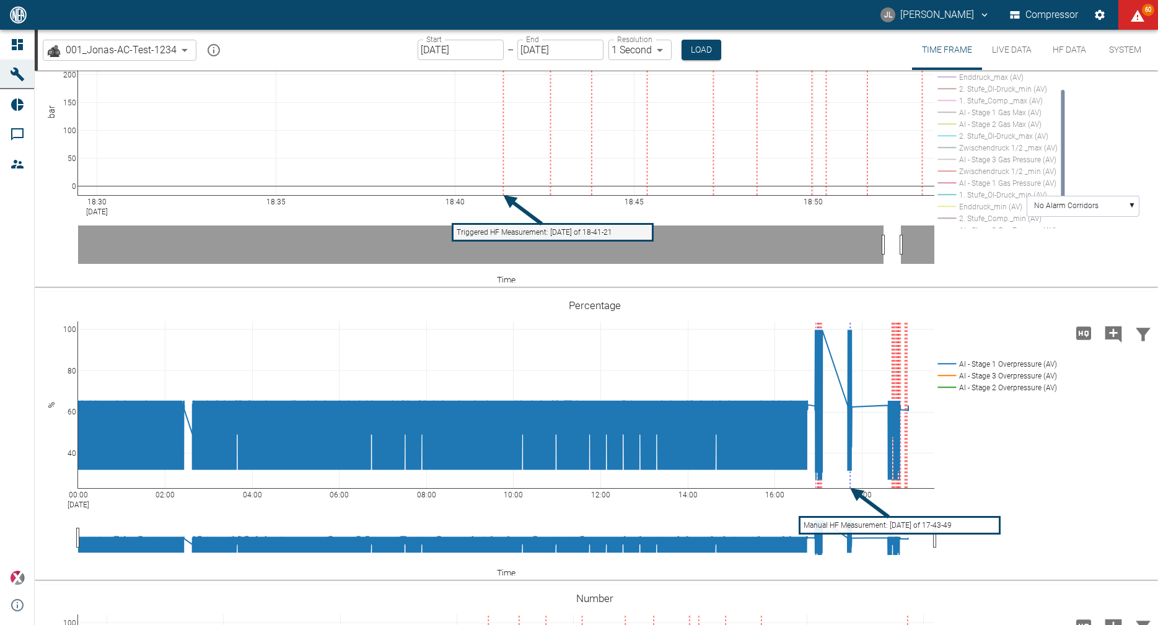
click at [968, 189] on rect at bounding box center [995, 183] width 123 height 12
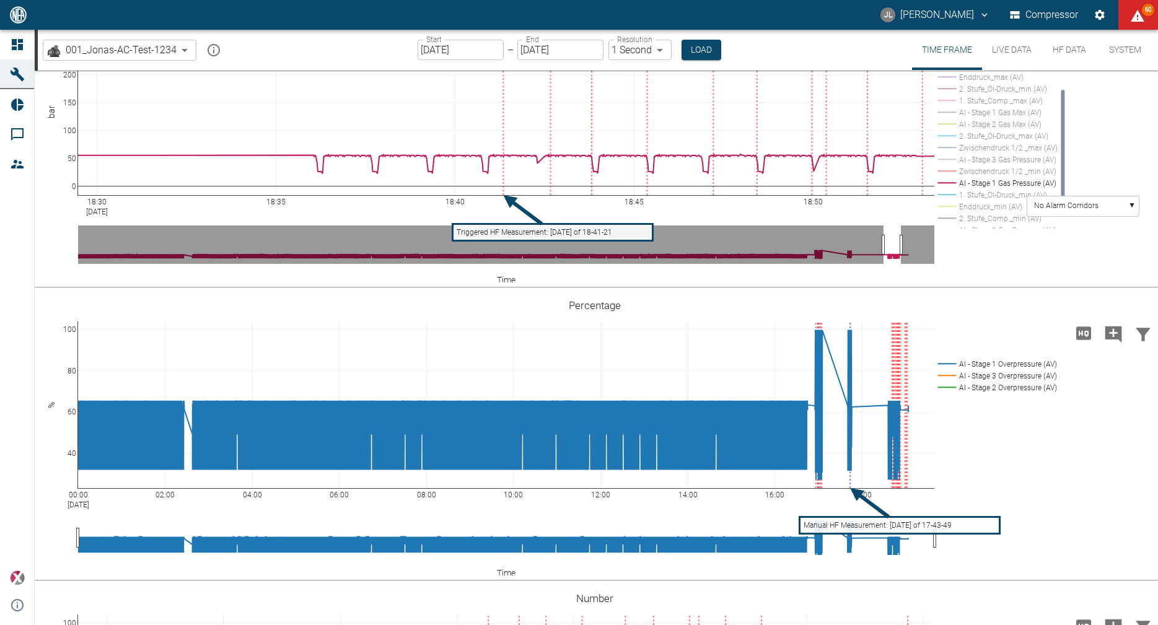
click at [1001, 201] on rect at bounding box center [995, 195] width 123 height 12
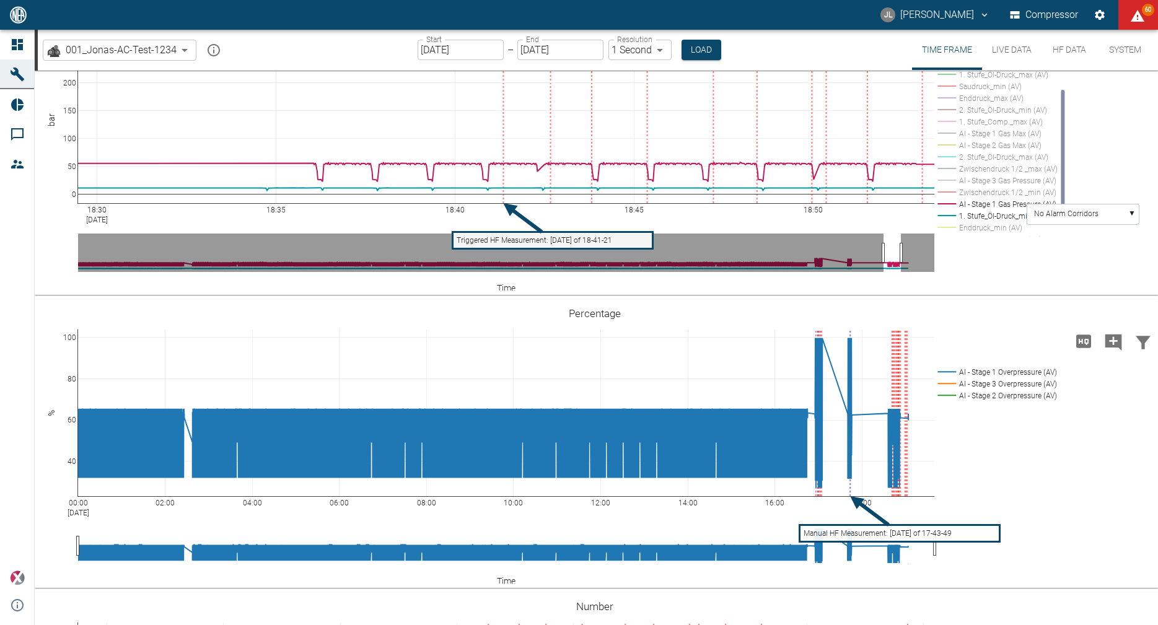
scroll to position [502, 0]
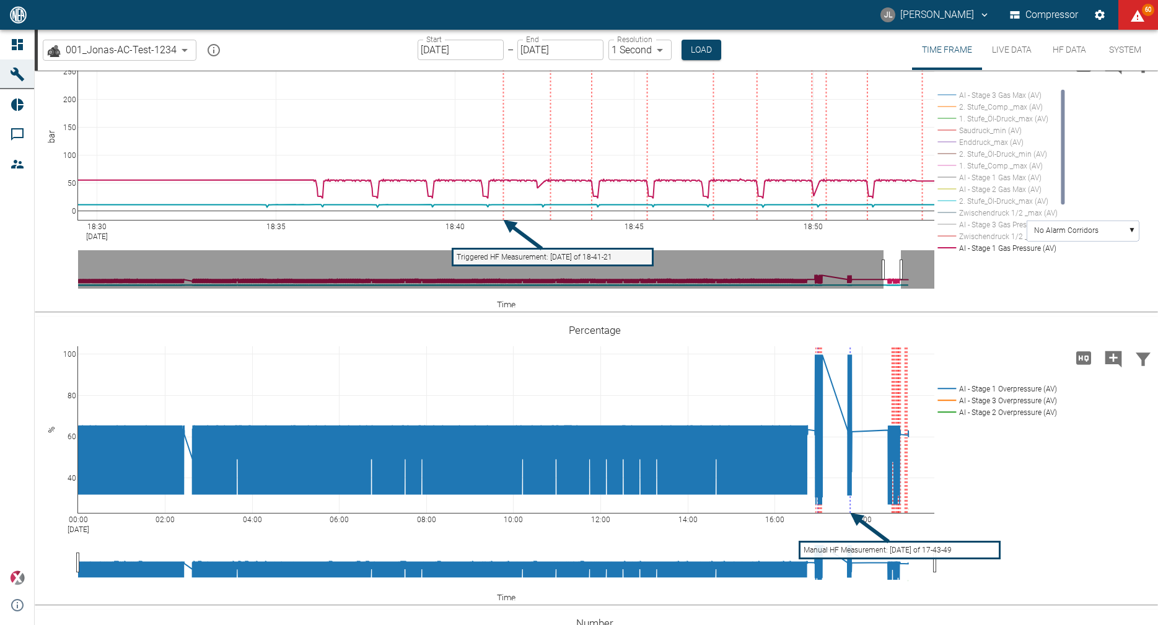
click at [996, 124] on rect at bounding box center [995, 118] width 123 height 12
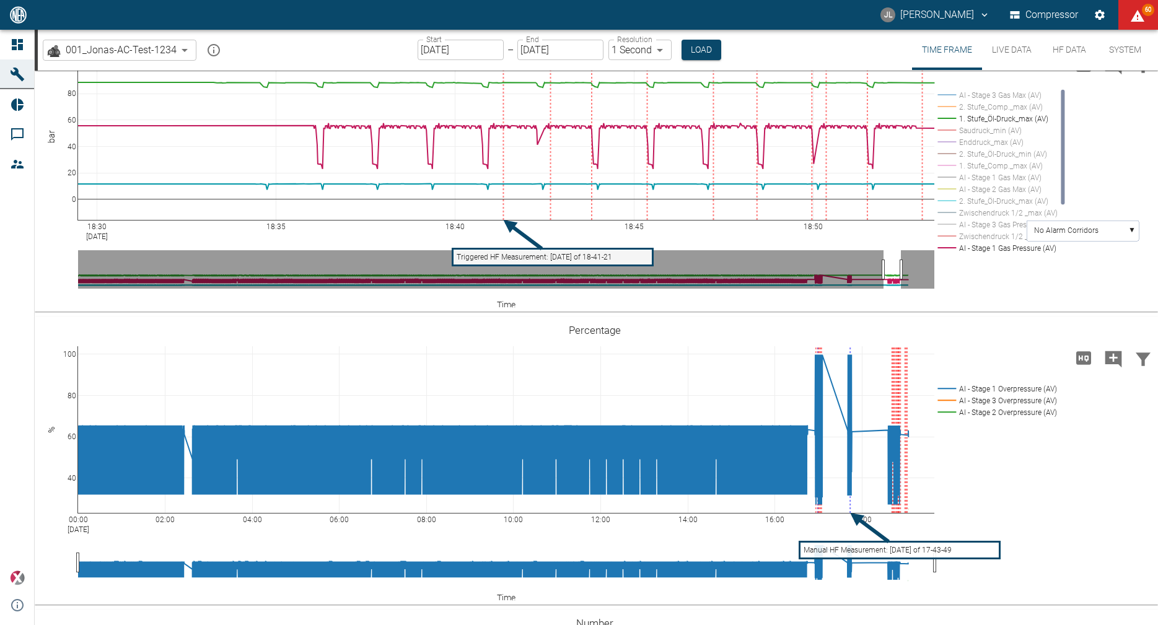
drag, startPoint x: 71, startPoint y: 201, endPoint x: 76, endPoint y: 159, distance: 42.5
